Goal: Information Seeking & Learning: Compare options

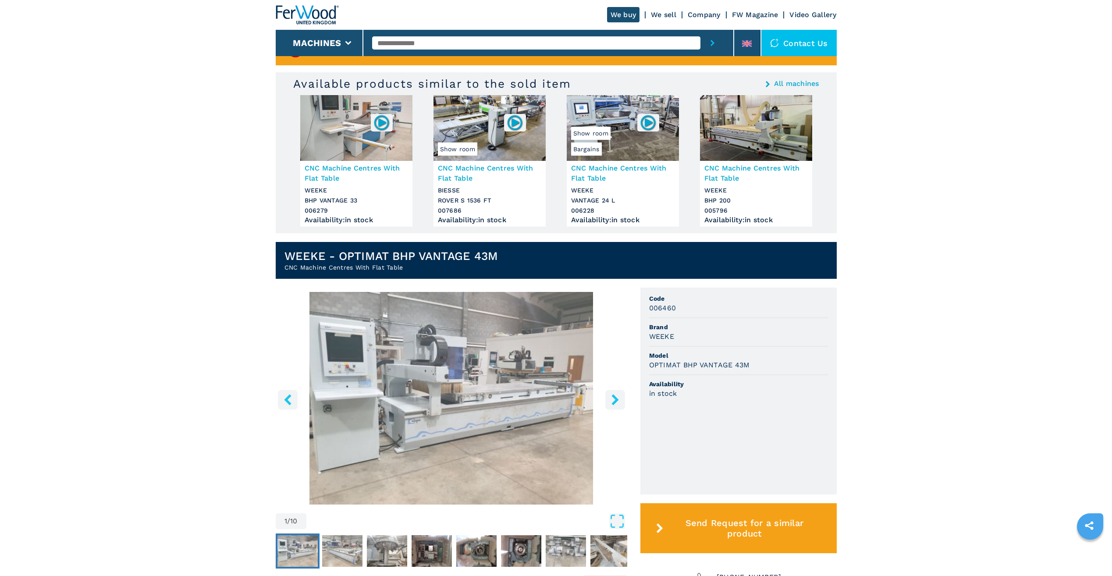
scroll to position [44, 0]
click at [403, 259] on h1 "WEEKE - OPTIMAT BHP VANTAGE 43M" at bounding box center [391, 255] width 214 height 14
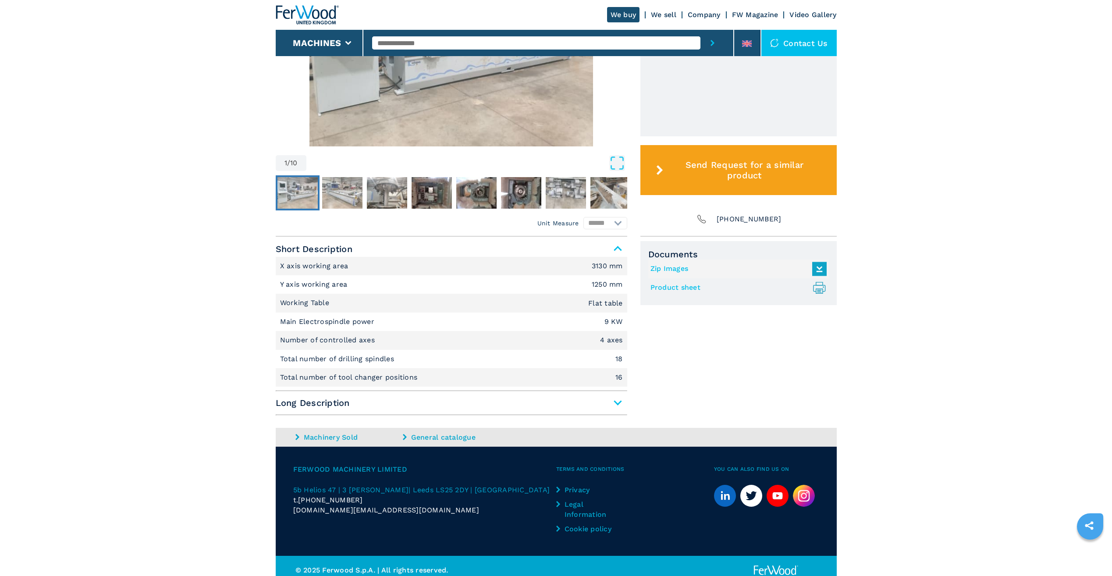
scroll to position [410, 0]
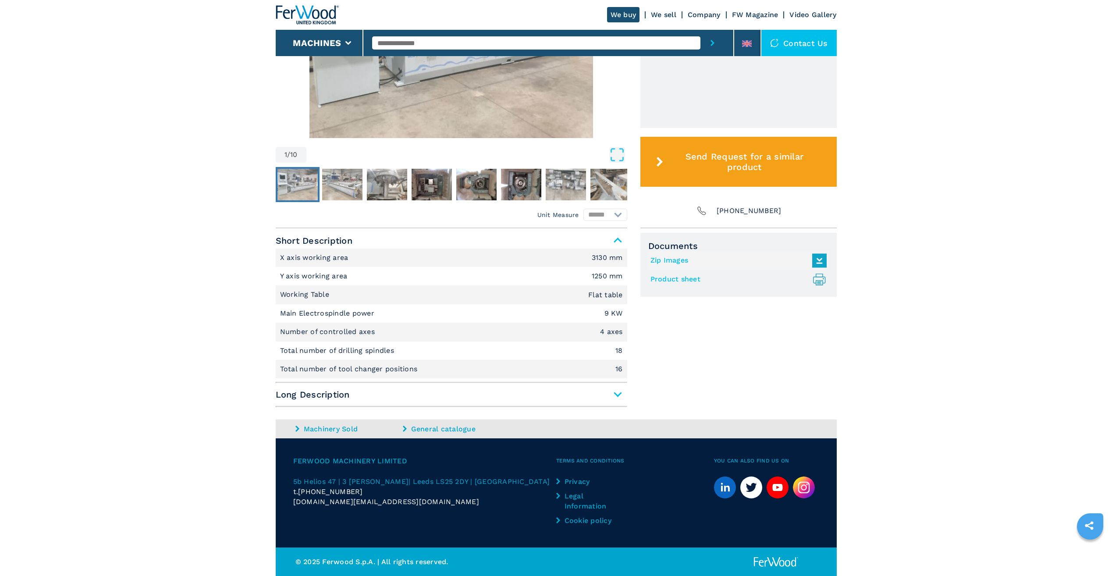
click at [611, 388] on span "Long Description" at bounding box center [451, 395] width 351 height 16
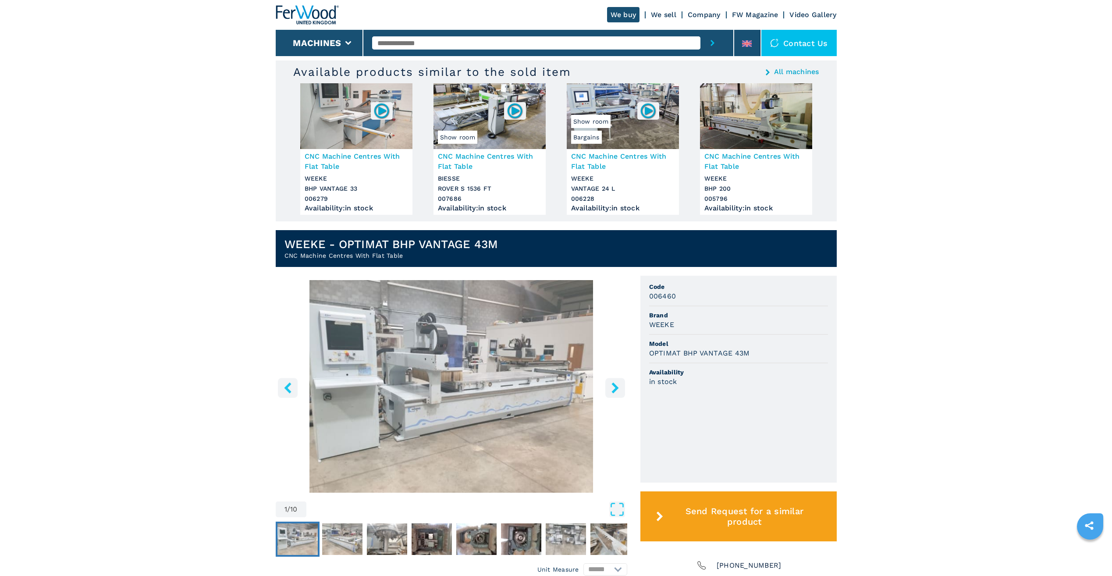
scroll to position [0, 0]
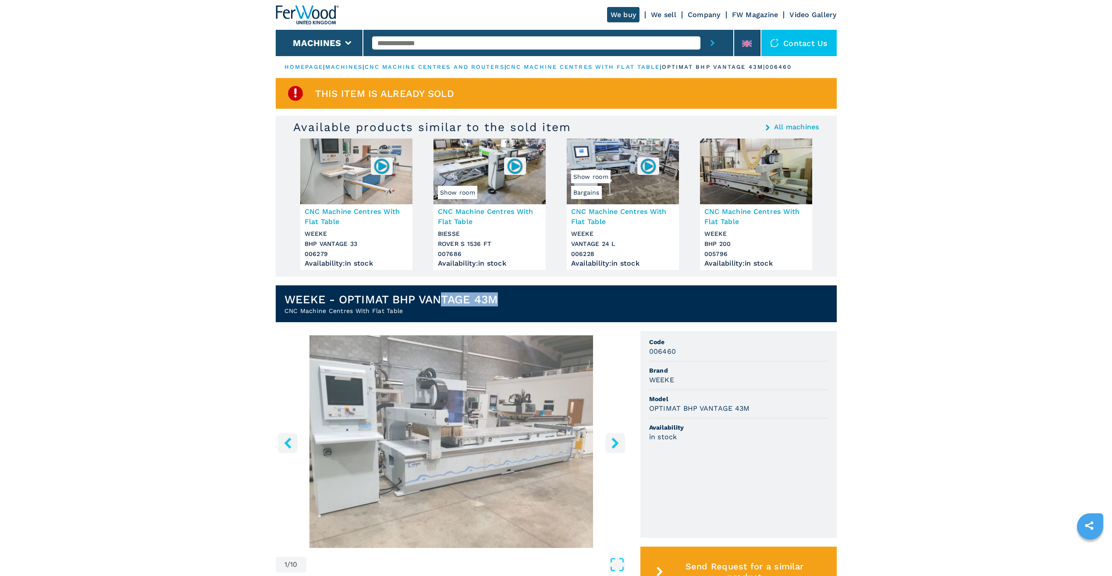
drag, startPoint x: 504, startPoint y: 298, endPoint x: 440, endPoint y: 297, distance: 64.0
click at [440, 297] on header "WEEKE - OPTIMAT BHP VANTAGE 43M CNC Machine Centres With Flat Table" at bounding box center [556, 303] width 561 height 37
drag, startPoint x: 440, startPoint y: 297, endPoint x: 434, endPoint y: 300, distance: 6.1
click at [434, 300] on h1 "WEEKE - OPTIMAT BHP VANTAGE 43M" at bounding box center [391, 299] width 214 height 14
click at [682, 341] on span "Code" at bounding box center [738, 341] width 179 height 9
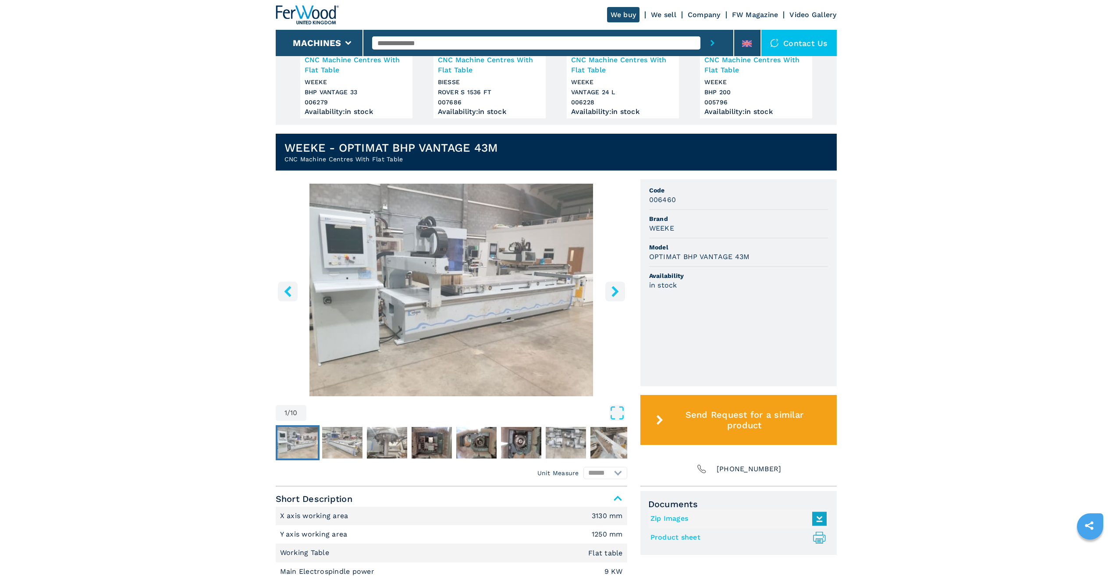
scroll to position [44, 0]
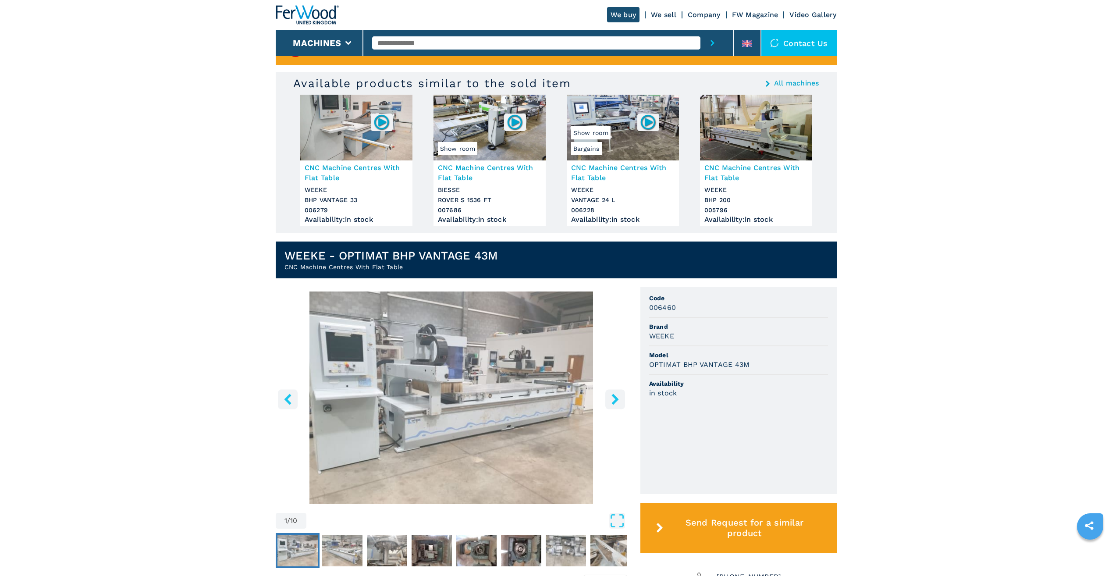
click at [380, 265] on h2 "CNC Machine Centres With Flat Table" at bounding box center [391, 267] width 214 height 9
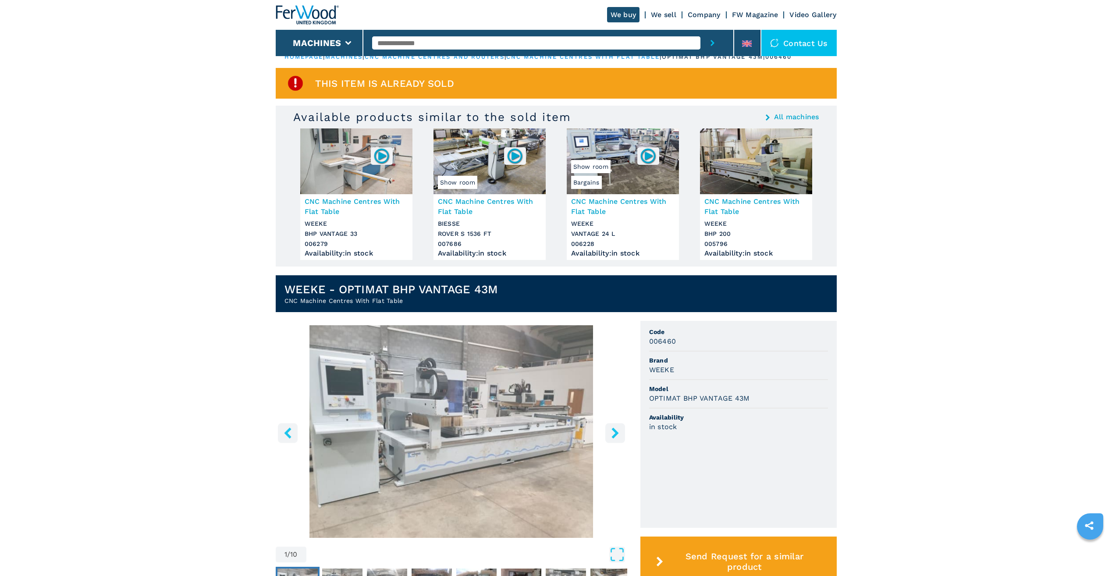
scroll to position [0, 0]
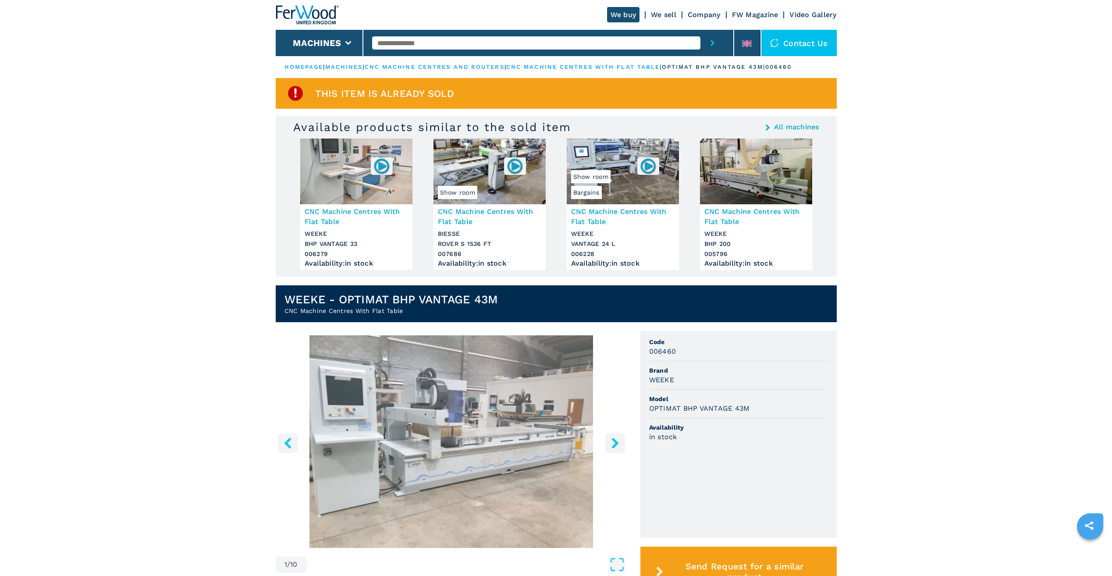
click at [392, 80] on div "This item is already sold" at bounding box center [556, 93] width 561 height 31
click at [295, 87] on img at bounding box center [296, 94] width 18 height 18
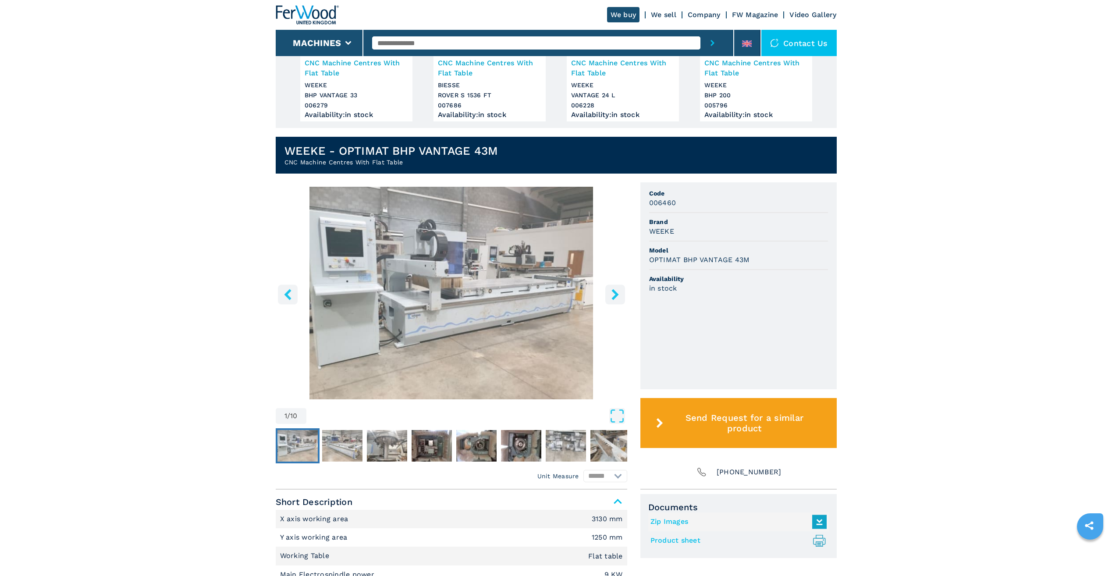
scroll to position [175, 0]
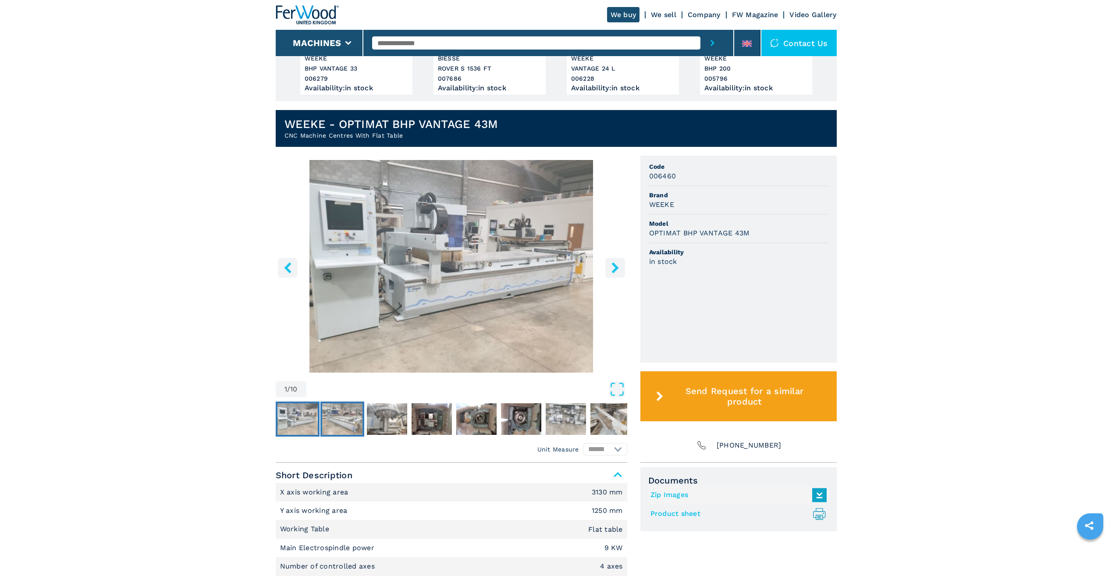
click at [347, 418] on img "Go to Slide 2" at bounding box center [342, 419] width 40 height 32
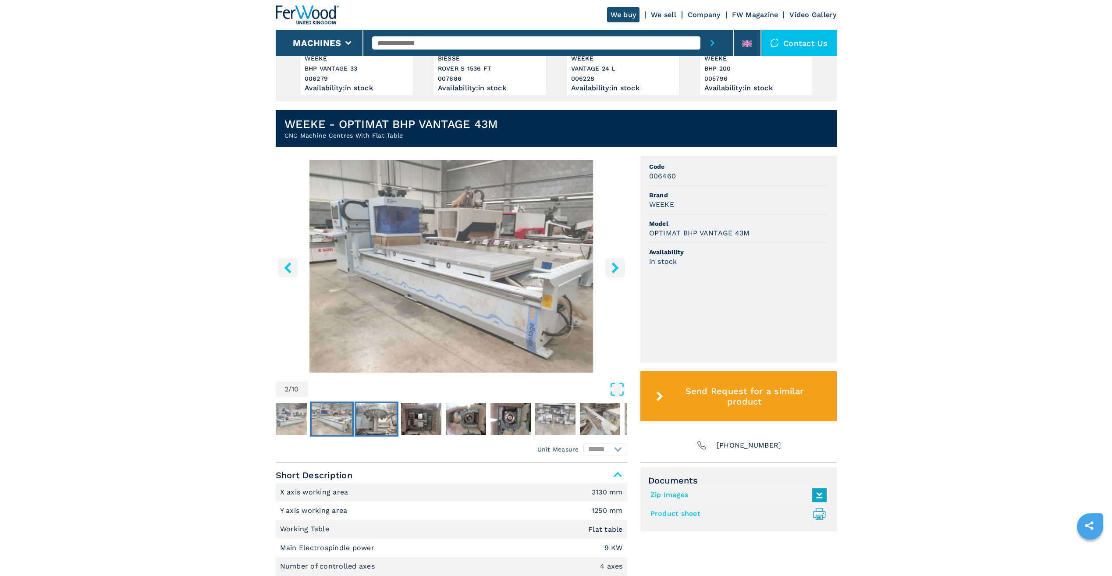
click at [390, 410] on img "Go to Slide 3" at bounding box center [376, 419] width 40 height 32
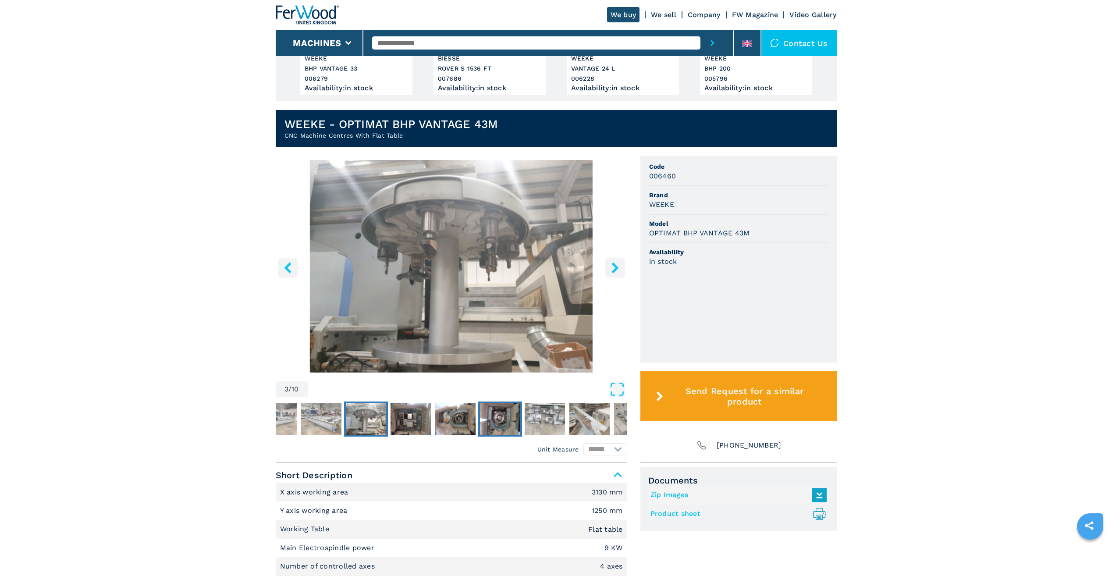
click at [504, 422] on img "Go to Slide 6" at bounding box center [500, 419] width 40 height 32
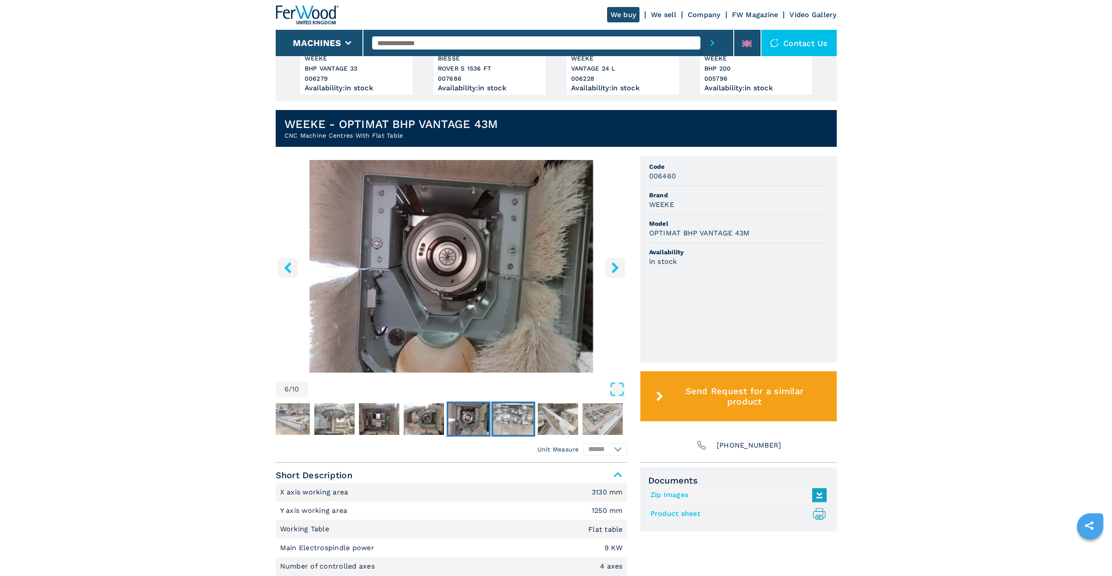
click at [520, 418] on img "Go to Slide 7" at bounding box center [513, 419] width 40 height 32
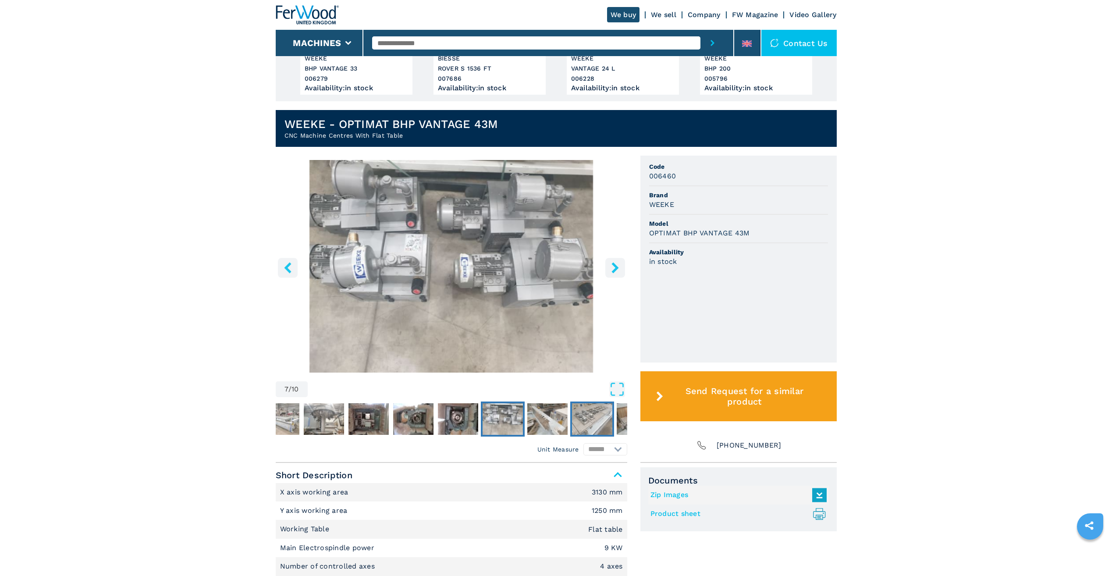
click at [572, 415] on img "Go to Slide 9" at bounding box center [592, 419] width 40 height 32
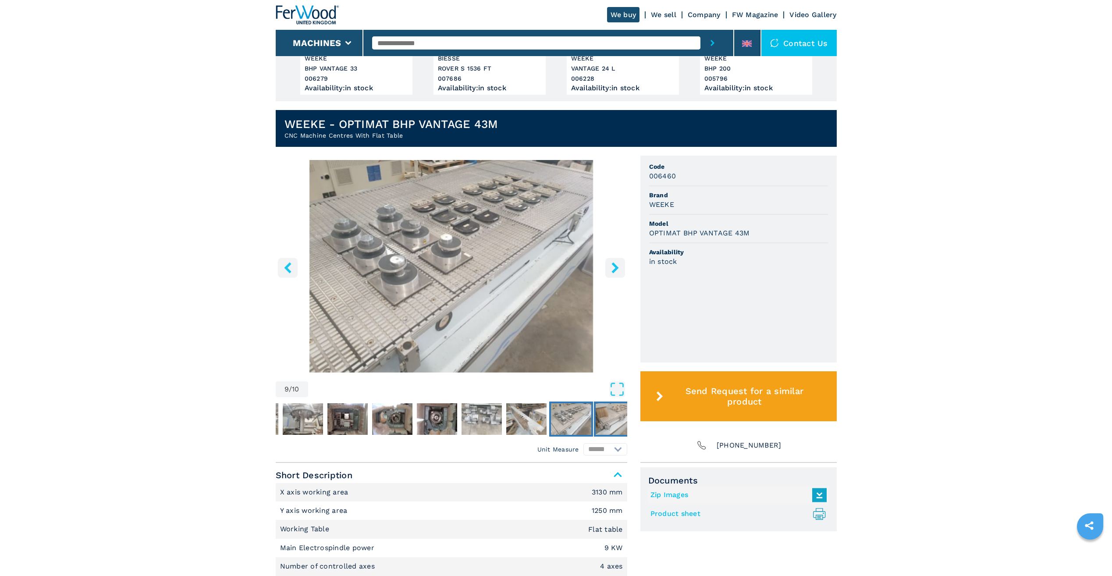
click at [605, 426] on img "Go to Slide 10" at bounding box center [616, 419] width 40 height 32
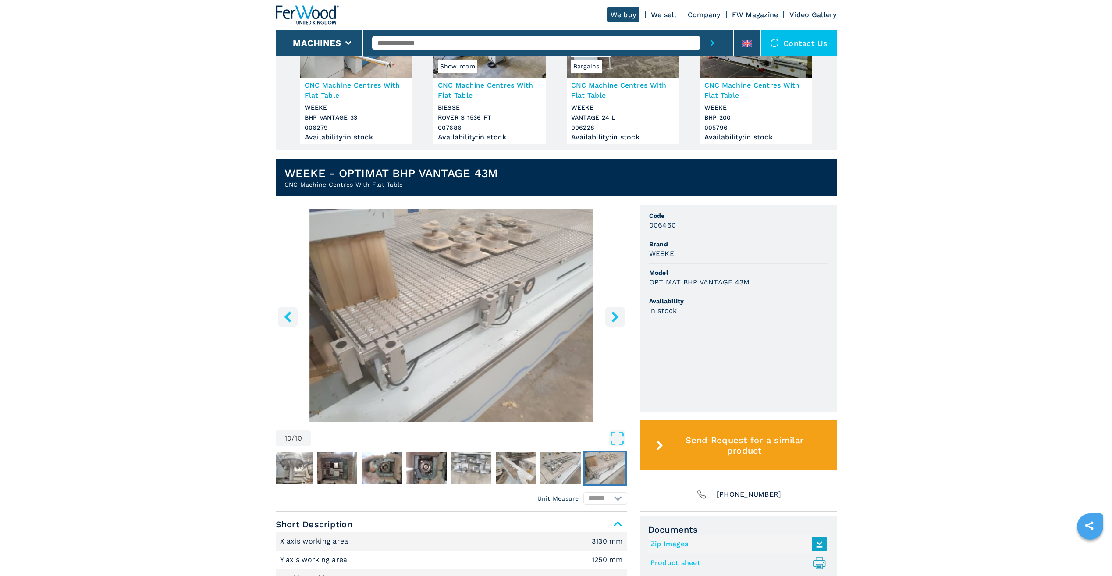
scroll to position [131, 0]
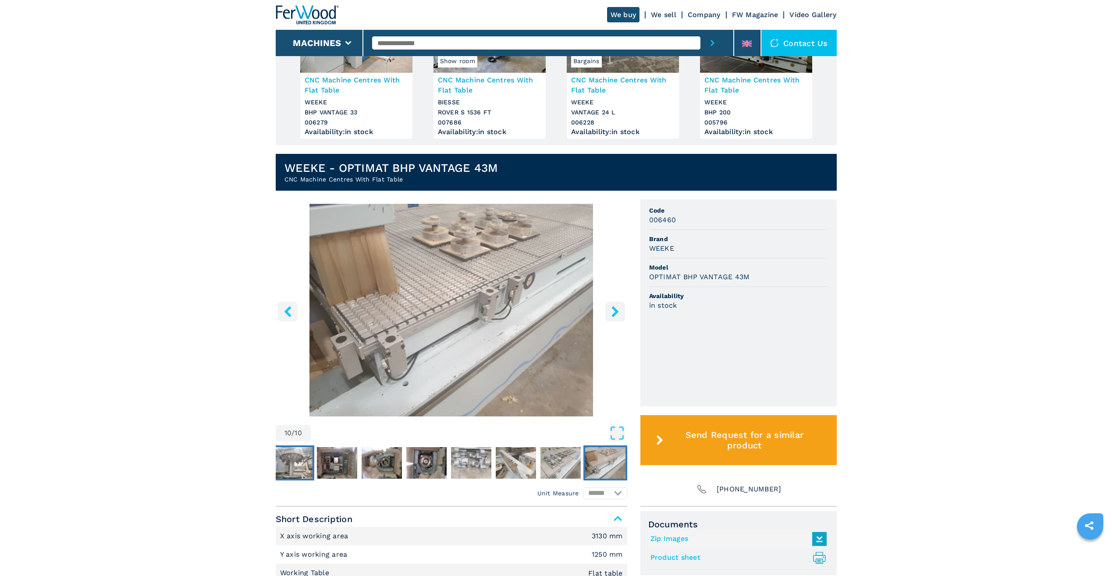
click at [300, 457] on img "Go to Slide 3" at bounding box center [292, 463] width 40 height 32
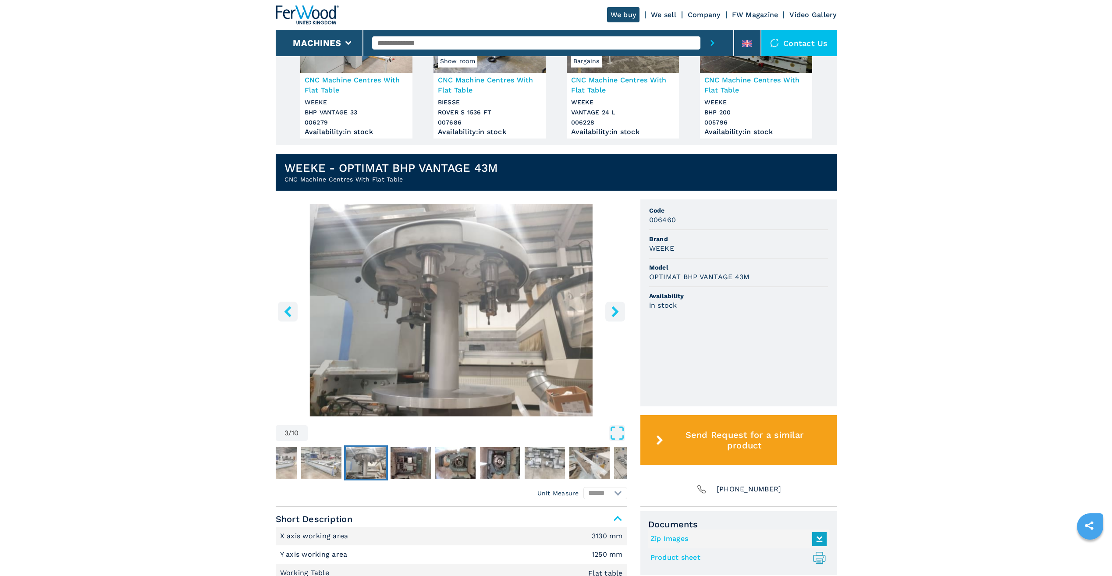
drag, startPoint x: 310, startPoint y: 38, endPoint x: 315, endPoint y: 14, distance: 25.0
drag, startPoint x: 506, startPoint y: 38, endPoint x: 460, endPoint y: 45, distance: 46.1
drag, startPoint x: 460, startPoint y: 45, endPoint x: 356, endPoint y: 18, distance: 107.6
click at [356, 18] on div "We buy We sell Company FW Magazine Video Gallery" at bounding box center [556, 15] width 561 height 30
click at [436, 49] on input "text" at bounding box center [536, 42] width 328 height 13
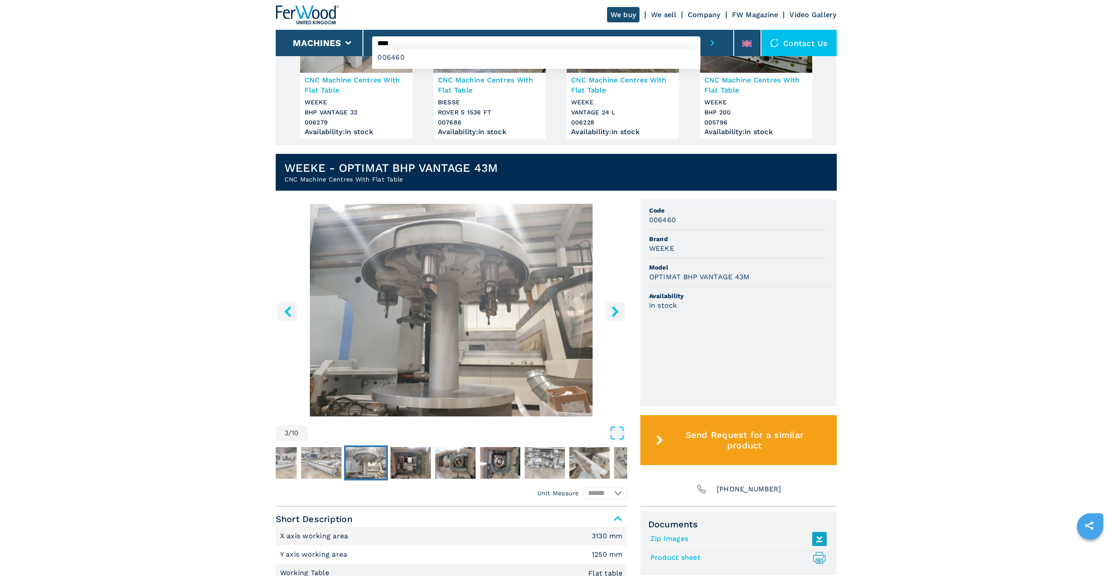
type input "****"
click at [700, 30] on button "submit-button" at bounding box center [712, 43] width 24 height 26
click at [713, 41] on icon "submit-button" at bounding box center [712, 43] width 4 height 6
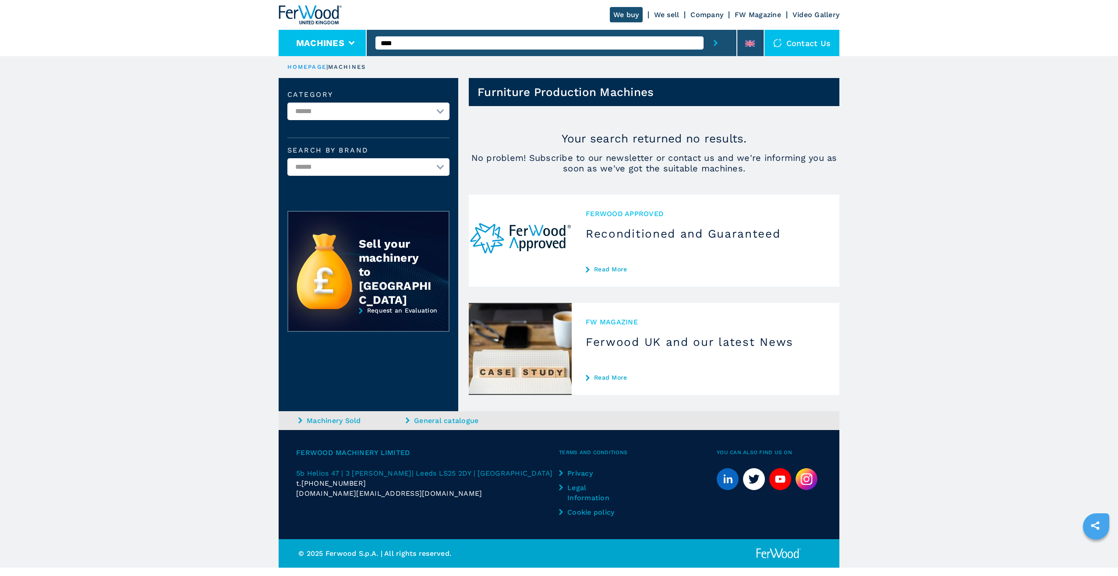
drag, startPoint x: 322, startPoint y: 39, endPoint x: 312, endPoint y: 32, distance: 13.1
click at [309, 37] on div "We buy We sell Company FW Magazine Video Gallery Machines **** Contact us" at bounding box center [559, 28] width 561 height 56
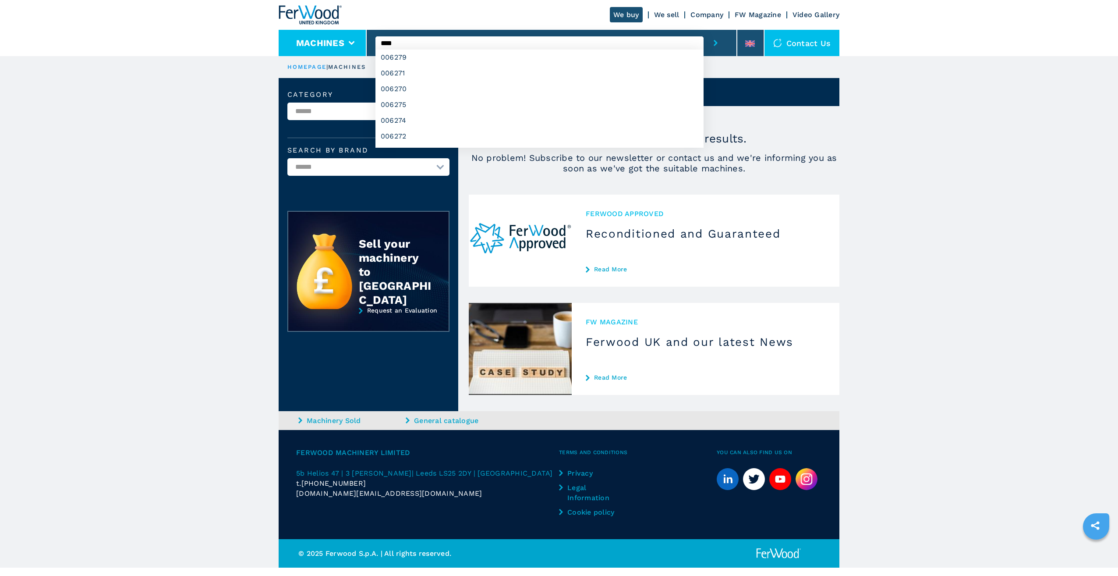
type input "****"
click at [704, 30] on button "submit-button" at bounding box center [716, 43] width 24 height 26
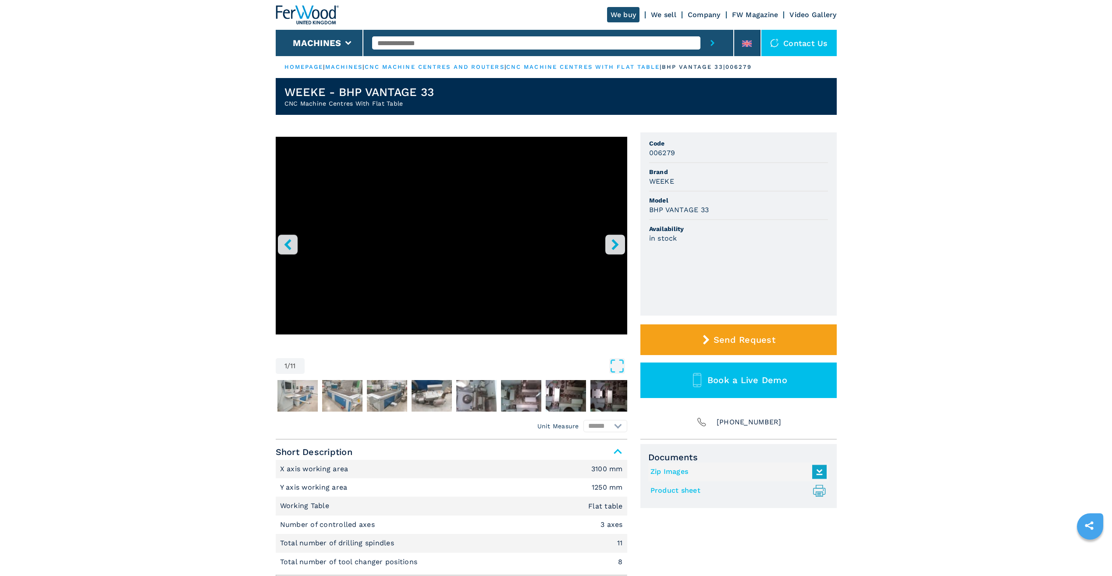
click at [430, 46] on input "text" at bounding box center [536, 42] width 328 height 13
type input "****"
click at [700, 30] on button "submit-button" at bounding box center [712, 43] width 24 height 26
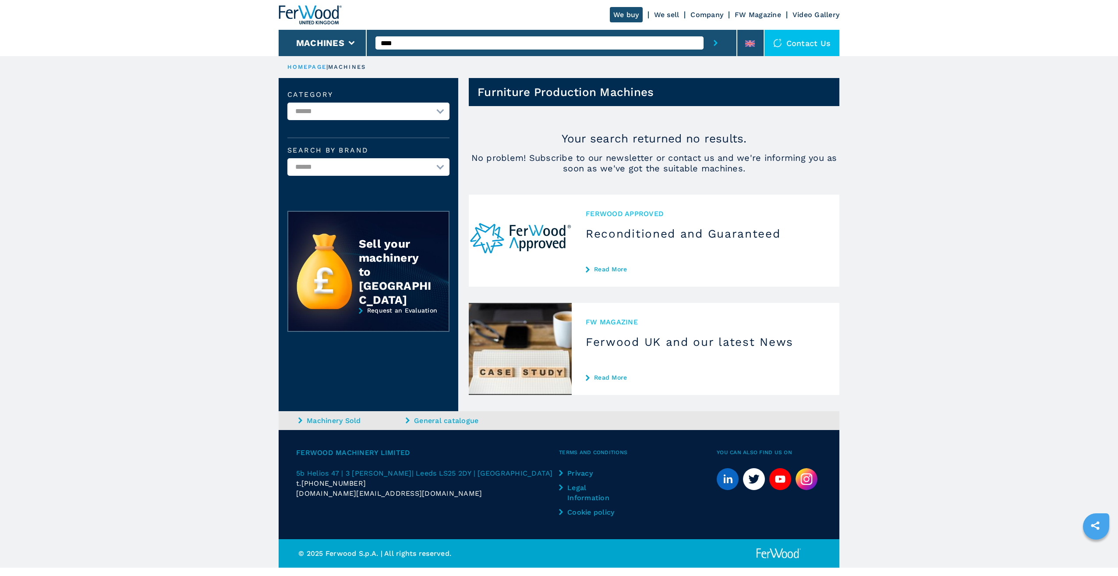
click at [618, 241] on div "Ferwood Approved Reconditioned and Guaranteed Read More" at bounding box center [706, 241] width 268 height 92
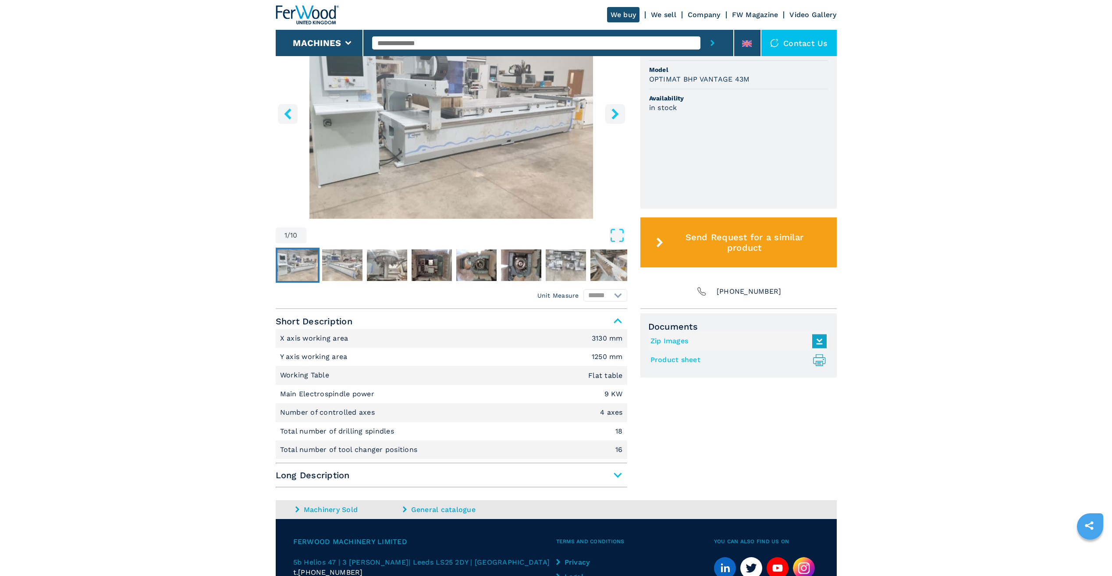
scroll to position [410, 0]
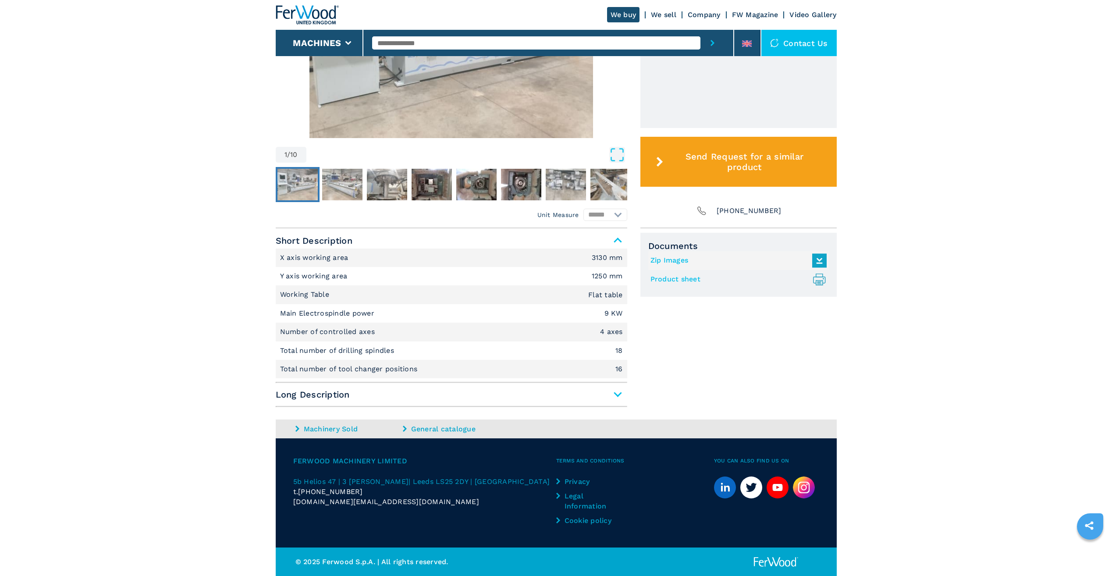
click at [616, 391] on span "Long Description" at bounding box center [451, 395] width 351 height 16
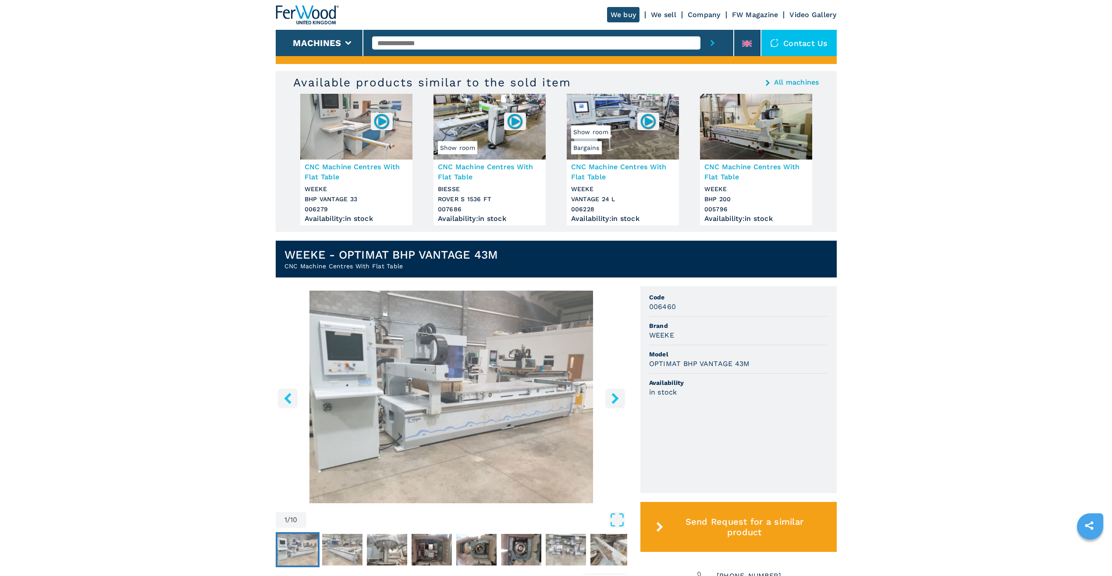
scroll to position [0, 0]
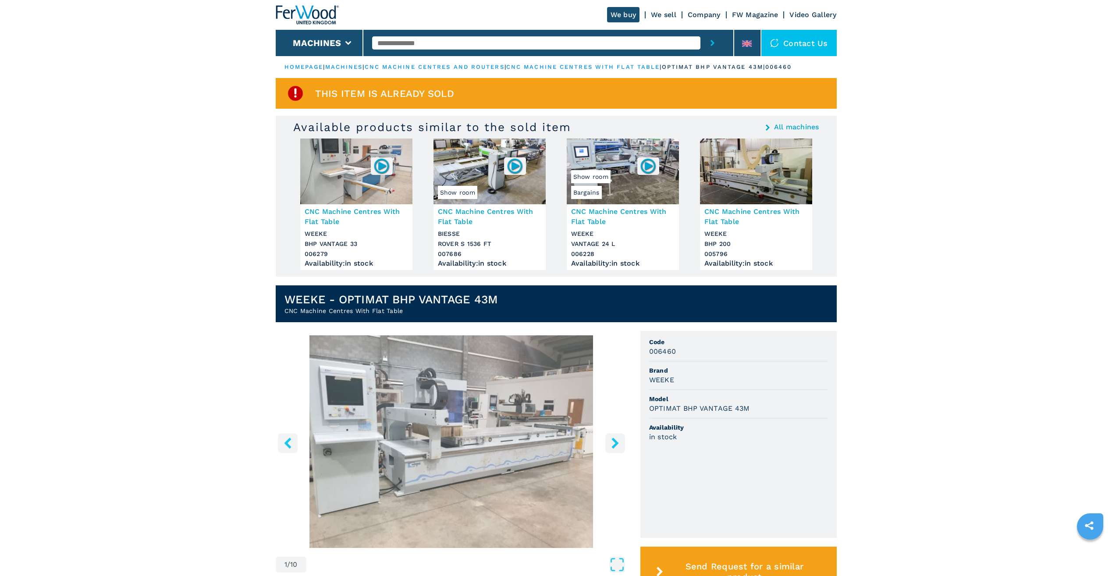
click at [659, 440] on h3 "in stock" at bounding box center [663, 437] width 28 height 10
click at [694, 351] on div "006460" at bounding box center [738, 351] width 179 height 10
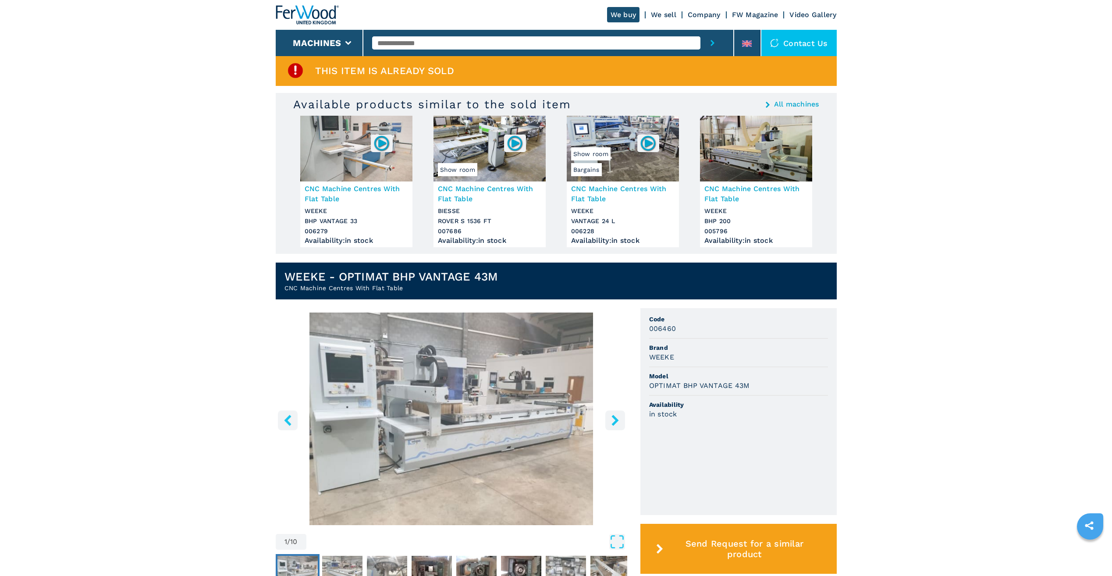
scroll to position [44, 0]
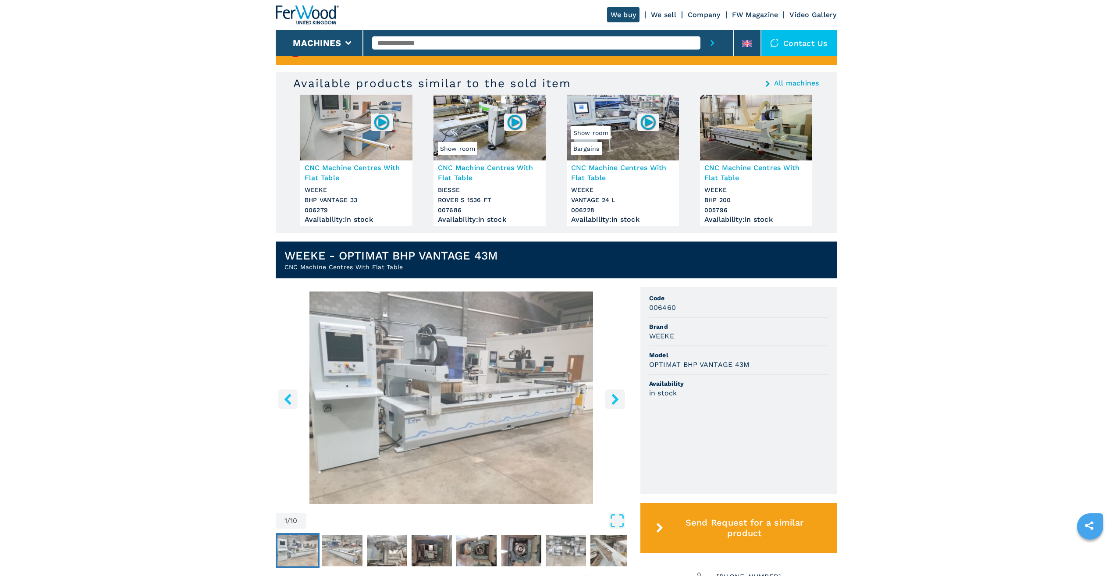
click at [607, 403] on button "right-button" at bounding box center [615, 399] width 20 height 20
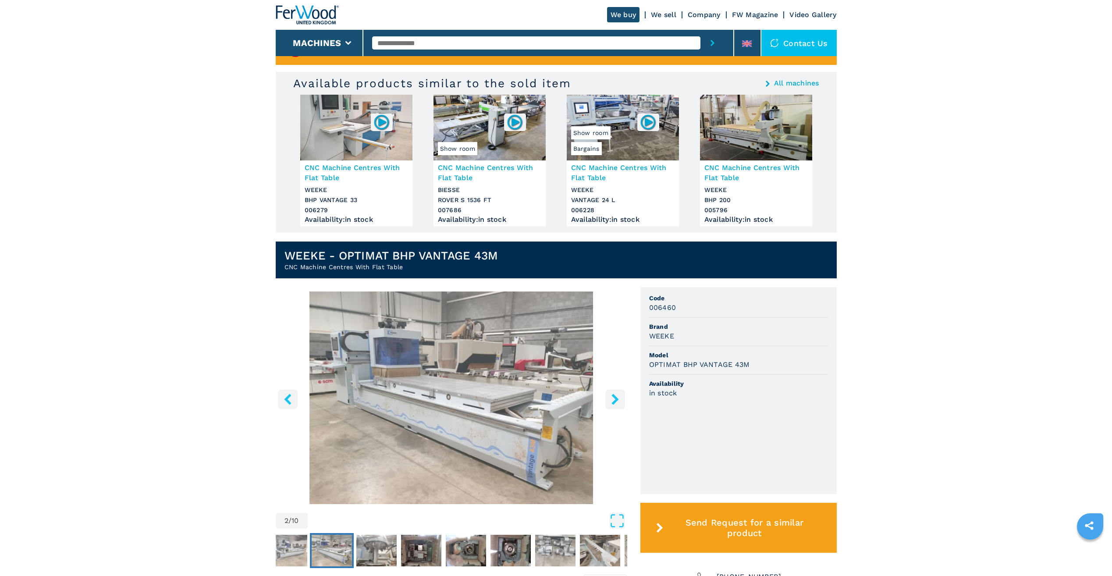
click at [615, 398] on button "right-button" at bounding box center [615, 399] width 20 height 20
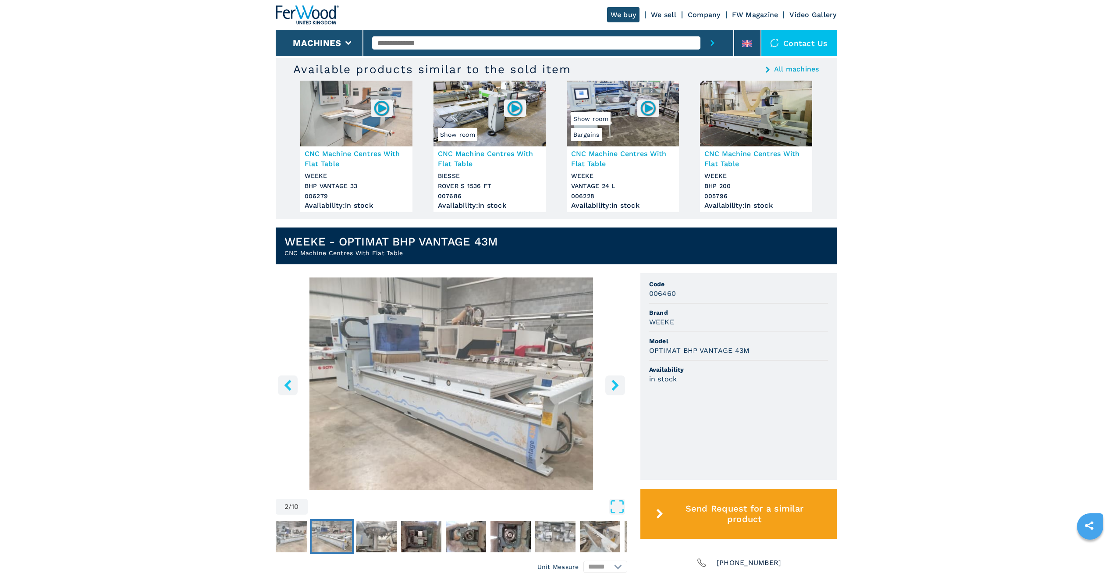
scroll to position [131, 0]
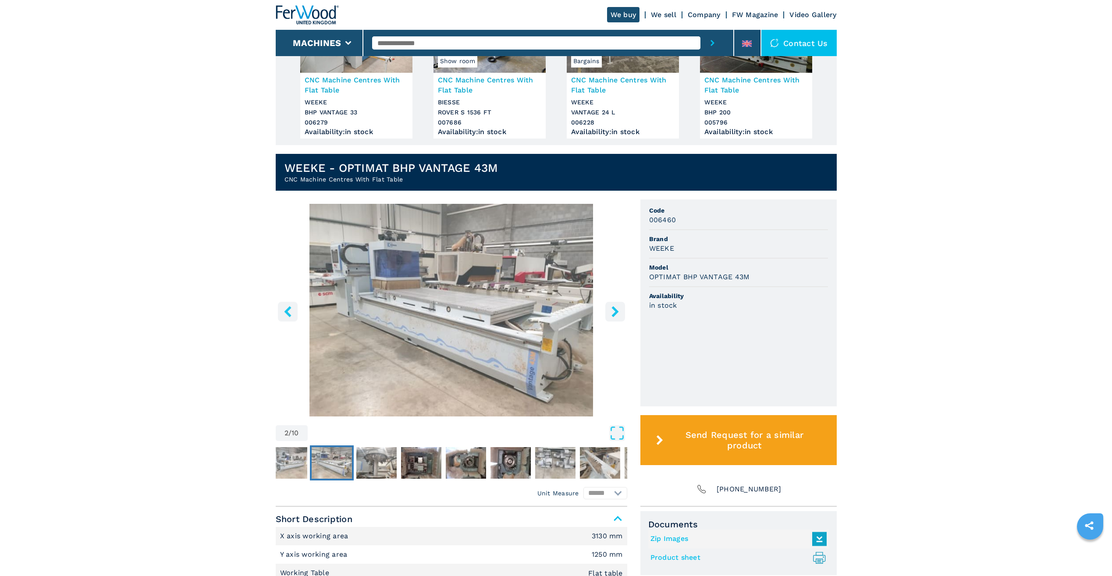
click at [618, 309] on icon "right-button" at bounding box center [615, 311] width 11 height 11
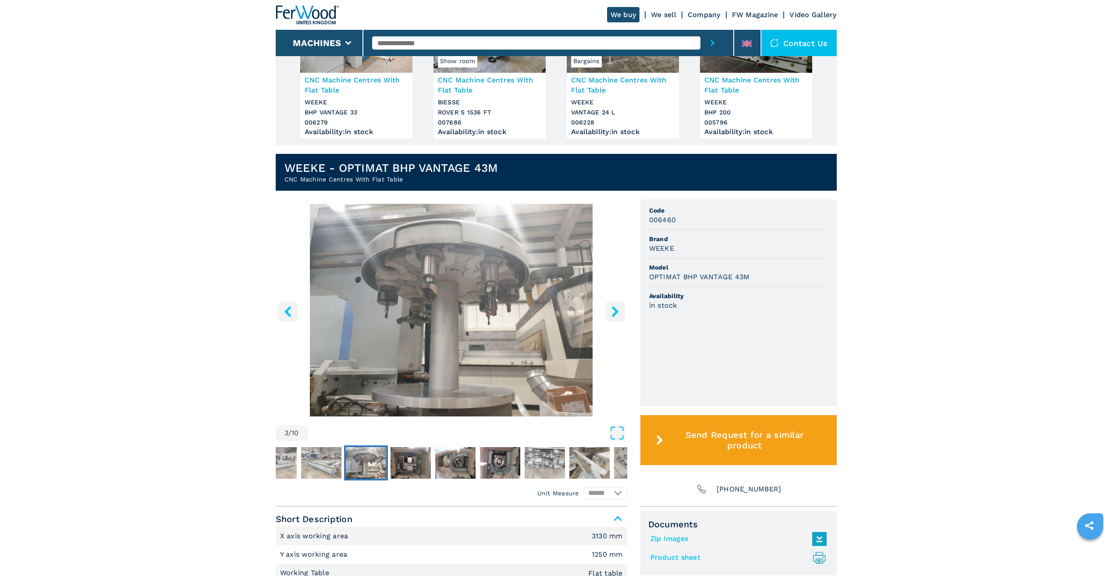
click at [618, 309] on icon "right-button" at bounding box center [615, 311] width 11 height 11
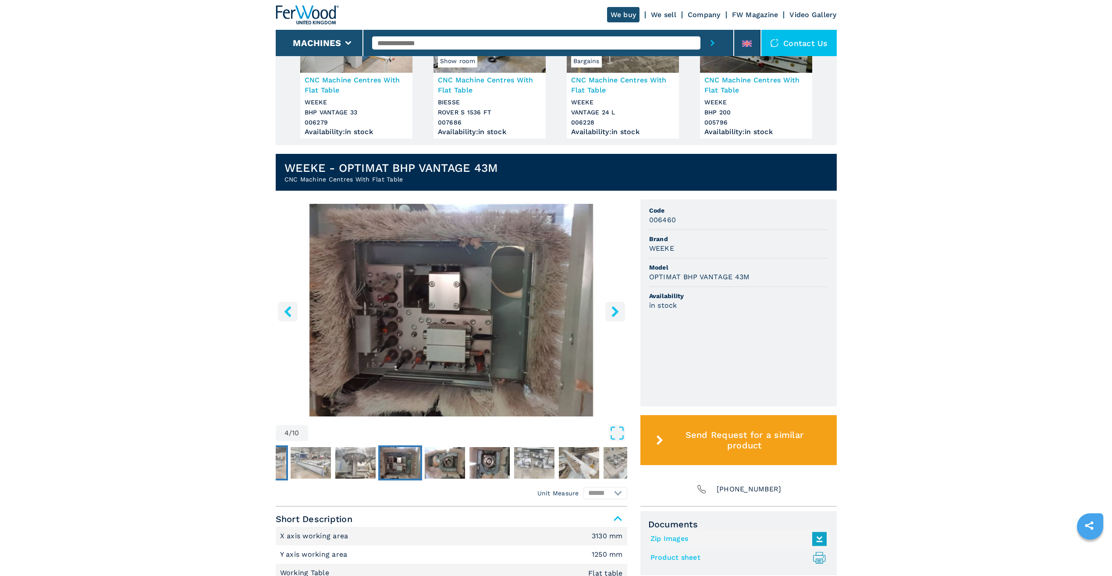
click at [284, 471] on img "Go to Slide 1" at bounding box center [266, 463] width 40 height 32
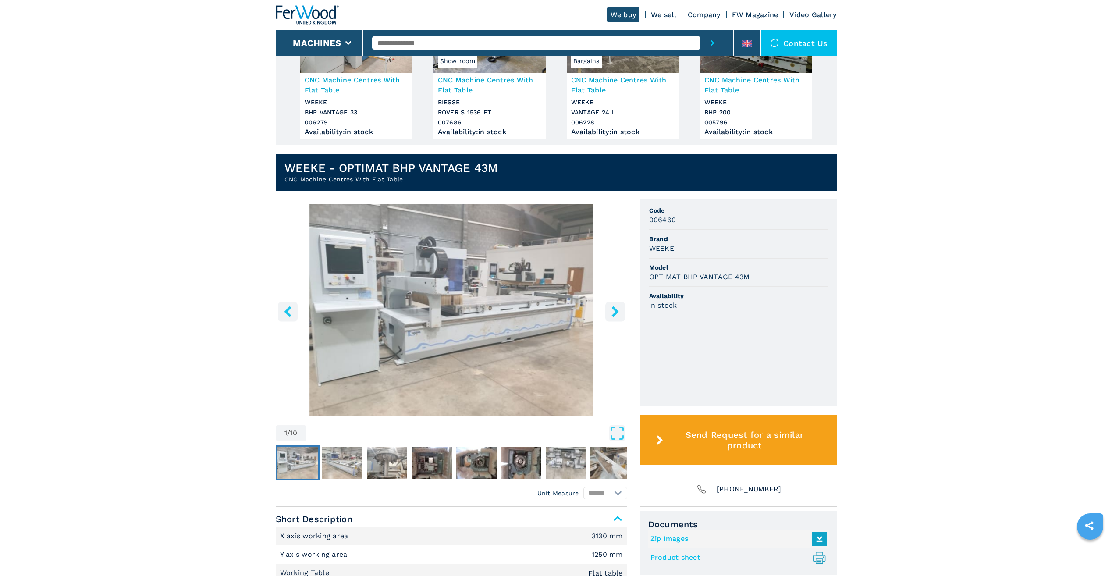
click at [456, 312] on img "Go to Slide 1" at bounding box center [451, 310] width 351 height 213
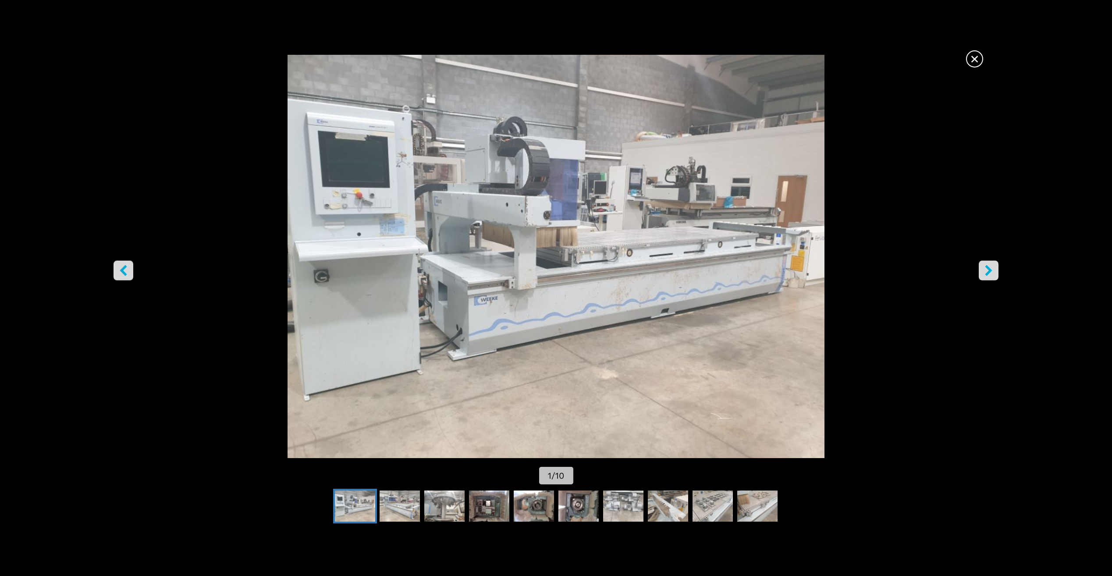
click at [722, 288] on img "Go to Slide 1" at bounding box center [556, 256] width 1001 height 403
click at [980, 268] on button "right-button" at bounding box center [989, 271] width 20 height 20
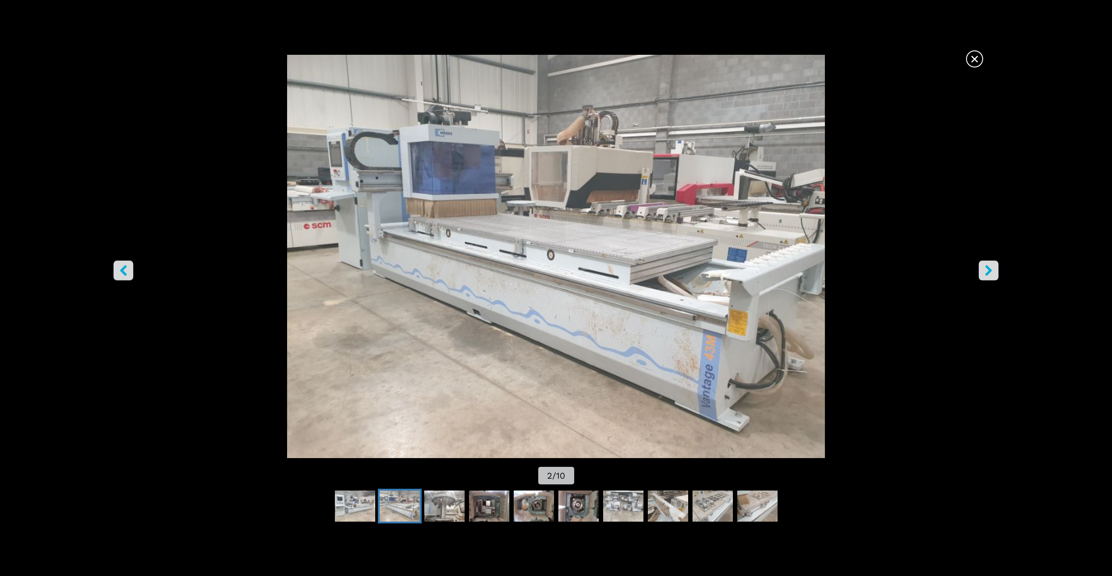
click at [994, 268] on button "right-button" at bounding box center [989, 271] width 20 height 20
click at [994, 273] on button "right-button" at bounding box center [989, 271] width 20 height 20
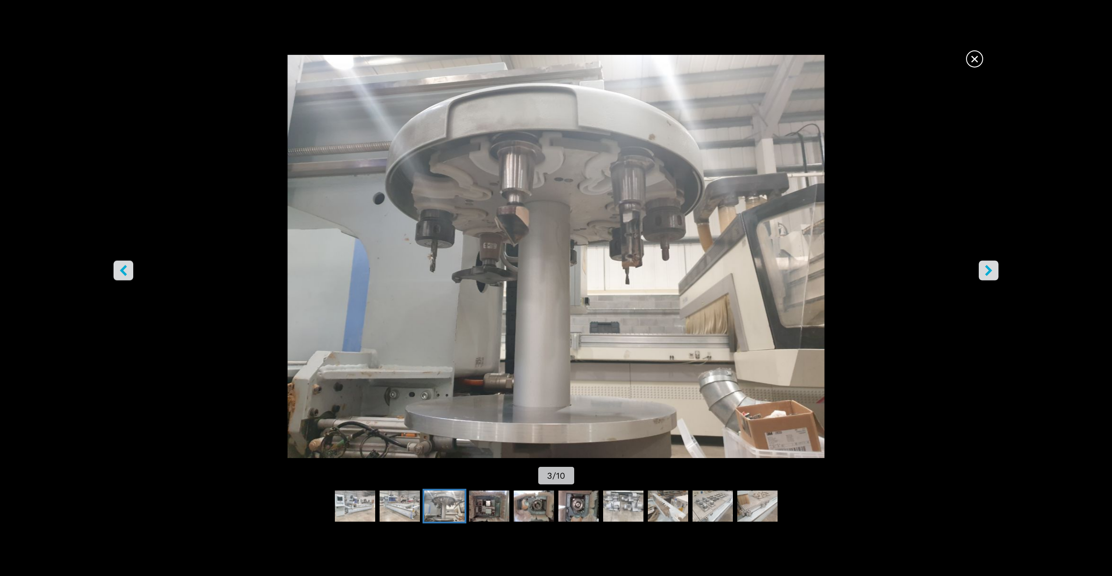
click at [981, 58] on span "×" at bounding box center [974, 57] width 15 height 15
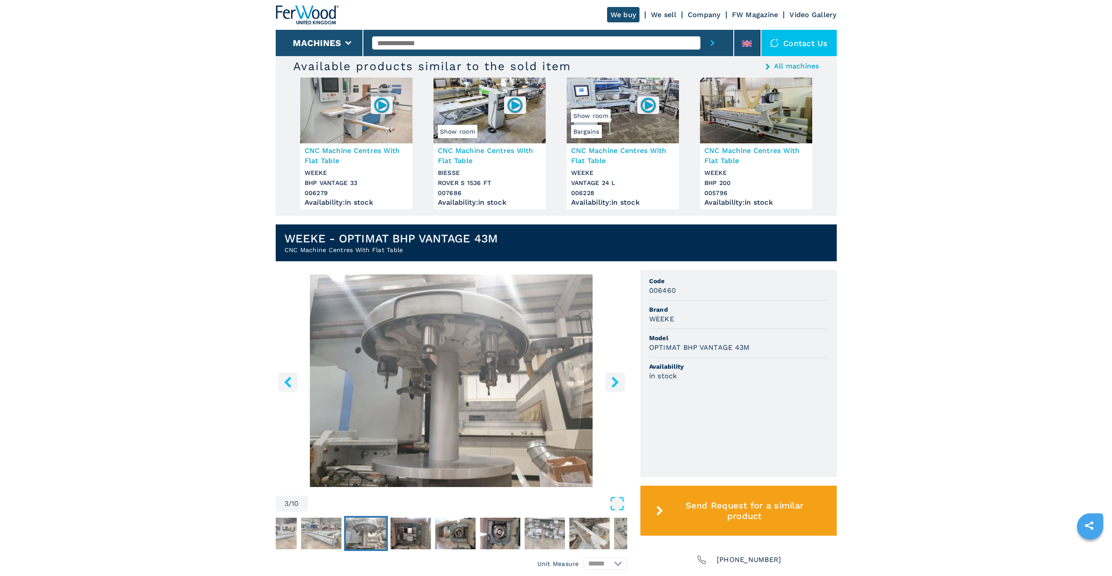
scroll to position [0, 0]
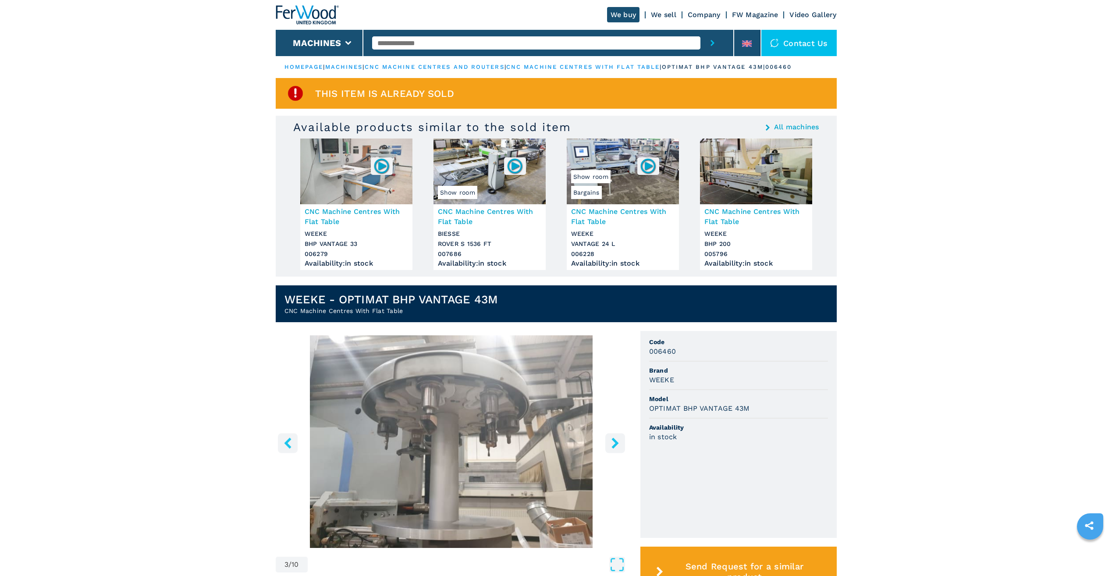
click at [530, 87] on div "This item is already sold" at bounding box center [556, 93] width 561 height 31
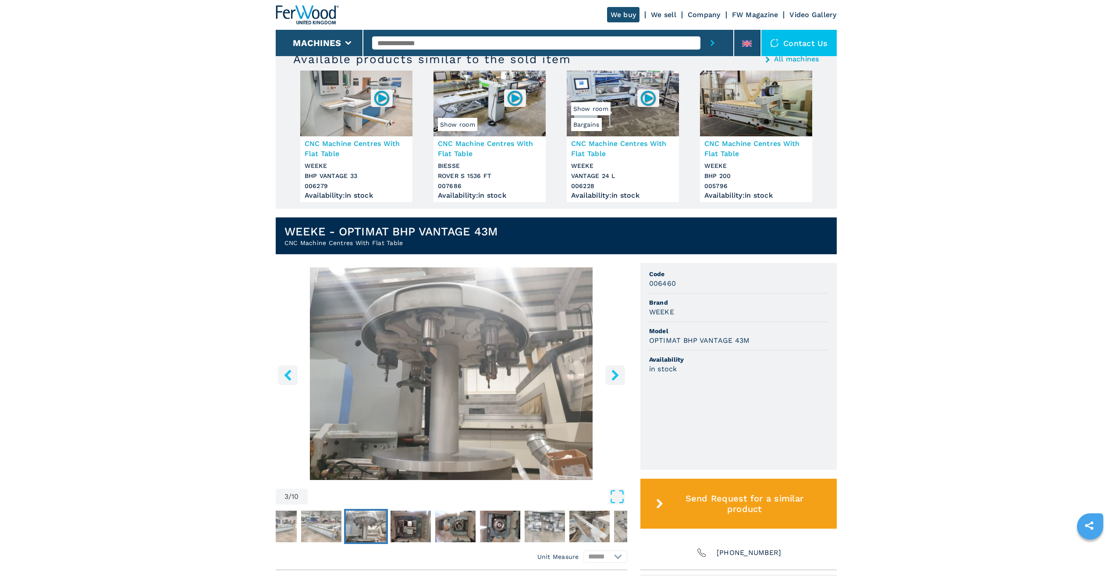
scroll to position [131, 0]
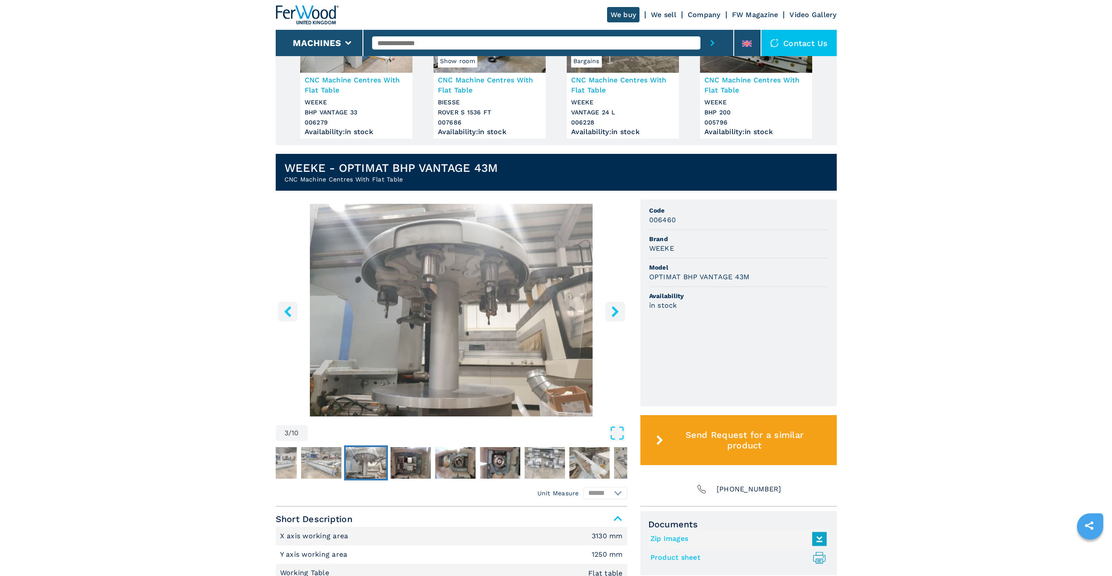
click at [620, 312] on icon "right-button" at bounding box center [615, 311] width 11 height 11
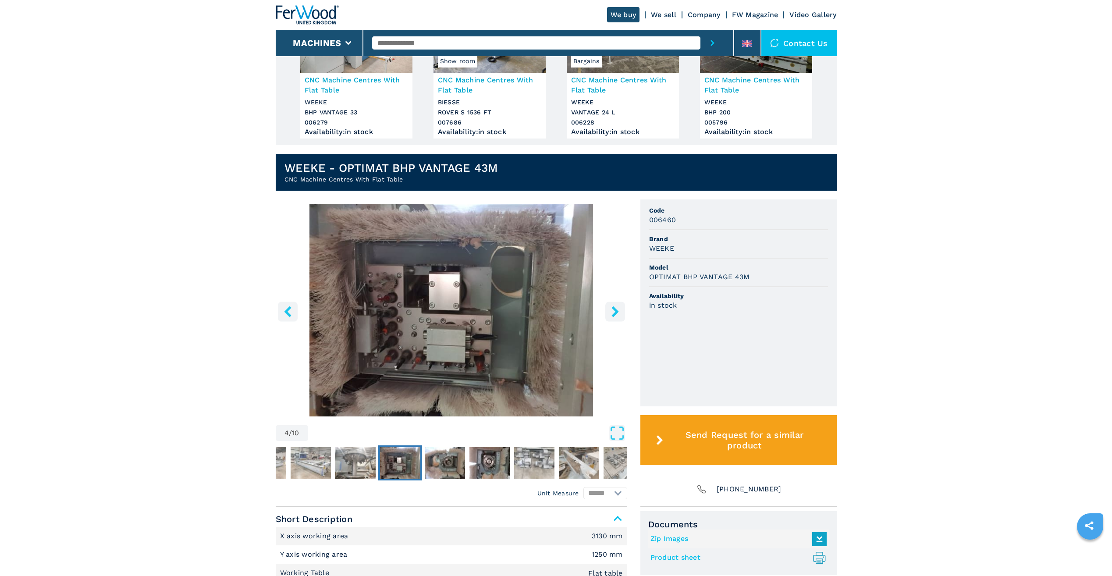
click at [611, 326] on img "Go to Slide 4" at bounding box center [451, 310] width 351 height 213
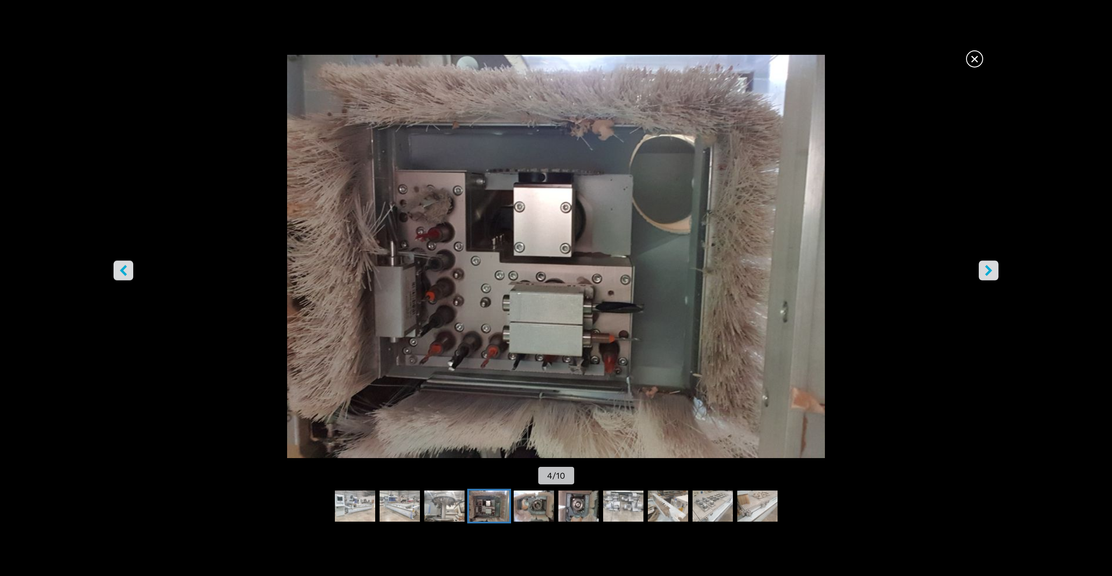
click at [995, 270] on button "right-button" at bounding box center [989, 271] width 20 height 20
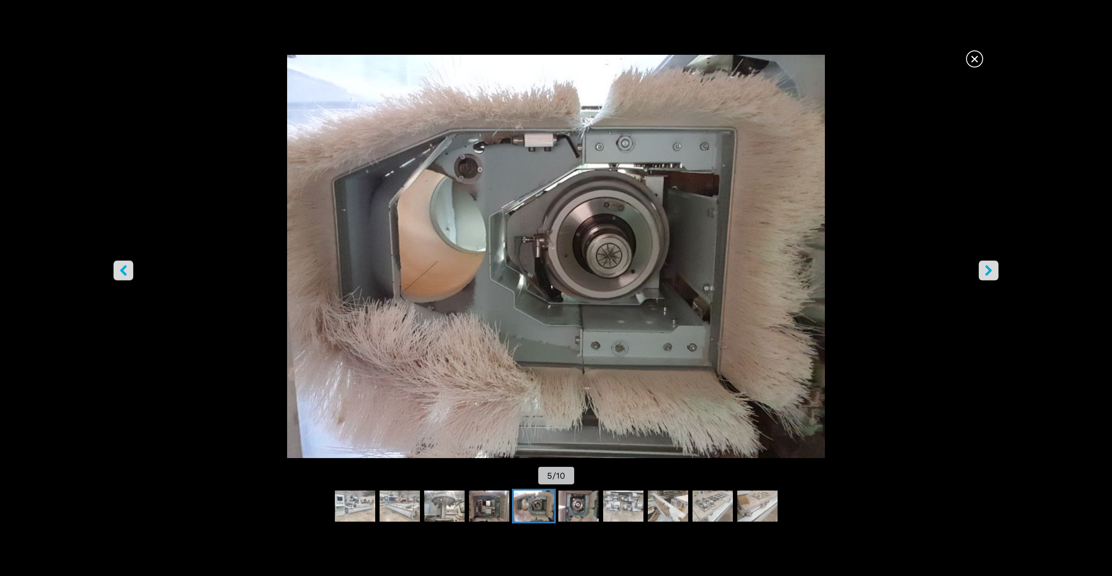
click at [995, 270] on button "right-button" at bounding box center [989, 271] width 20 height 20
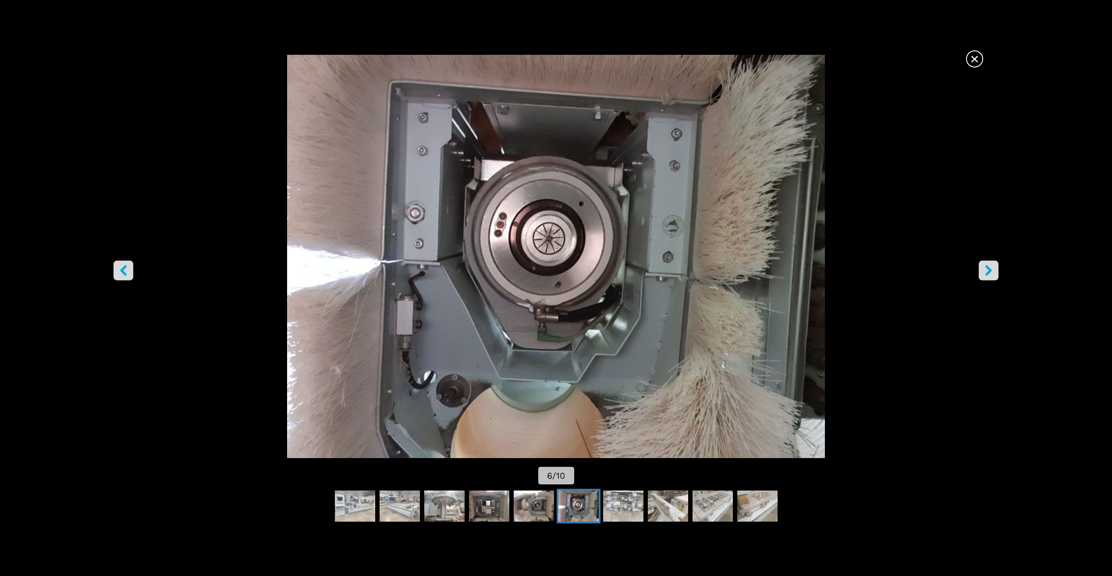
click at [995, 270] on button "right-button" at bounding box center [989, 271] width 20 height 20
click at [970, 57] on span "×" at bounding box center [974, 57] width 15 height 15
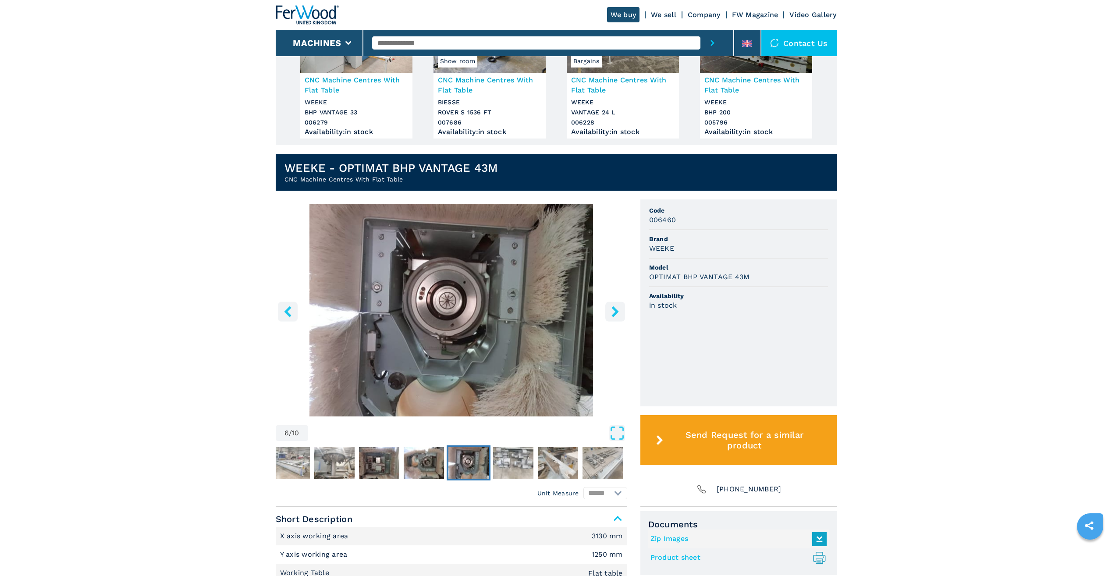
click at [710, 219] on div "006460" at bounding box center [738, 220] width 179 height 10
click at [534, 454] on button "Go to Slide 7" at bounding box center [513, 462] width 44 height 35
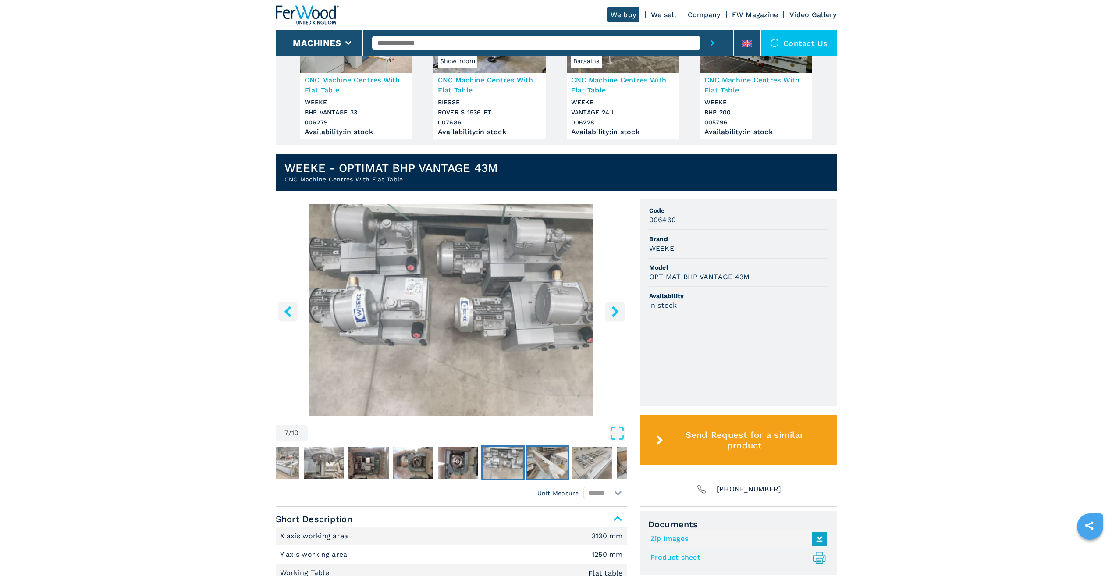
click at [547, 466] on img "Go to Slide 8" at bounding box center [547, 463] width 40 height 32
click at [580, 469] on img "Go to Slide 9" at bounding box center [592, 463] width 40 height 32
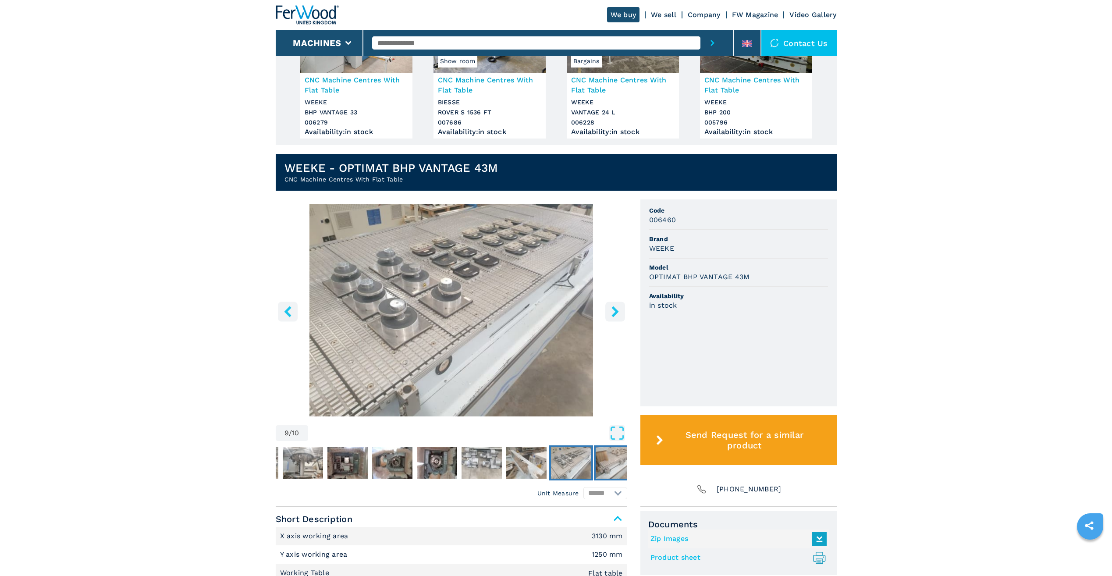
click at [609, 465] on img "Go to Slide 10" at bounding box center [616, 463] width 40 height 32
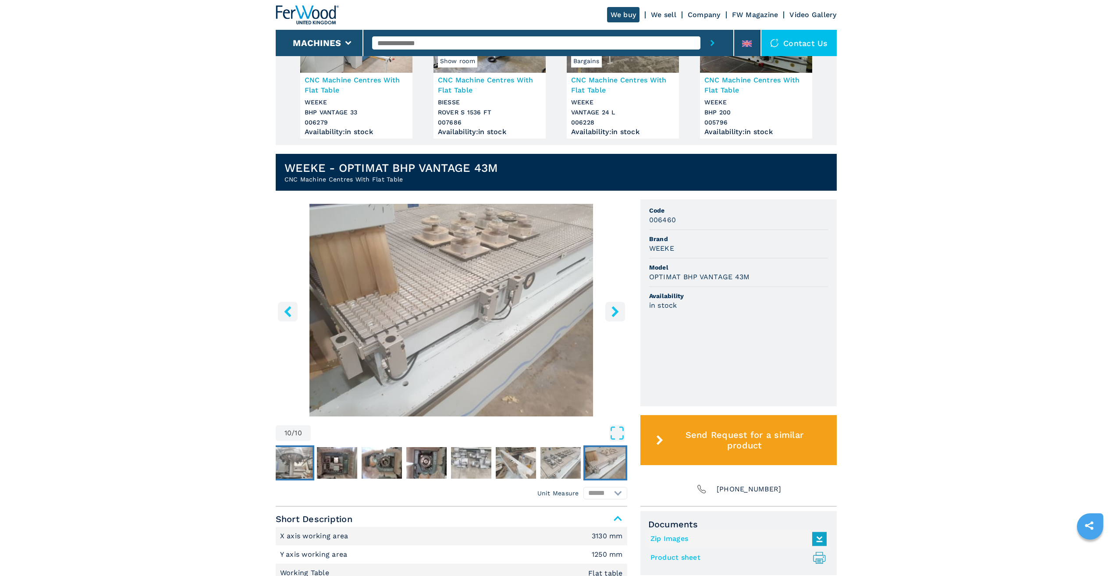
click at [287, 463] on img "Go to Slide 3" at bounding box center [292, 463] width 40 height 32
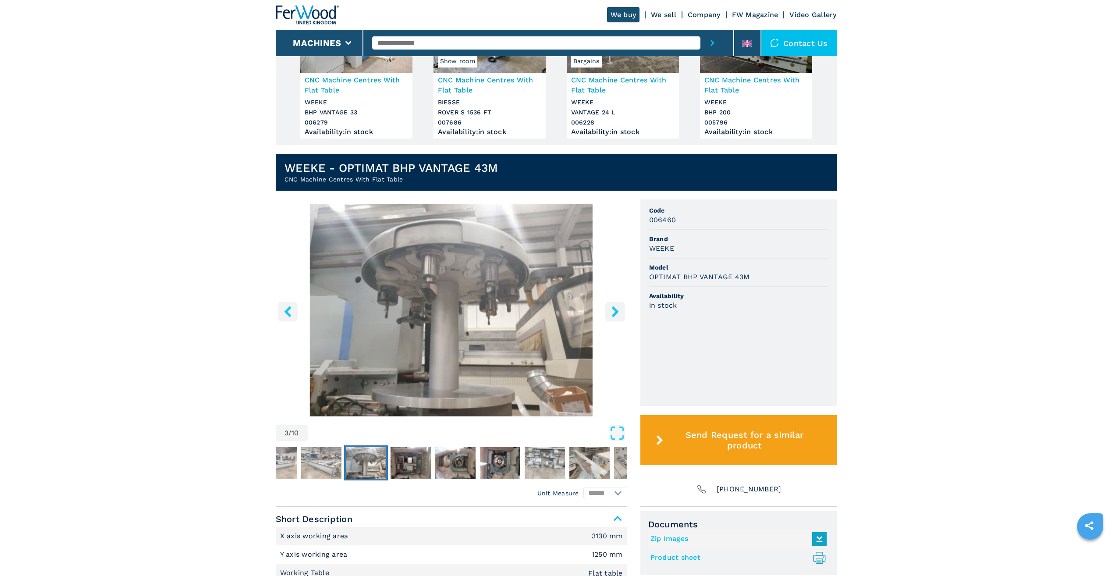
scroll to position [44, 0]
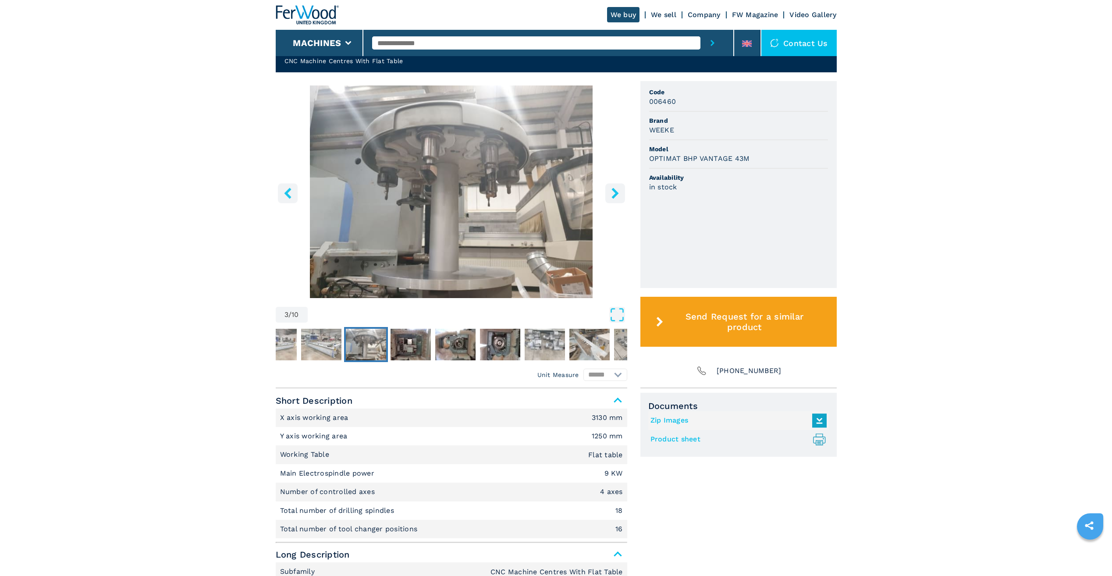
scroll to position [351, 0]
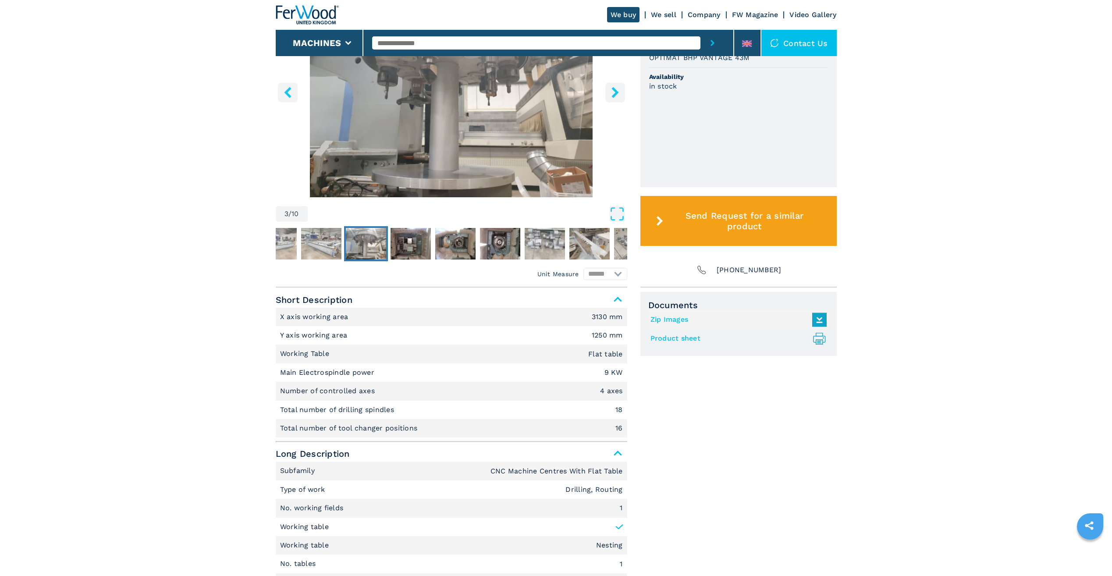
click at [456, 152] on img "Go to Slide 3" at bounding box center [451, 91] width 351 height 213
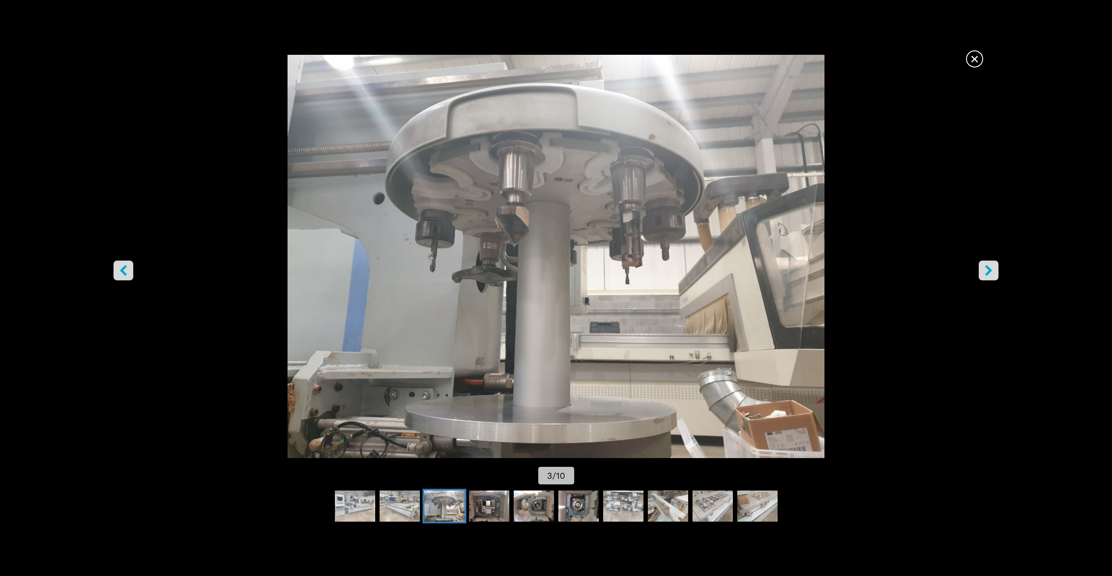
click at [996, 272] on button "right-button" at bounding box center [989, 271] width 20 height 20
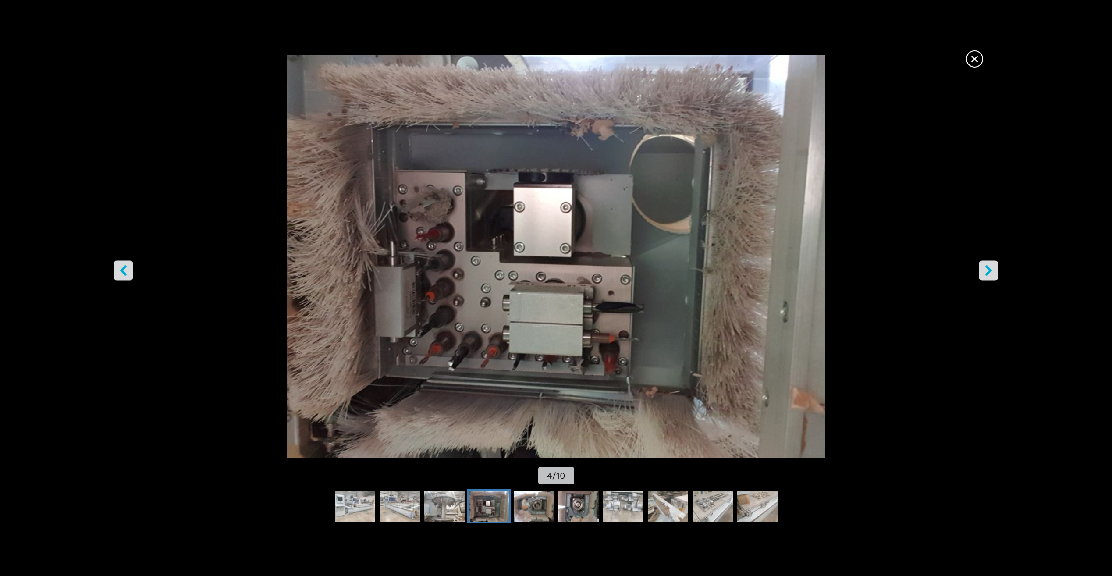
click at [994, 273] on button "right-button" at bounding box center [989, 271] width 20 height 20
click at [994, 273] on icon "right-button" at bounding box center [988, 270] width 11 height 11
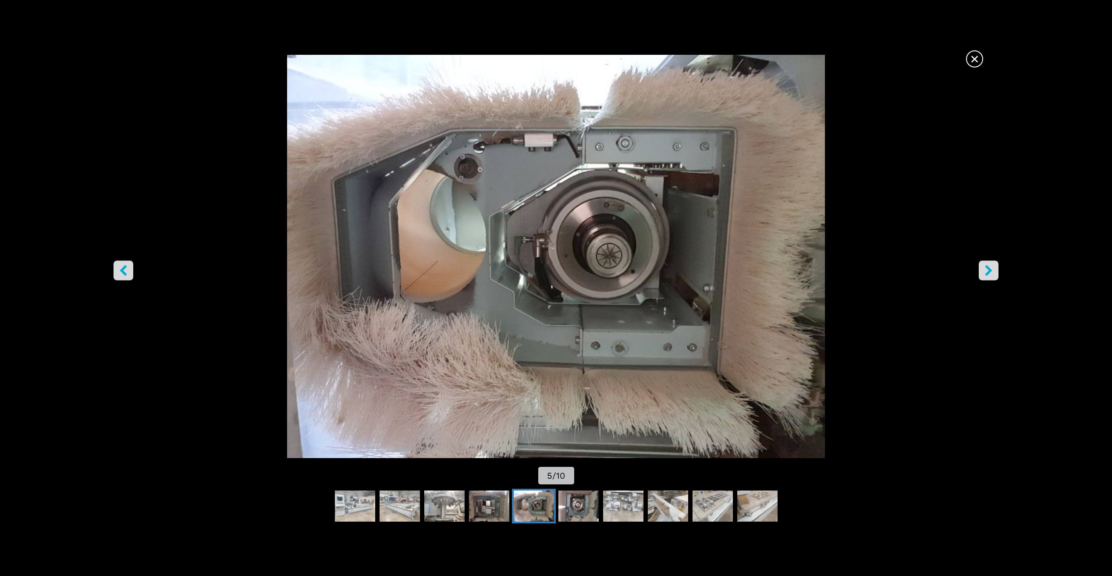
click at [987, 270] on icon "right-button" at bounding box center [988, 270] width 11 height 11
click at [986, 270] on icon "right-button" at bounding box center [988, 270] width 11 height 11
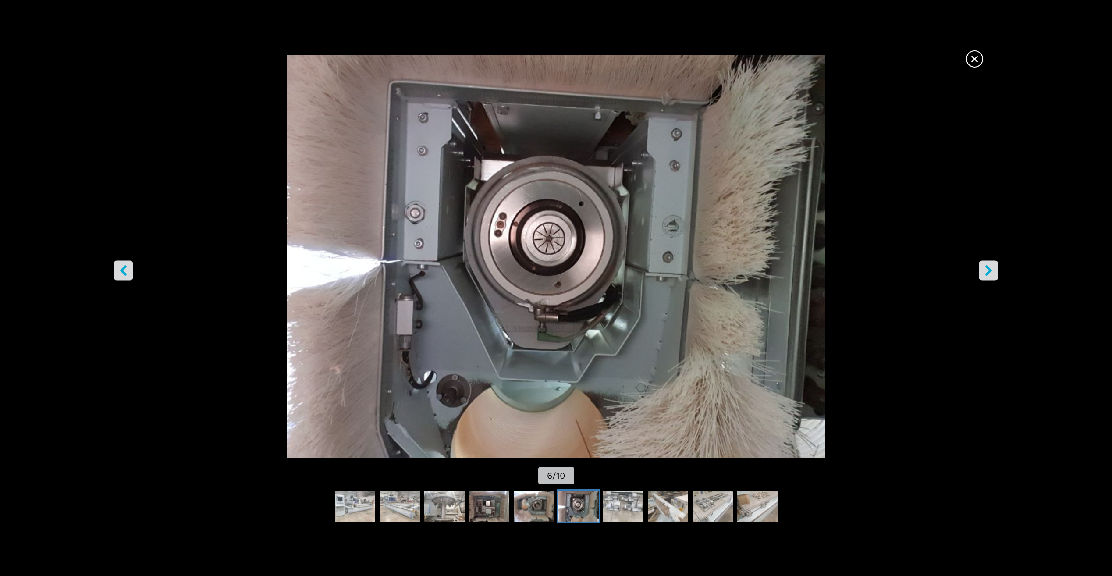
click at [986, 270] on icon "right-button" at bounding box center [988, 270] width 11 height 11
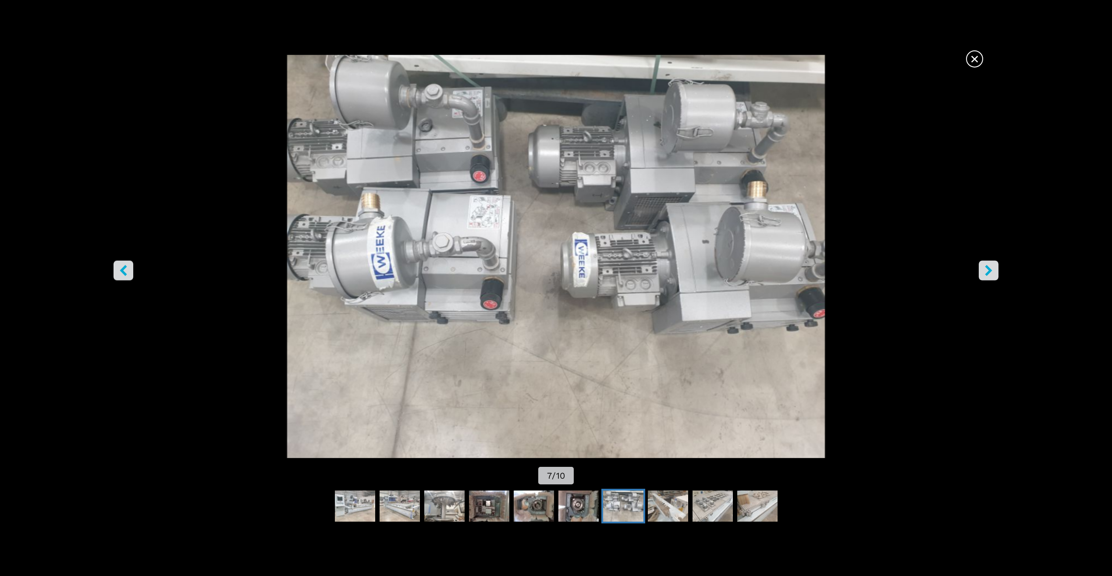
click at [986, 270] on icon "right-button" at bounding box center [988, 270] width 11 height 11
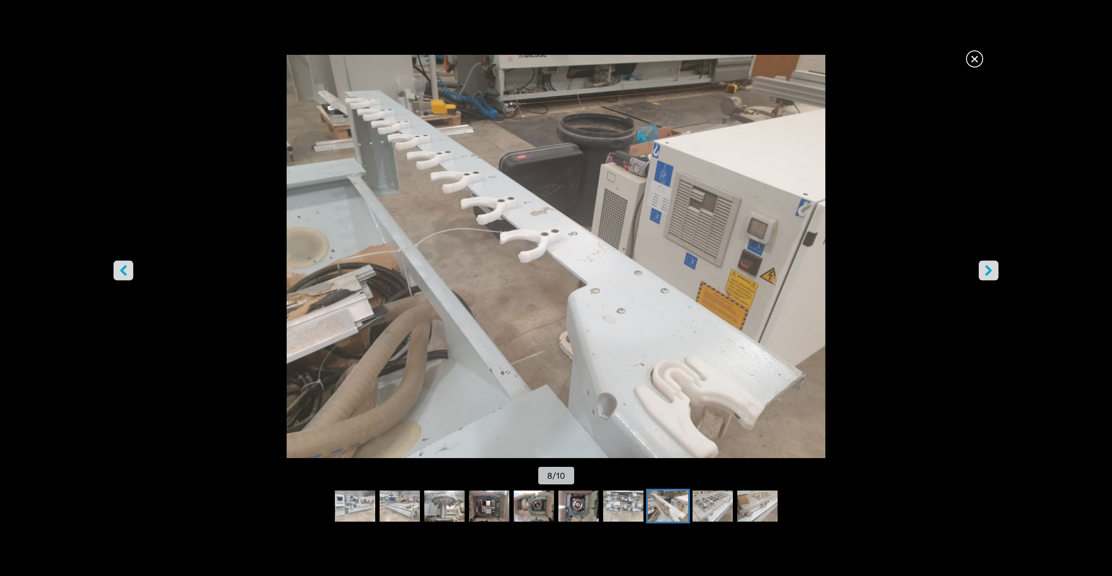
click at [986, 270] on icon "right-button" at bounding box center [988, 270] width 11 height 11
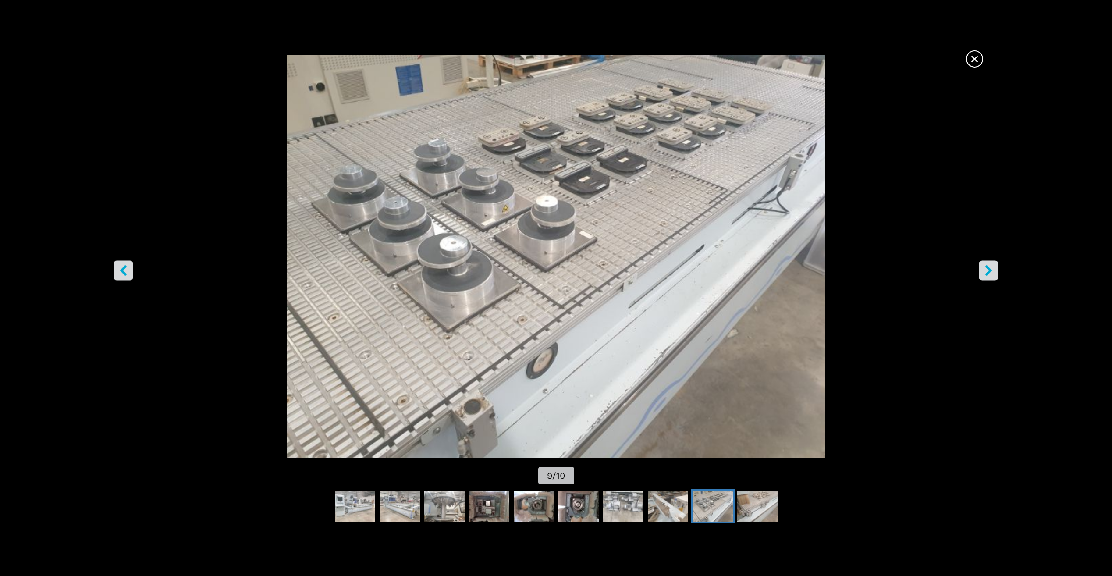
click at [986, 270] on icon "right-button" at bounding box center [988, 270] width 11 height 11
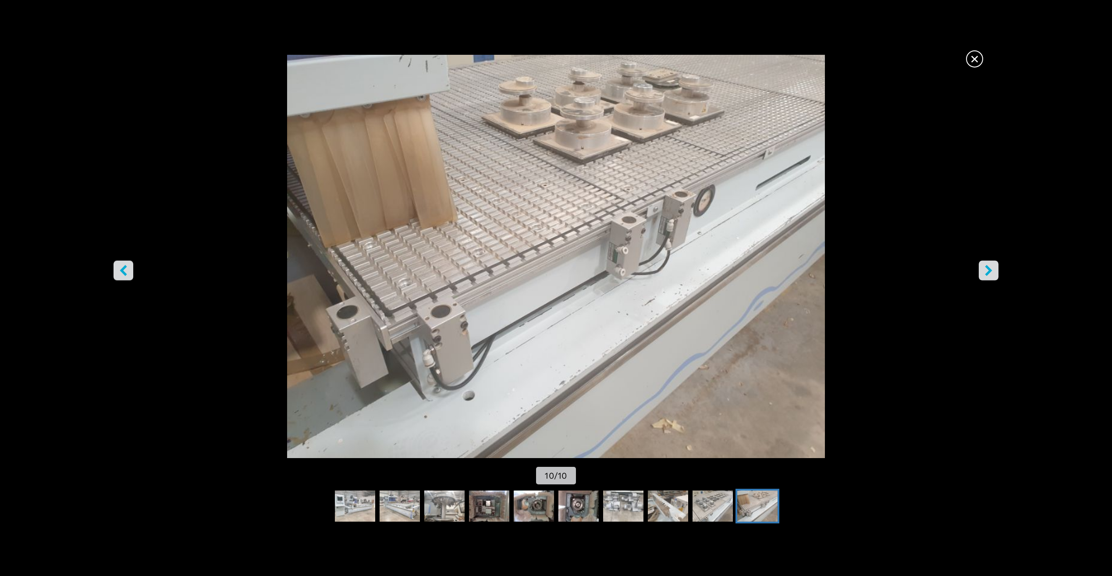
click at [986, 270] on icon "right-button" at bounding box center [988, 270] width 11 height 11
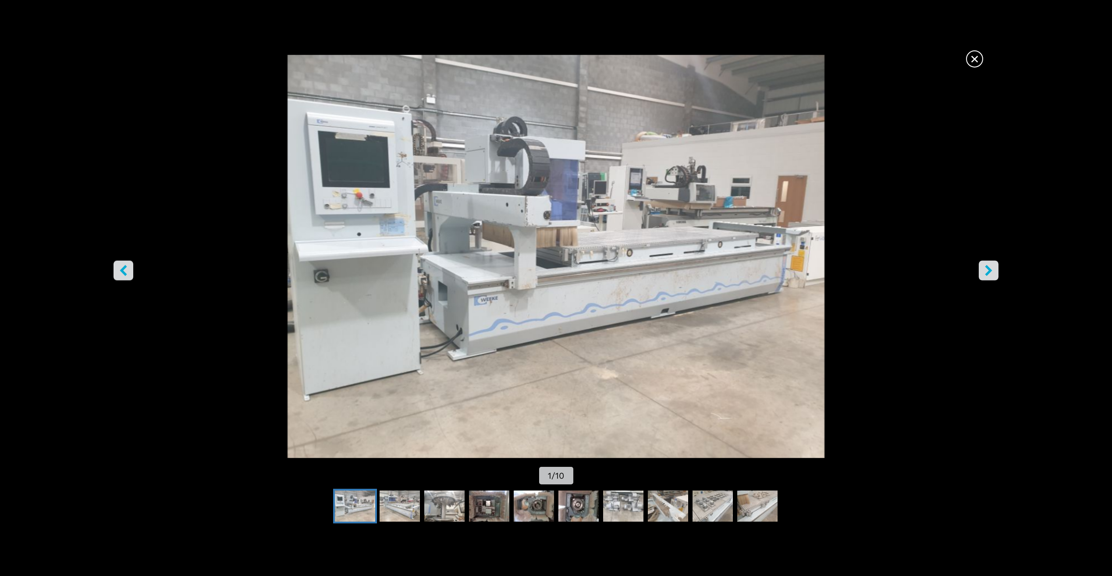
click at [986, 270] on icon "right-button" at bounding box center [988, 270] width 11 height 11
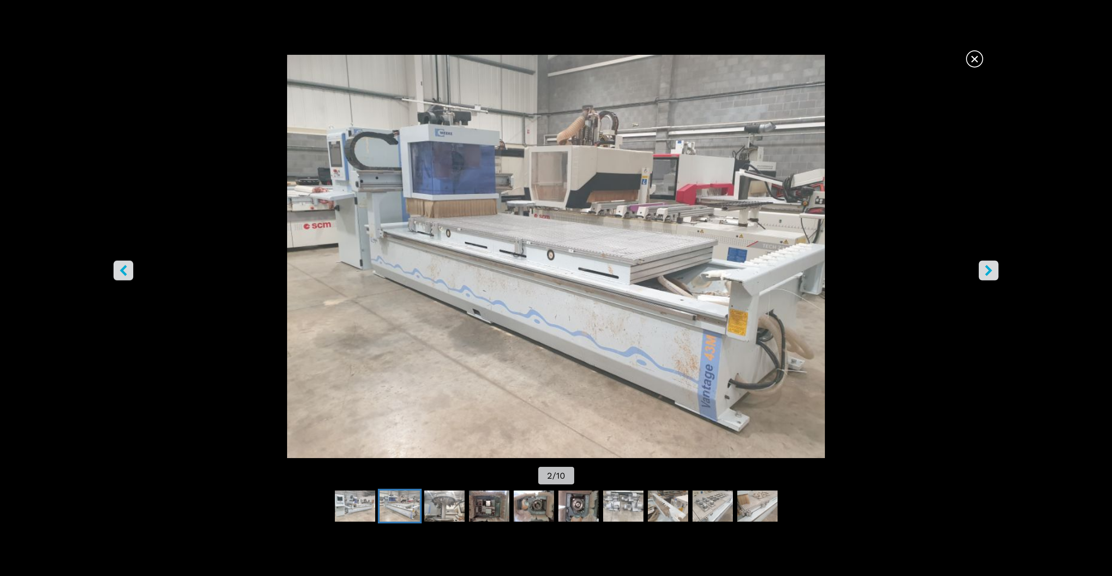
click at [986, 270] on icon "right-button" at bounding box center [988, 270] width 11 height 11
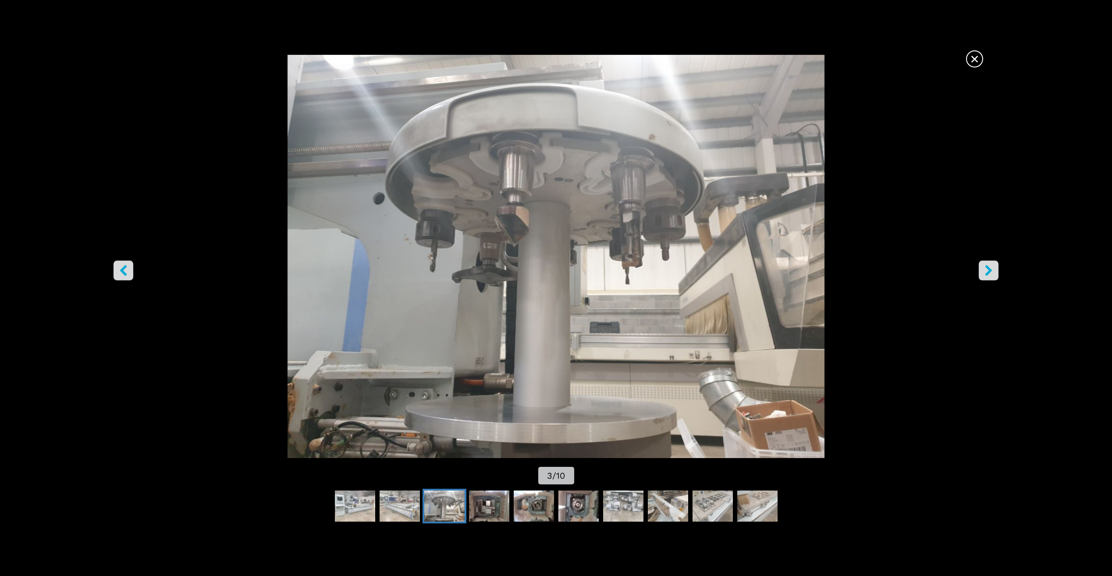
click at [986, 270] on icon "right-button" at bounding box center [988, 270] width 11 height 11
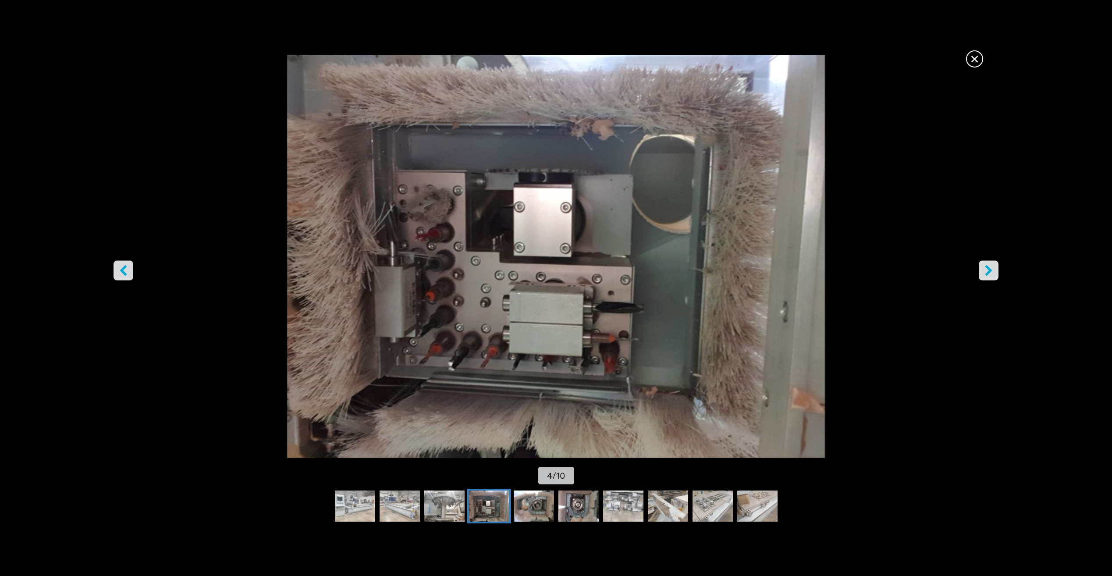
click at [986, 270] on icon "right-button" at bounding box center [988, 270] width 11 height 11
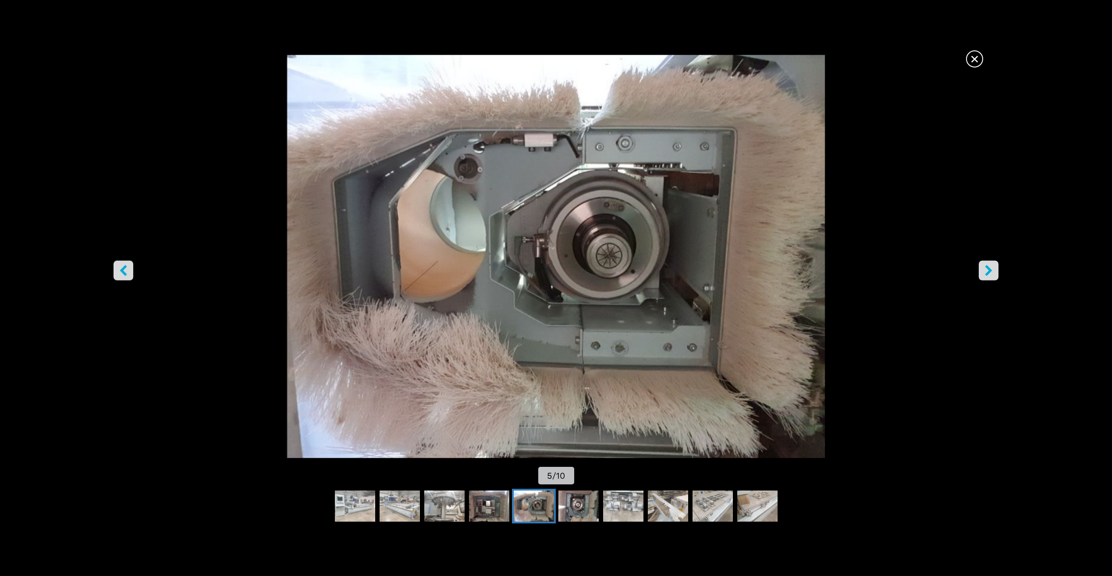
click at [986, 270] on icon "right-button" at bounding box center [988, 270] width 11 height 11
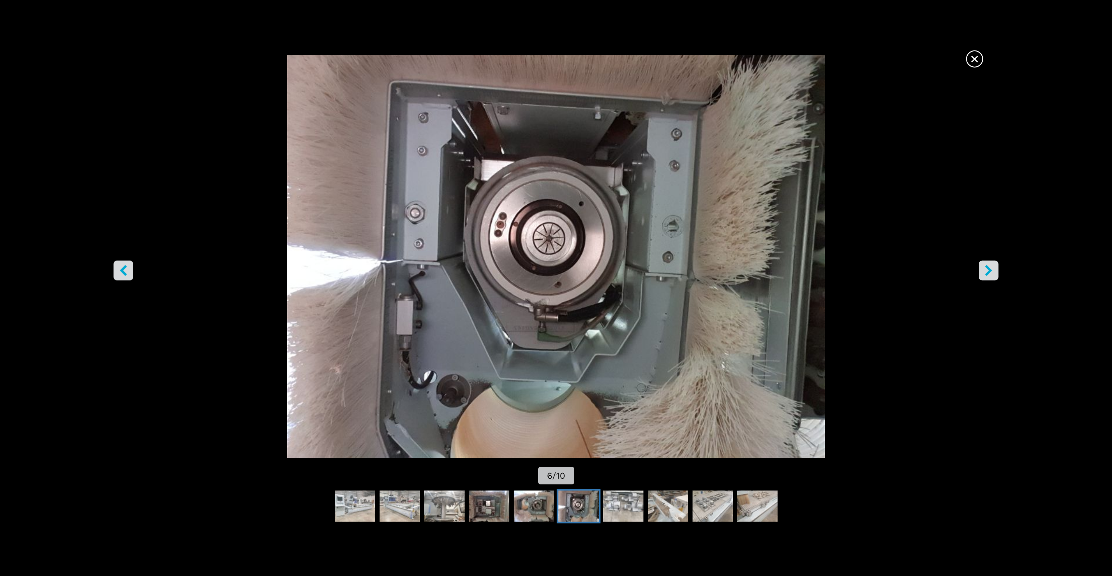
click at [986, 270] on icon "right-button" at bounding box center [988, 270] width 11 height 11
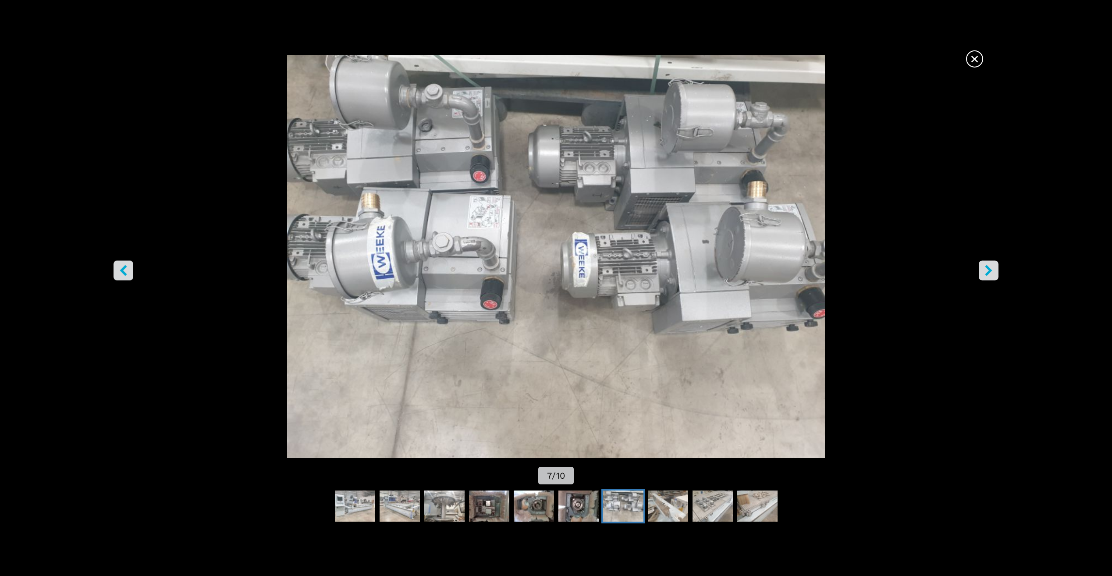
click at [986, 270] on icon "right-button" at bounding box center [988, 270] width 11 height 11
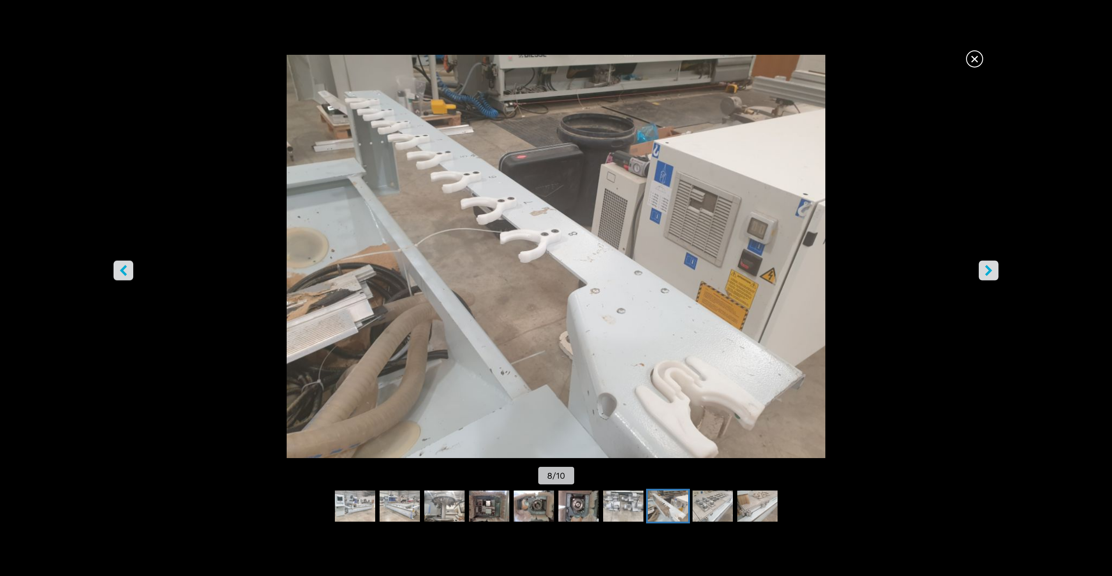
click at [962, 53] on div "×" at bounding box center [555, 58] width 867 height 17
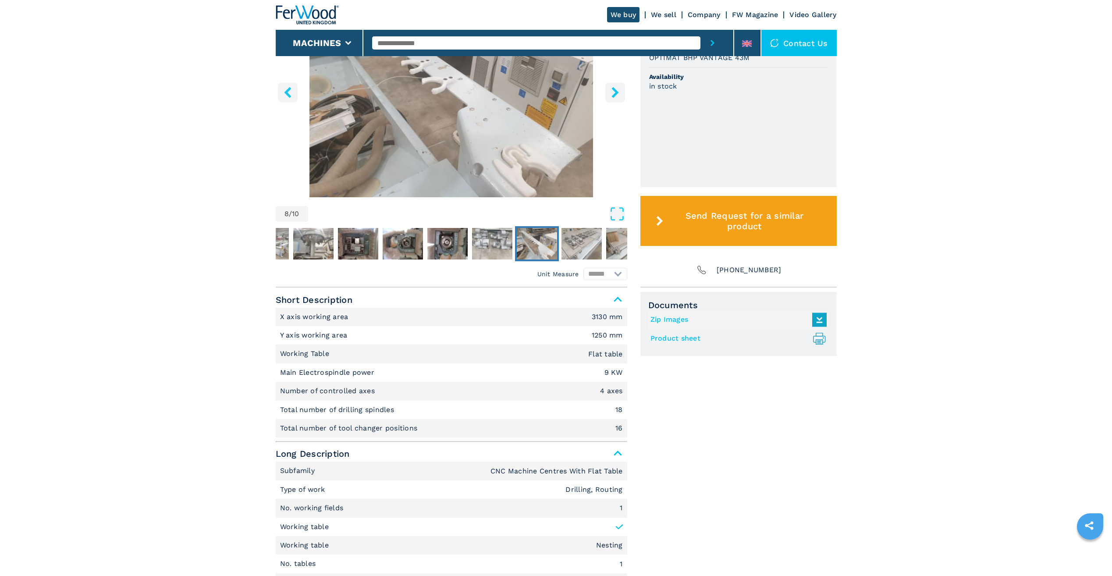
click at [855, 421] on main "HOMEPAGE | machines | cnc machine centres and routers | cnc machine centres wit…" at bounding box center [556, 517] width 1112 height 1736
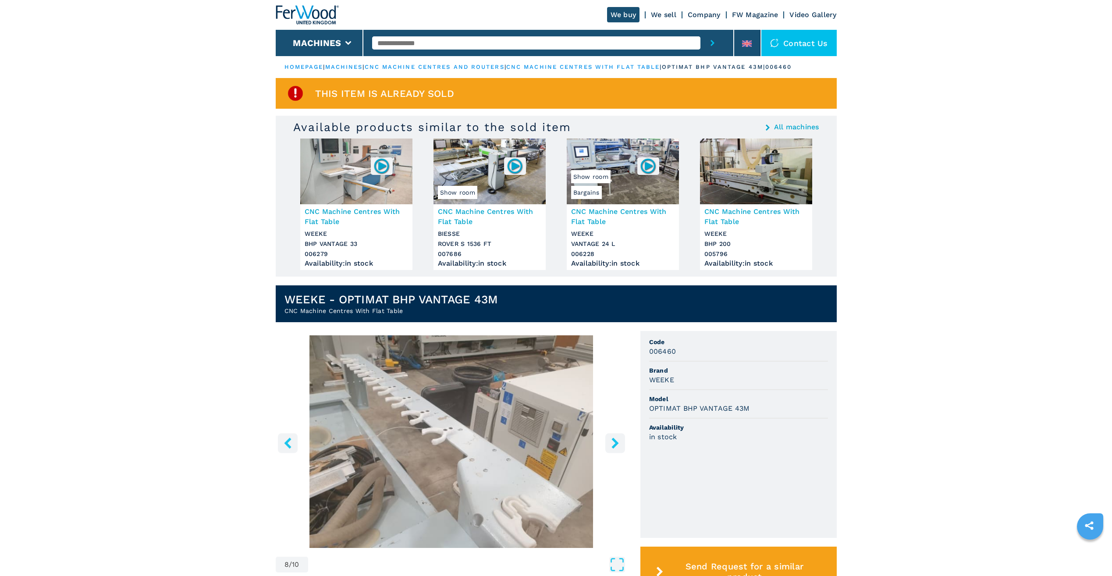
scroll to position [175, 0]
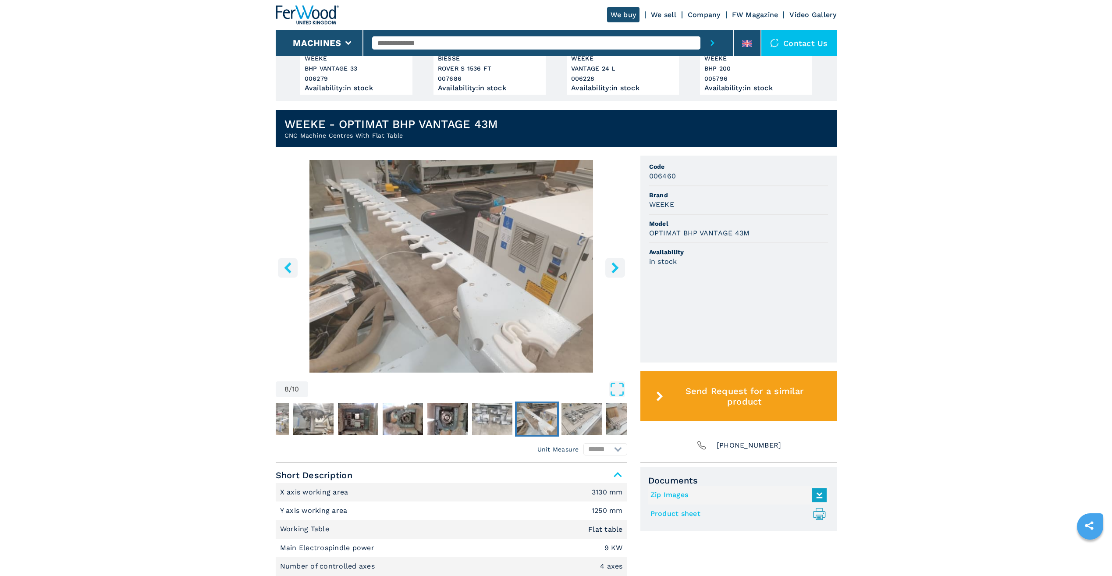
click at [553, 405] on img "Go to Slide 8" at bounding box center [537, 419] width 40 height 32
click at [575, 409] on img "Go to Slide 9" at bounding box center [581, 419] width 40 height 32
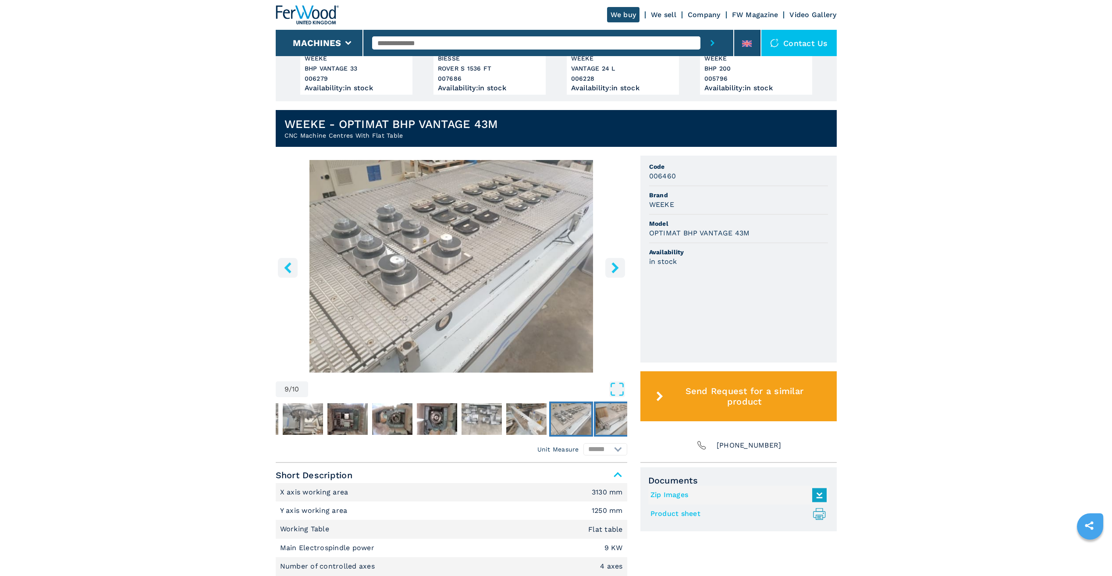
click at [617, 420] on img "Go to Slide 10" at bounding box center [616, 419] width 40 height 32
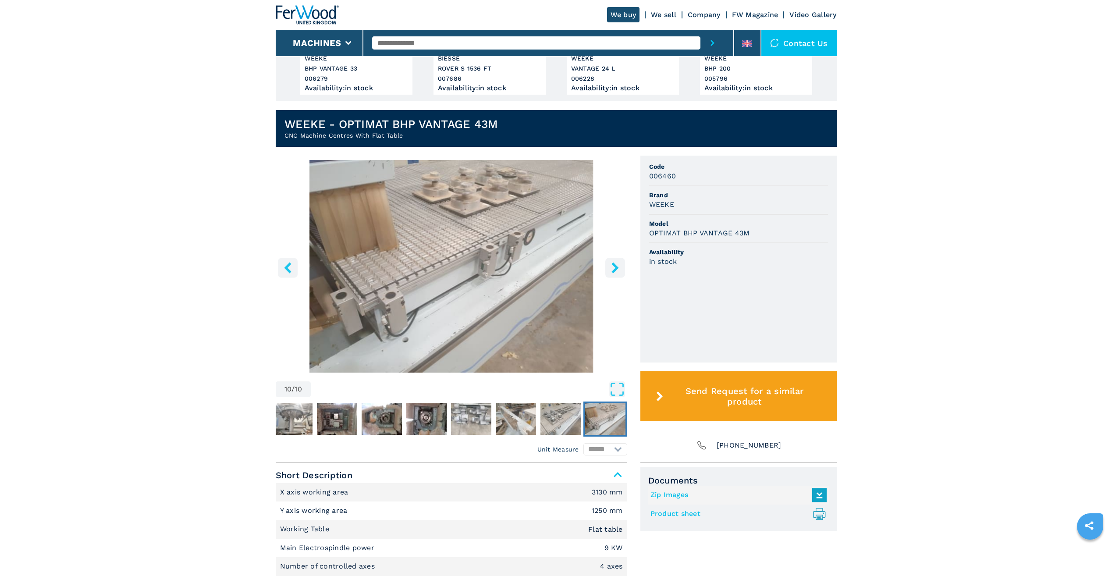
click at [620, 274] on button "right-button" at bounding box center [615, 268] width 20 height 20
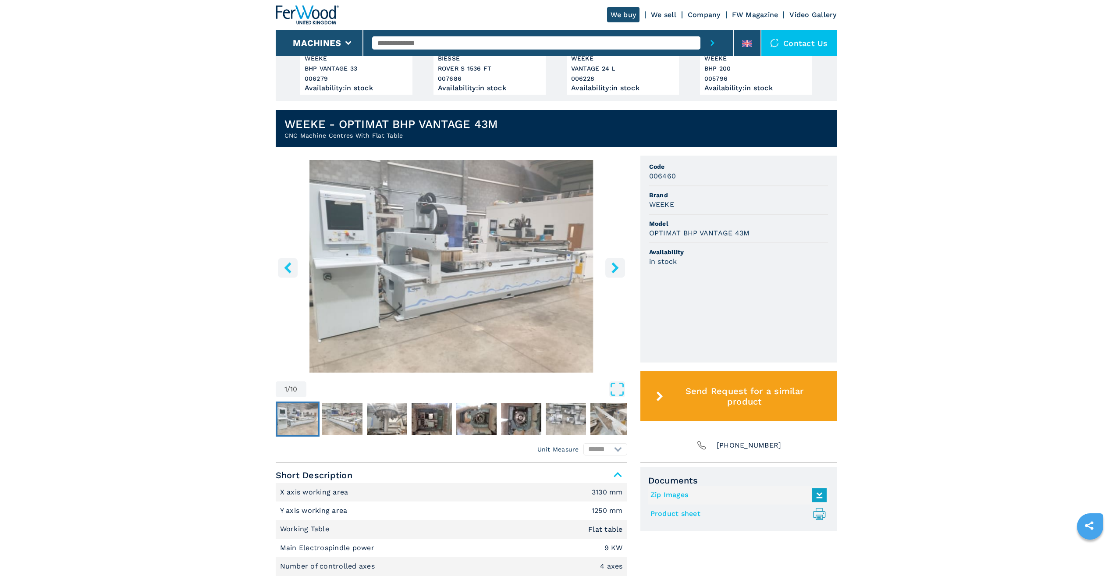
click at [620, 274] on button "right-button" at bounding box center [615, 268] width 20 height 20
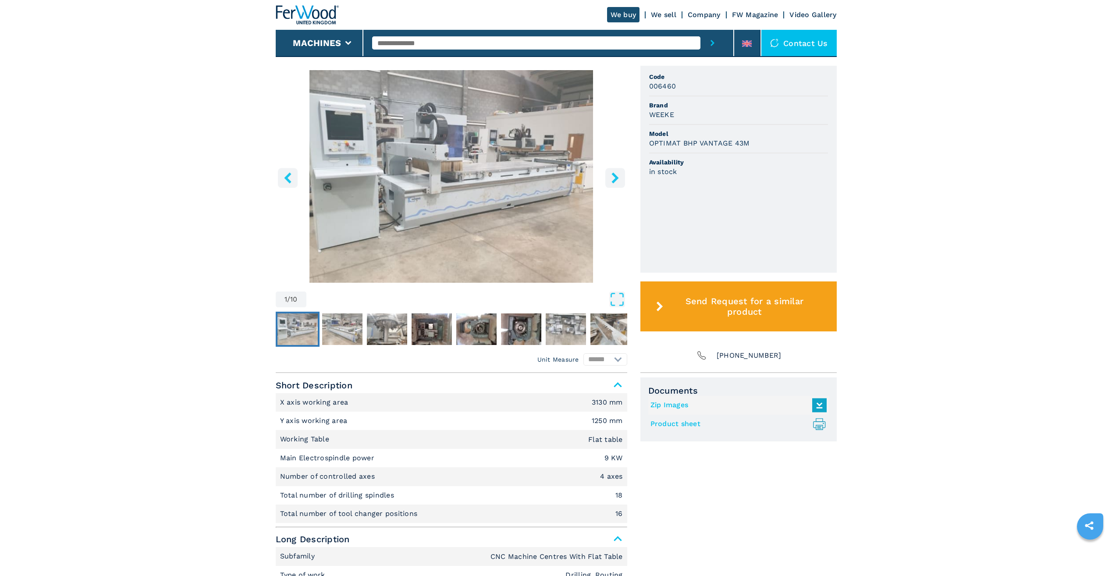
scroll to position [240, 0]
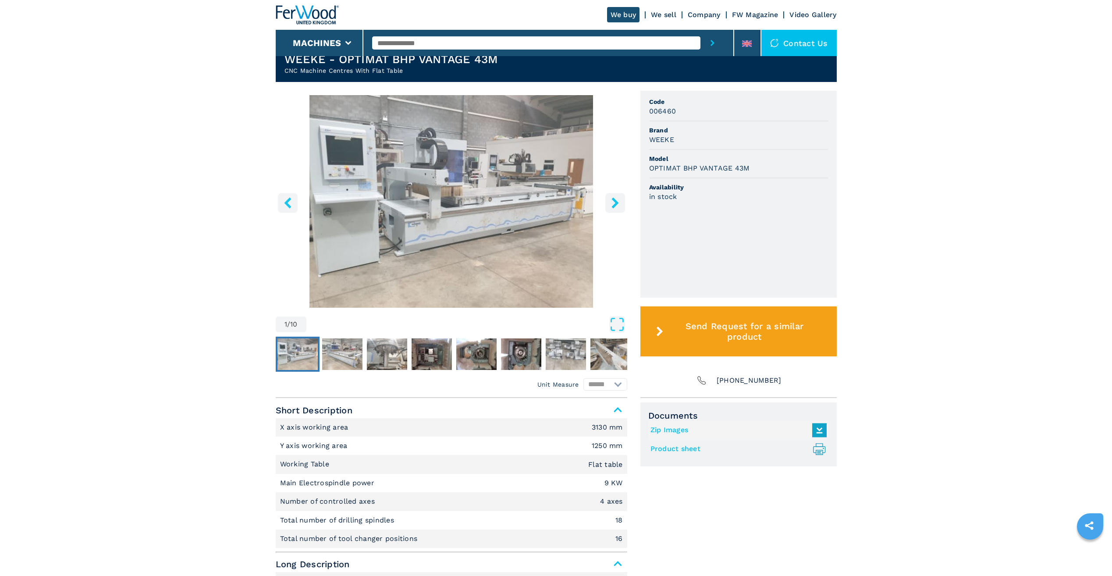
drag, startPoint x: 583, startPoint y: 386, endPoint x: 582, endPoint y: 359, distance: 26.7
click at [582, 372] on div "1 / 10 Unit Measure ****** ********" at bounding box center [451, 244] width 351 height 307
click at [583, 357] on img "Go to Slide 7" at bounding box center [566, 354] width 40 height 32
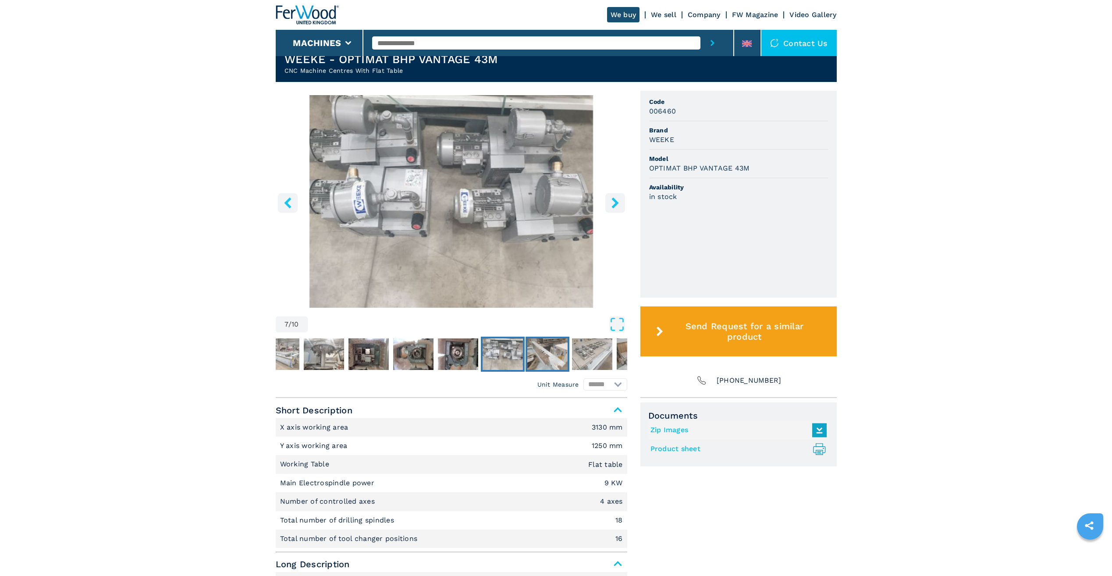
click at [539, 349] on img "Go to Slide 8" at bounding box center [547, 354] width 40 height 32
click at [565, 348] on img "Go to Slide 8" at bounding box center [547, 354] width 40 height 32
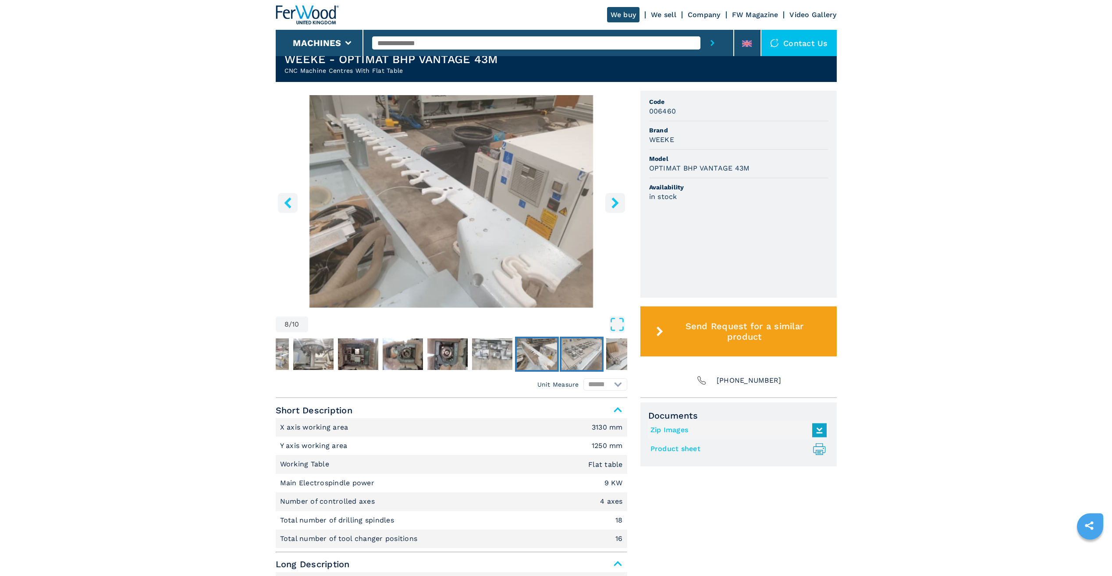
click at [594, 351] on img "Go to Slide 9" at bounding box center [581, 354] width 40 height 32
click at [614, 361] on img "Go to Slide 10" at bounding box center [626, 354] width 40 height 32
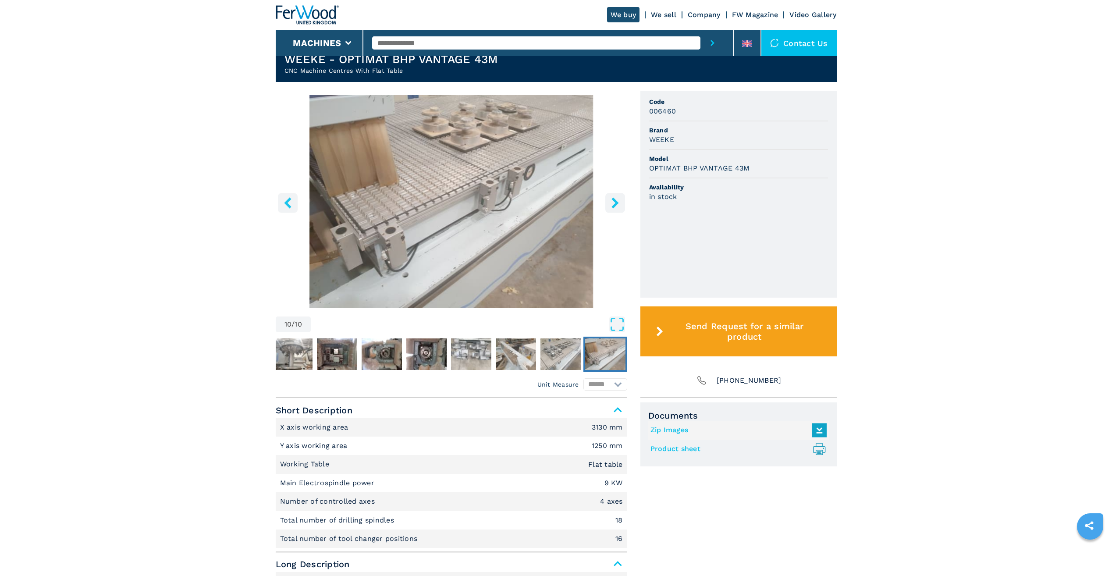
click at [607, 344] on img "Go to Slide 10" at bounding box center [605, 354] width 40 height 32
click at [290, 348] on img "Go to Slide 3" at bounding box center [292, 354] width 40 height 32
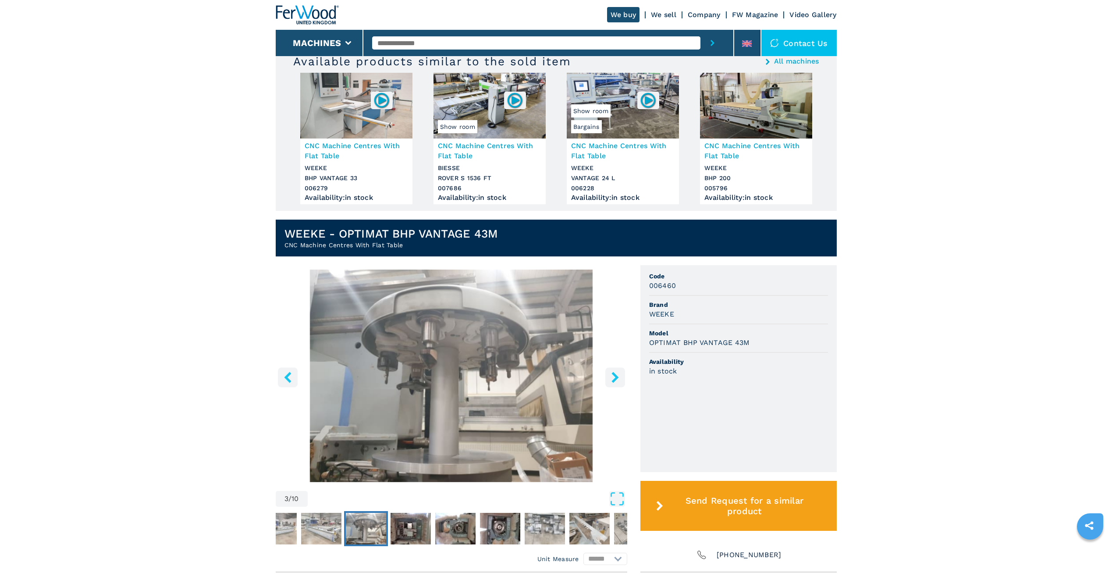
scroll to position [131, 0]
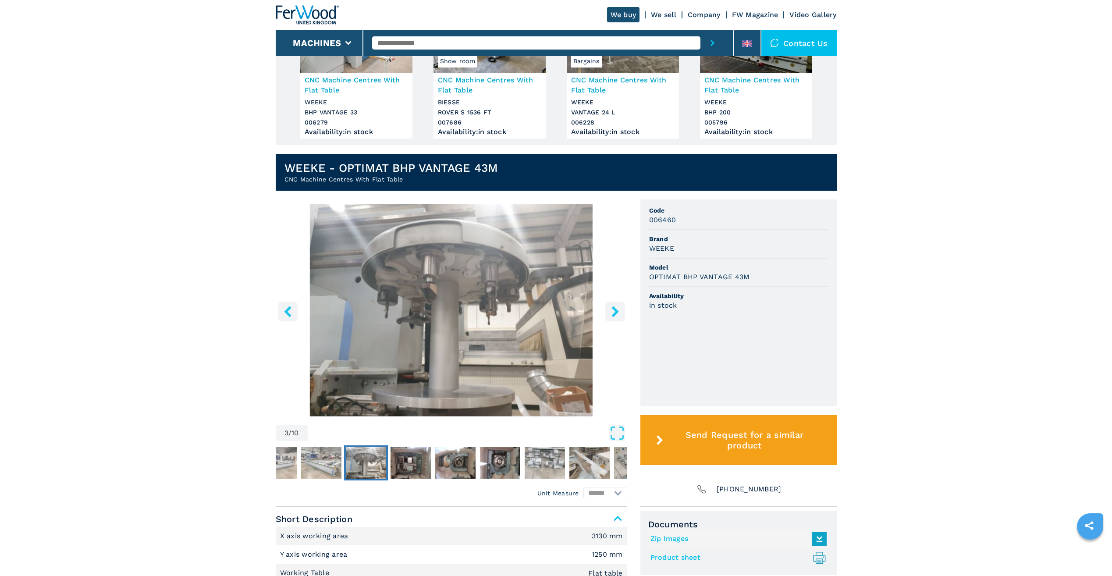
click at [621, 314] on button "right-button" at bounding box center [615, 312] width 20 height 20
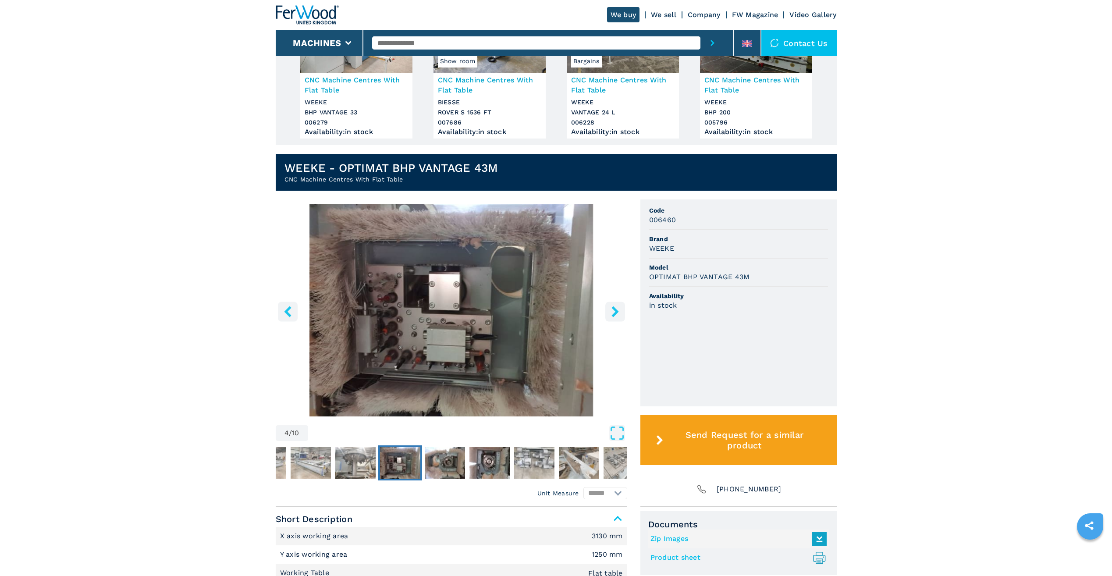
drag, startPoint x: 629, startPoint y: 298, endPoint x: 620, endPoint y: 303, distance: 10.8
click at [627, 298] on div "4 / 10 Unit Measure ****** ******** Code 006460 Brand WEEKE Model OPTIMAT BHP V…" at bounding box center [556, 352] width 561 height 307
click at [618, 304] on button "right-button" at bounding box center [615, 312] width 20 height 20
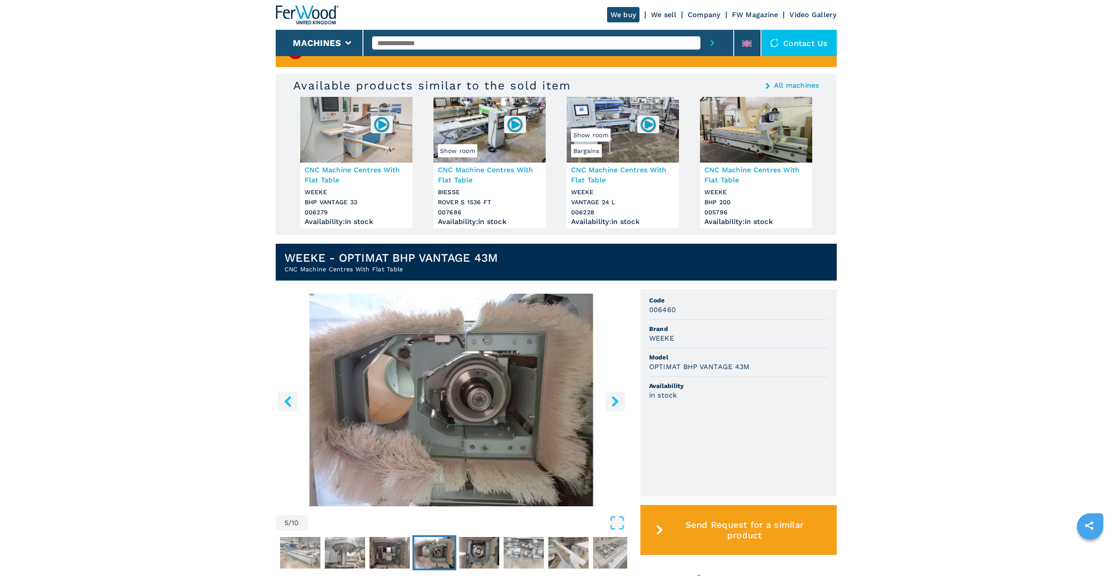
scroll to position [0, 0]
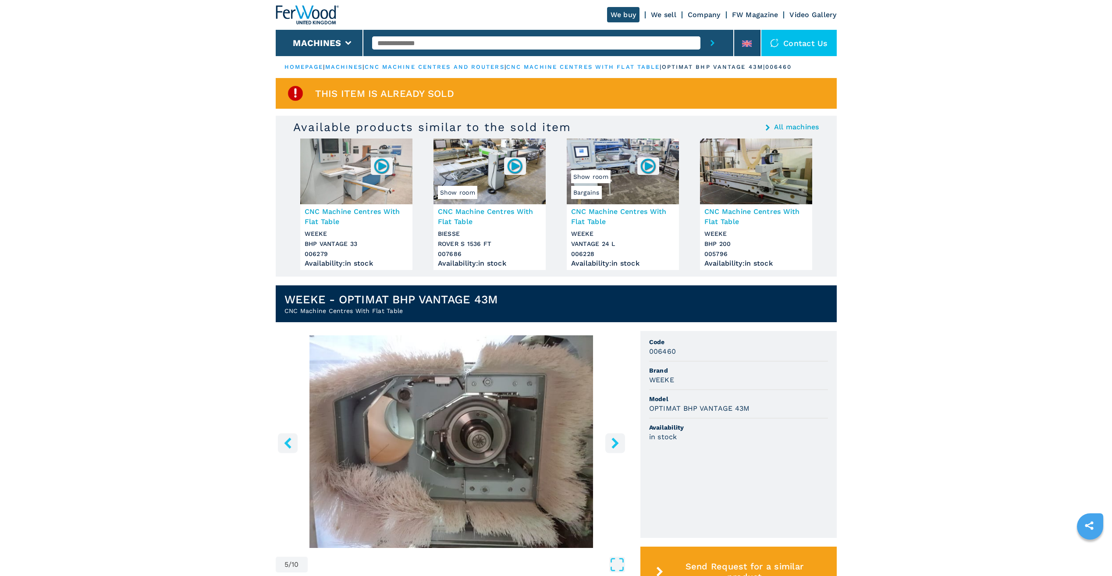
click at [621, 440] on button "right-button" at bounding box center [615, 443] width 20 height 20
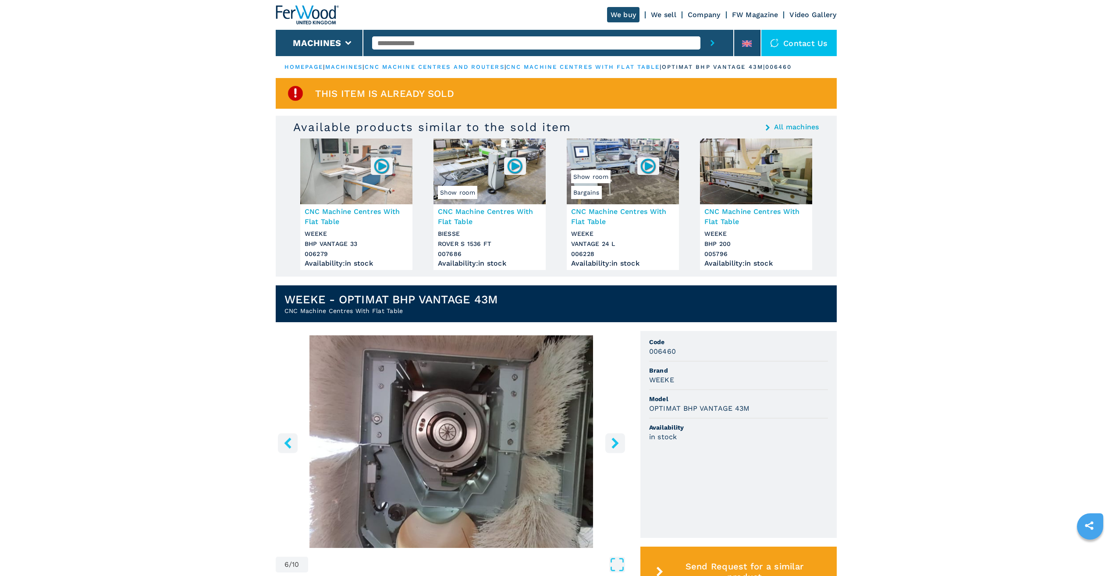
click at [621, 440] on button "right-button" at bounding box center [615, 443] width 20 height 20
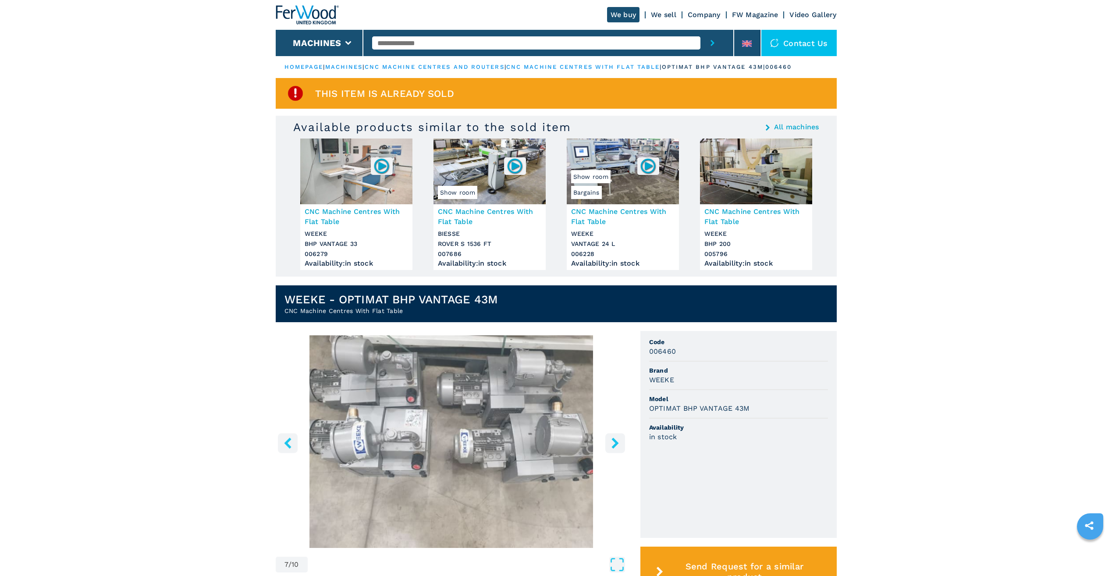
click at [621, 440] on button "right-button" at bounding box center [615, 443] width 20 height 20
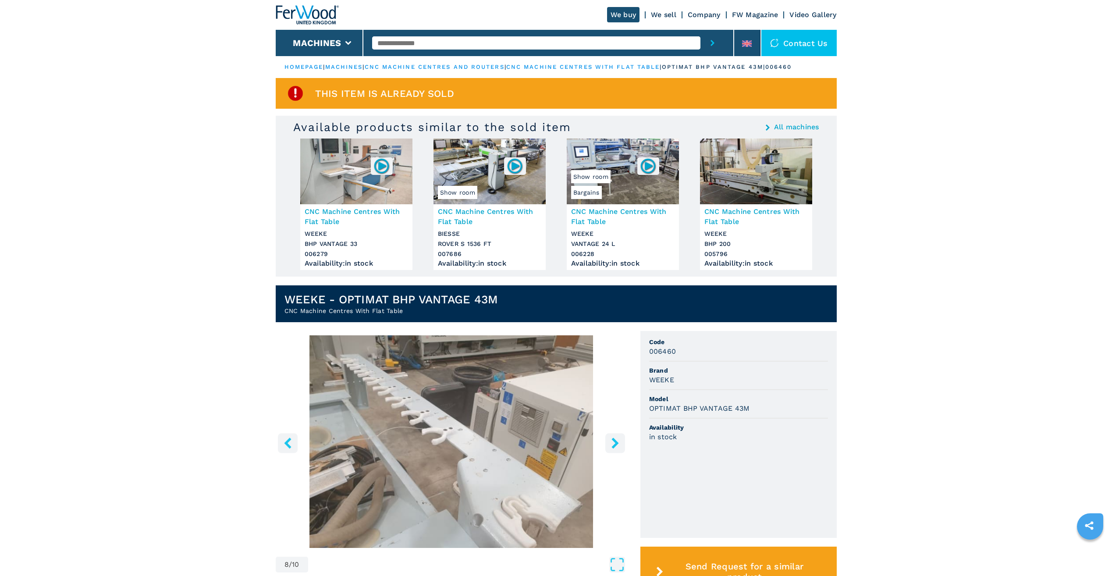
click at [621, 440] on button "right-button" at bounding box center [615, 443] width 20 height 20
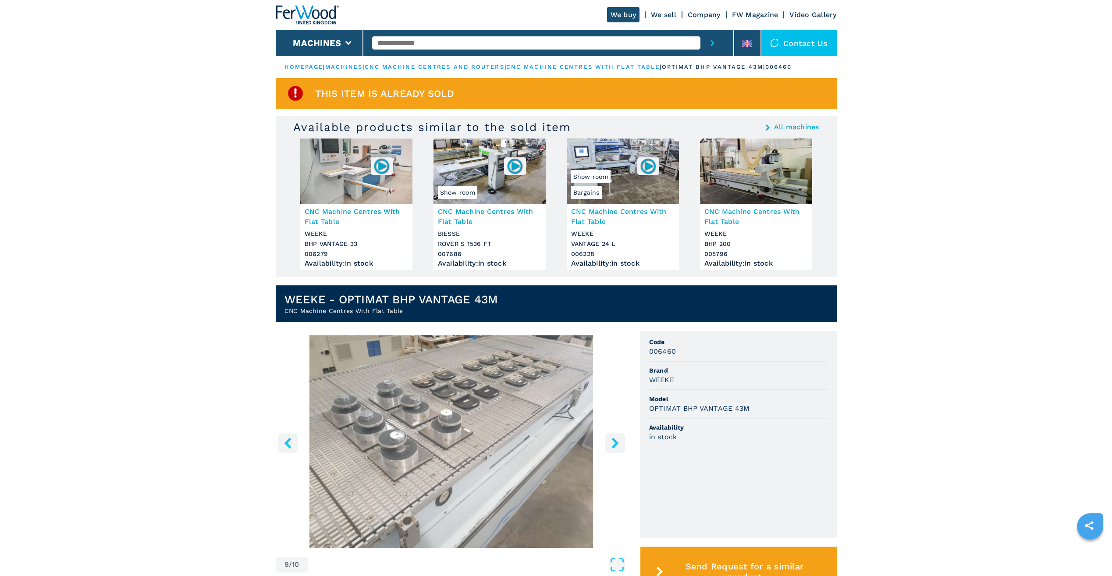
click at [621, 440] on button "right-button" at bounding box center [615, 443] width 20 height 20
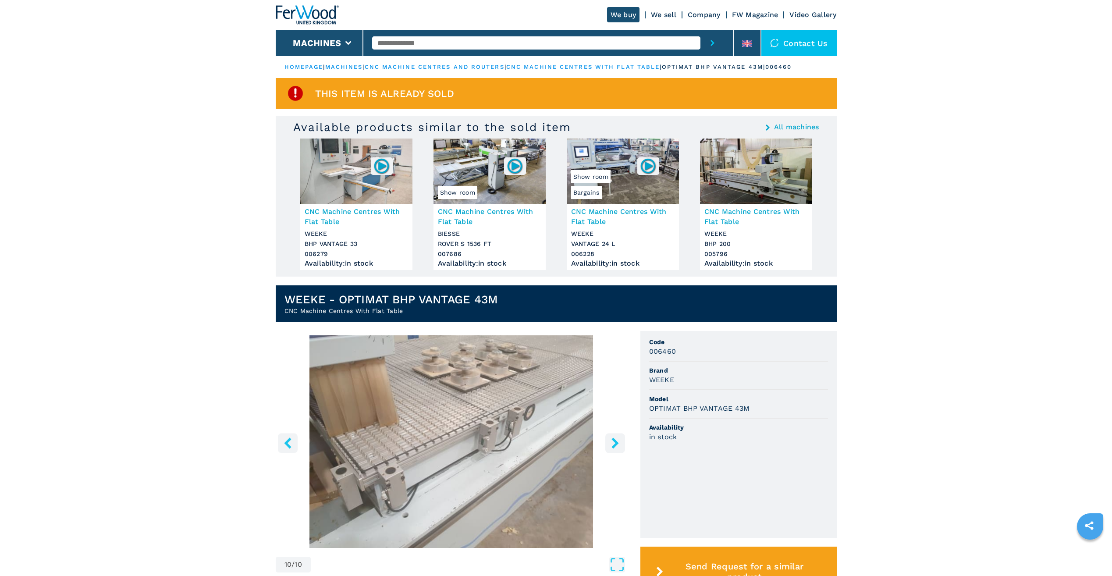
click at [621, 440] on button "right-button" at bounding box center [615, 443] width 20 height 20
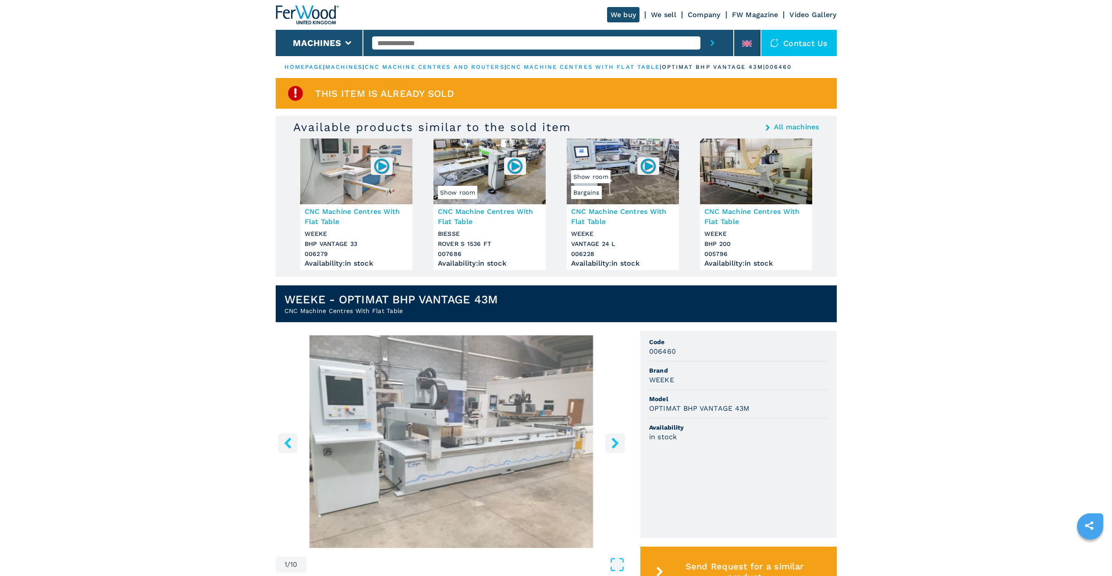
click at [621, 440] on button "right-button" at bounding box center [615, 443] width 20 height 20
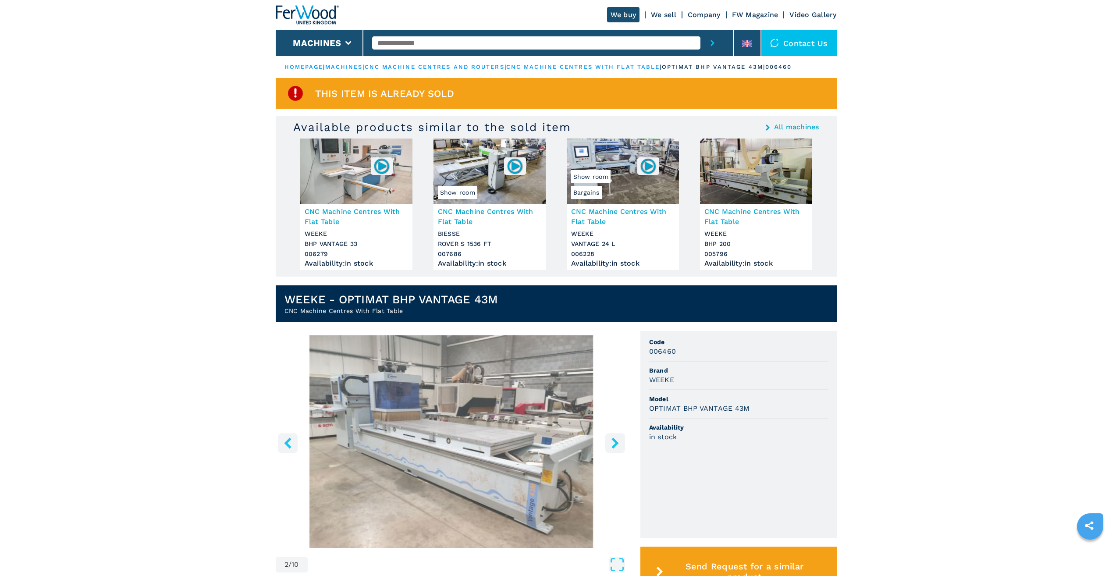
click at [609, 445] on button "right-button" at bounding box center [615, 443] width 20 height 20
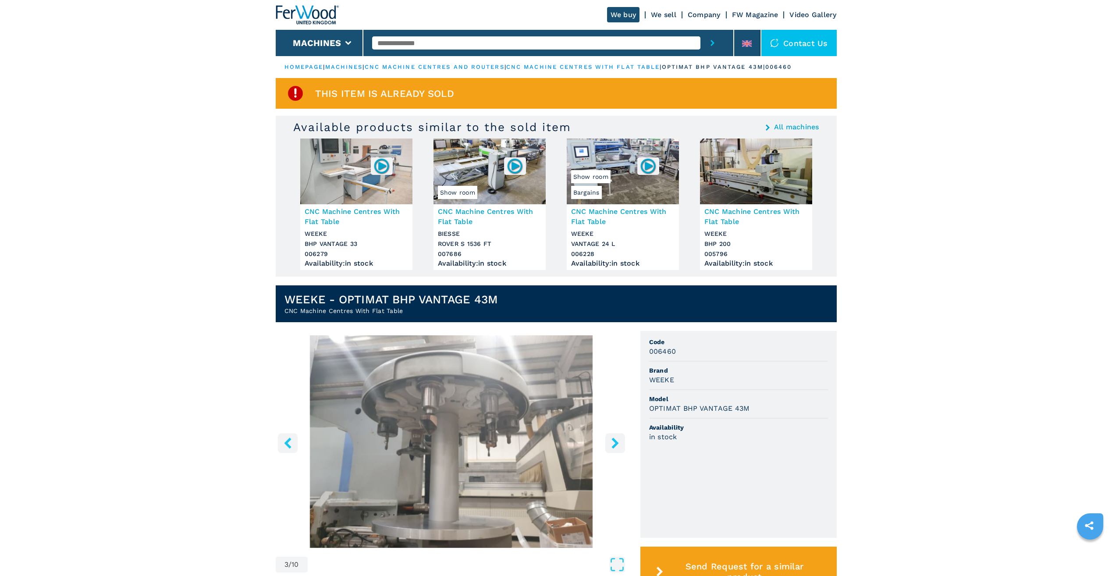
click at [619, 444] on icon "right-button" at bounding box center [615, 442] width 11 height 11
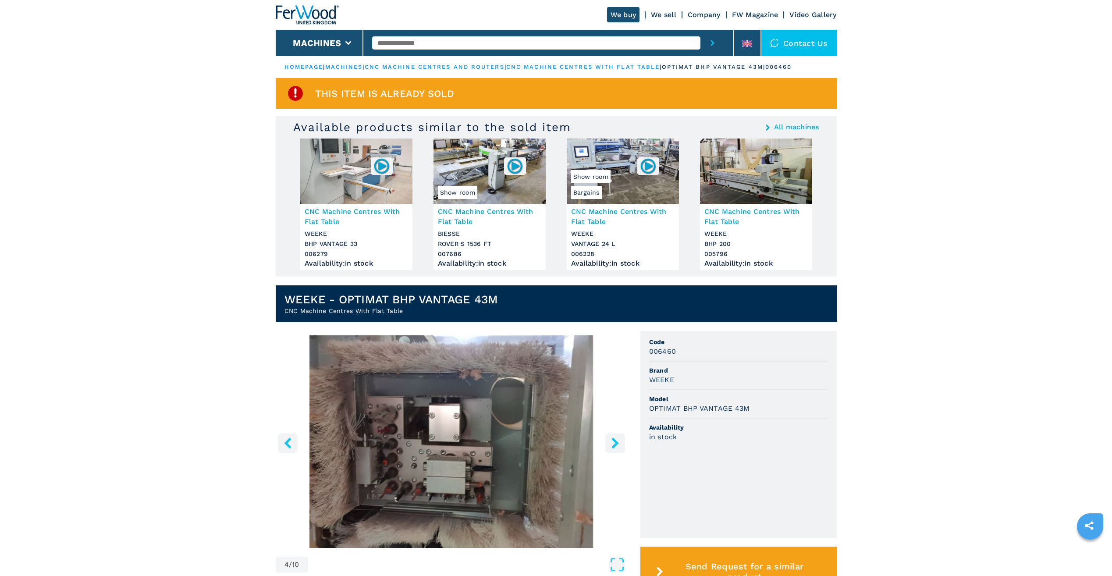
click at [619, 444] on icon "right-button" at bounding box center [615, 442] width 11 height 11
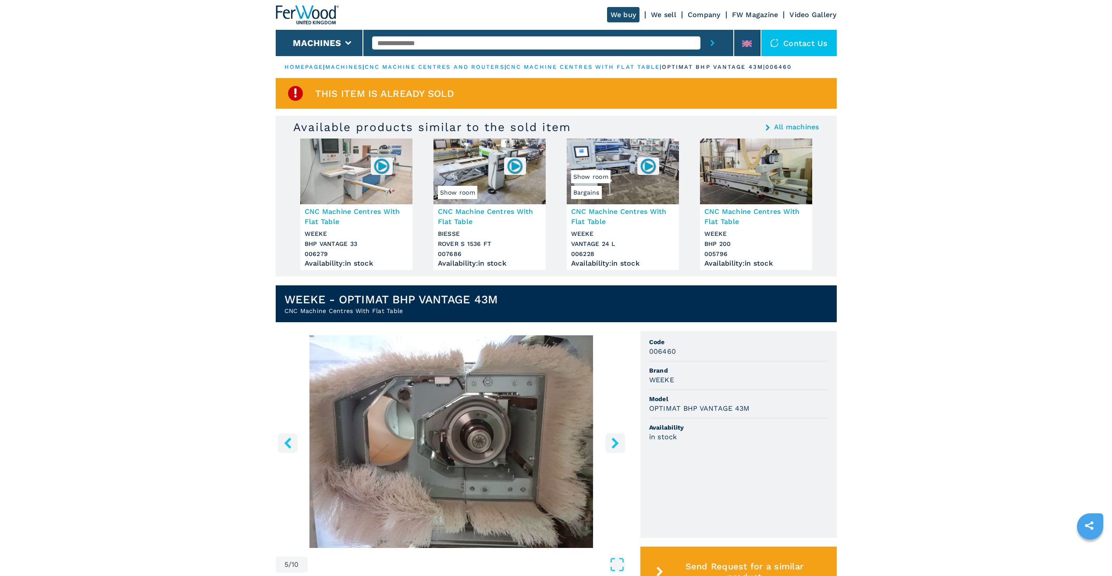
click at [415, 540] on img "Go to Slide 5" at bounding box center [451, 441] width 351 height 213
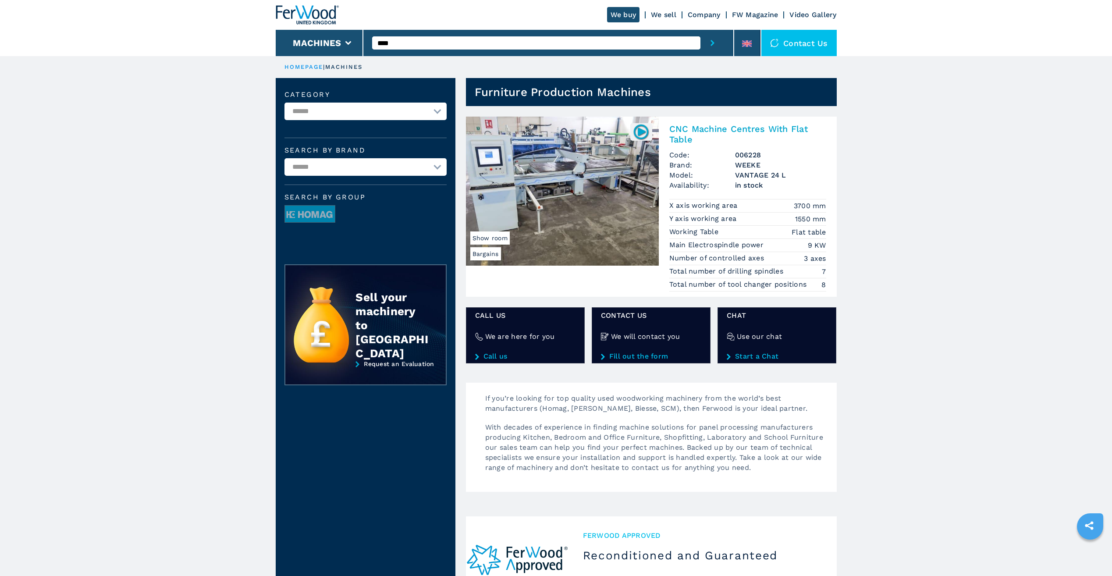
click at [623, 131] on img at bounding box center [562, 191] width 193 height 149
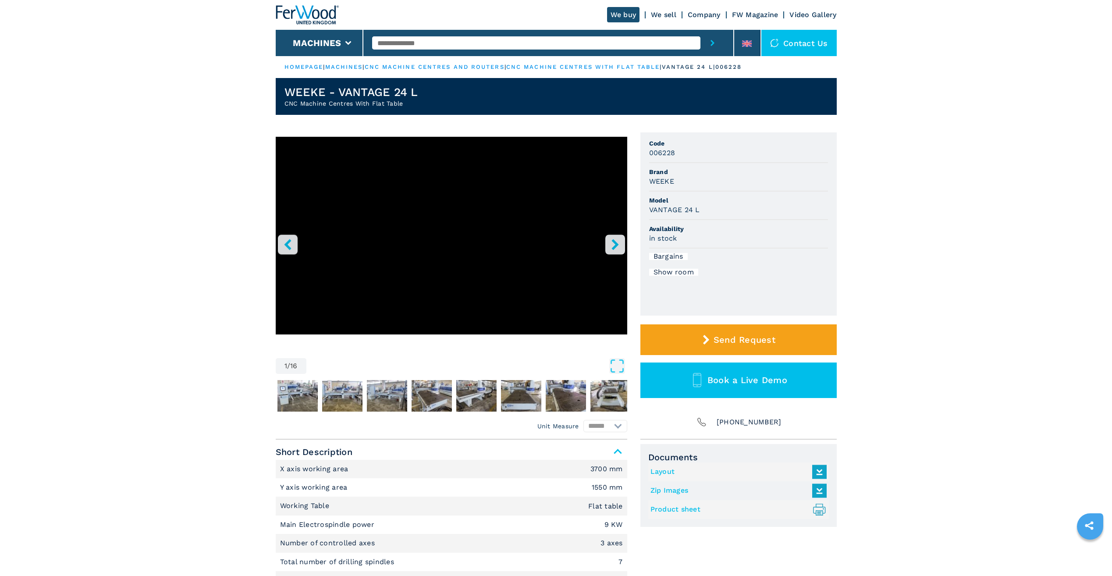
click at [619, 248] on icon "right-button" at bounding box center [615, 244] width 11 height 11
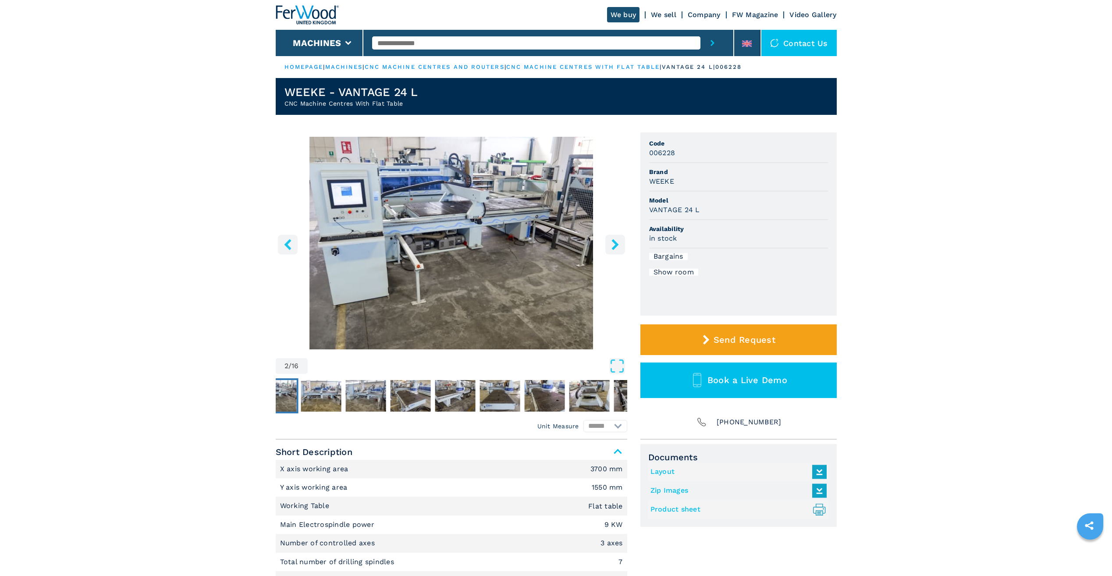
click at [619, 248] on icon "right-button" at bounding box center [615, 244] width 11 height 11
click at [617, 249] on icon "right-button" at bounding box center [615, 244] width 11 height 11
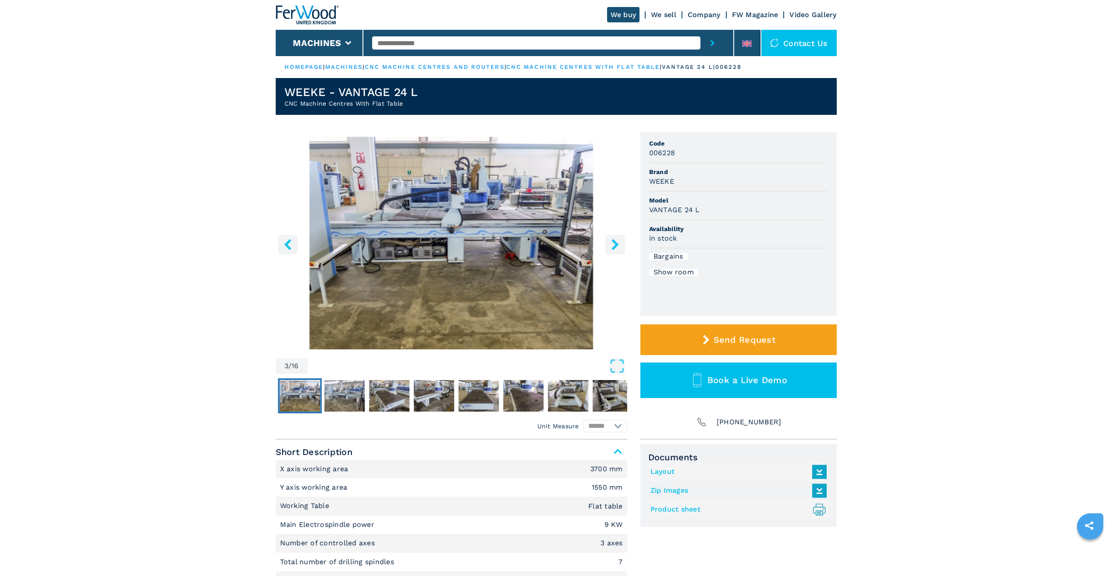
click at [617, 249] on icon "right-button" at bounding box center [615, 244] width 11 height 11
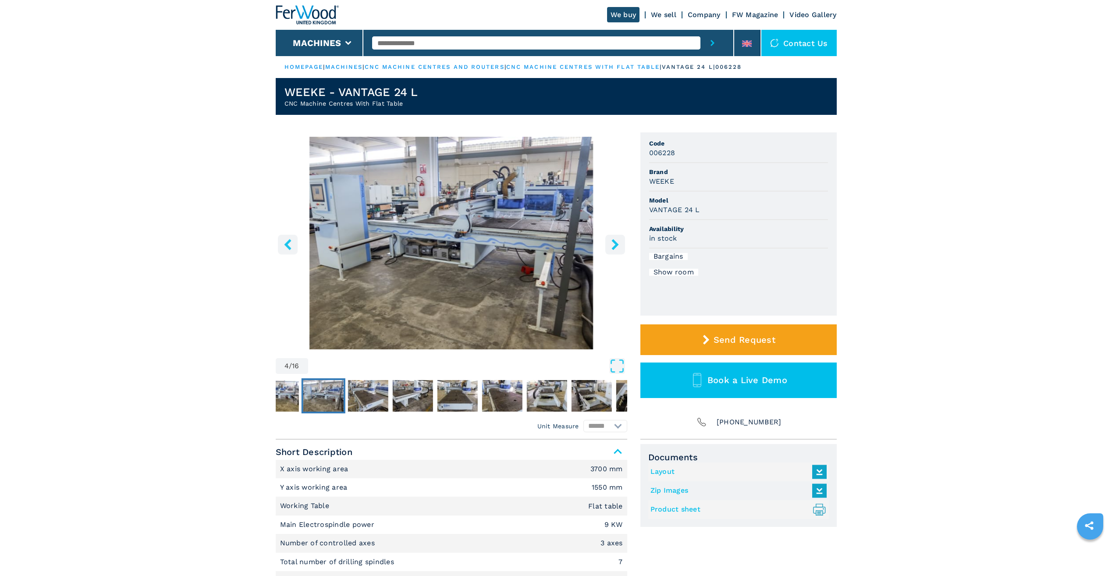
click at [617, 249] on icon "right-button" at bounding box center [615, 244] width 11 height 11
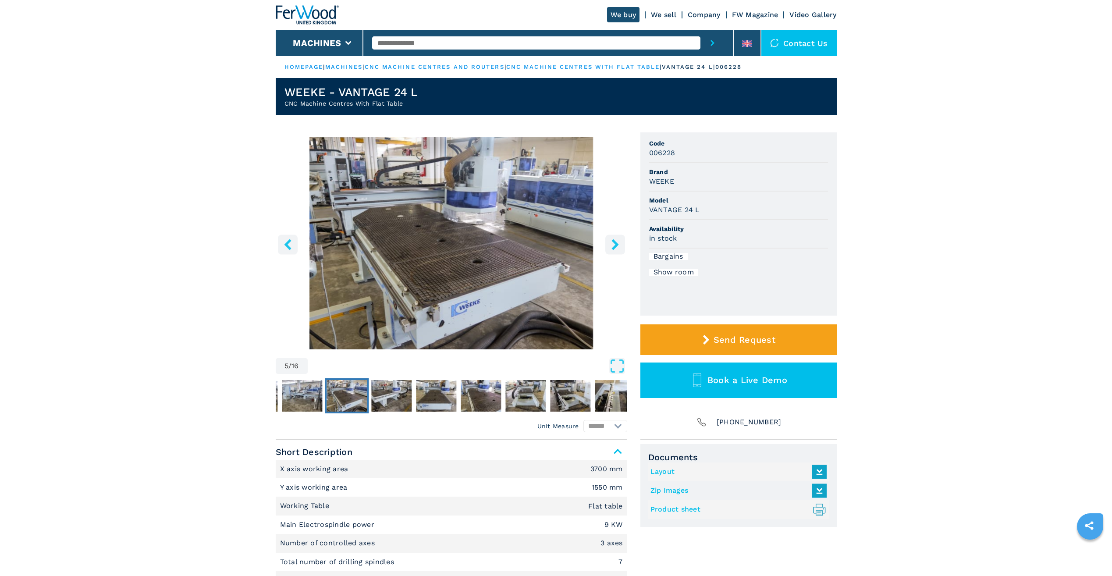
click at [617, 249] on icon "right-button" at bounding box center [615, 244] width 11 height 11
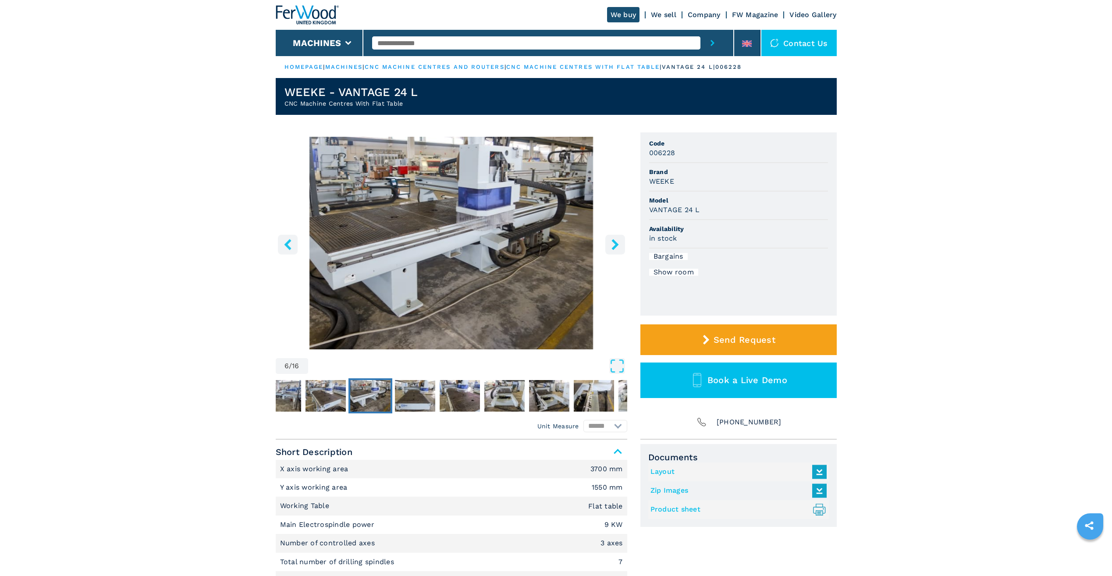
click at [617, 249] on icon "right-button" at bounding box center [615, 244] width 11 height 11
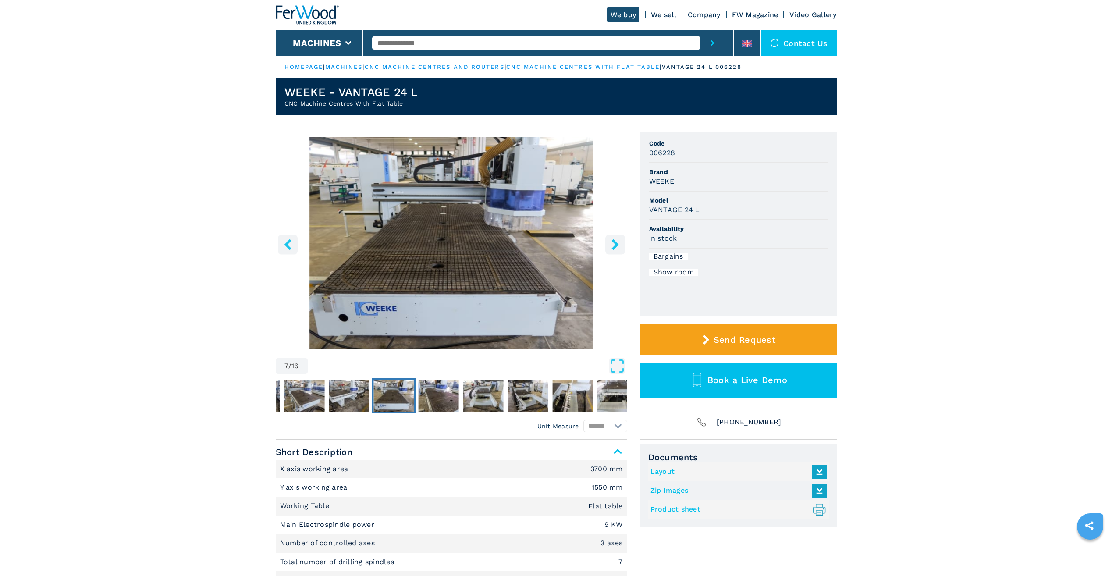
click at [617, 249] on icon "right-button" at bounding box center [615, 244] width 11 height 11
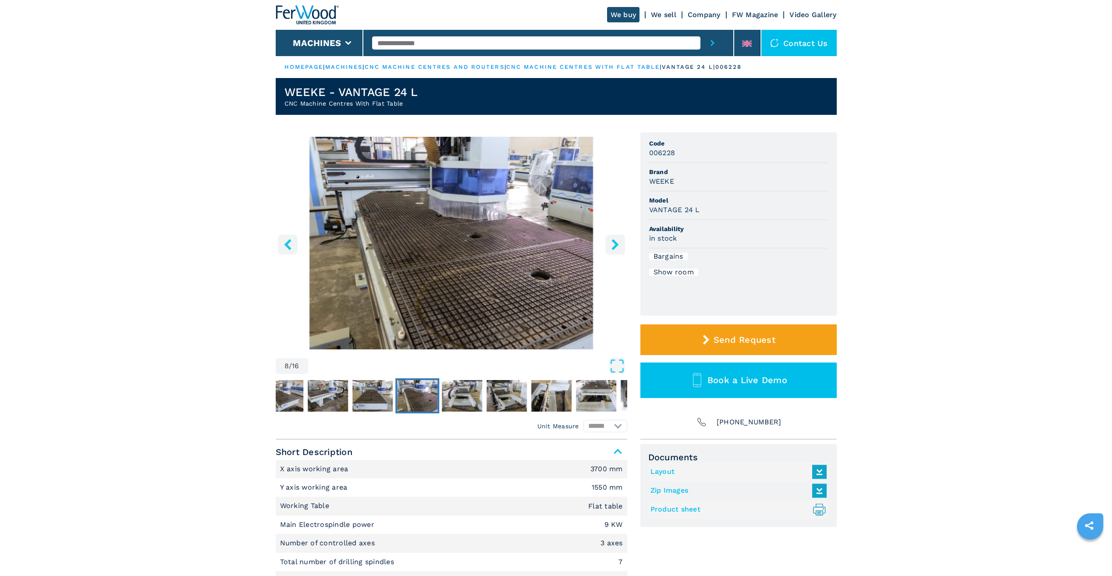
click at [617, 249] on icon "right-button" at bounding box center [615, 244] width 11 height 11
